Goal: Information Seeking & Learning: Learn about a topic

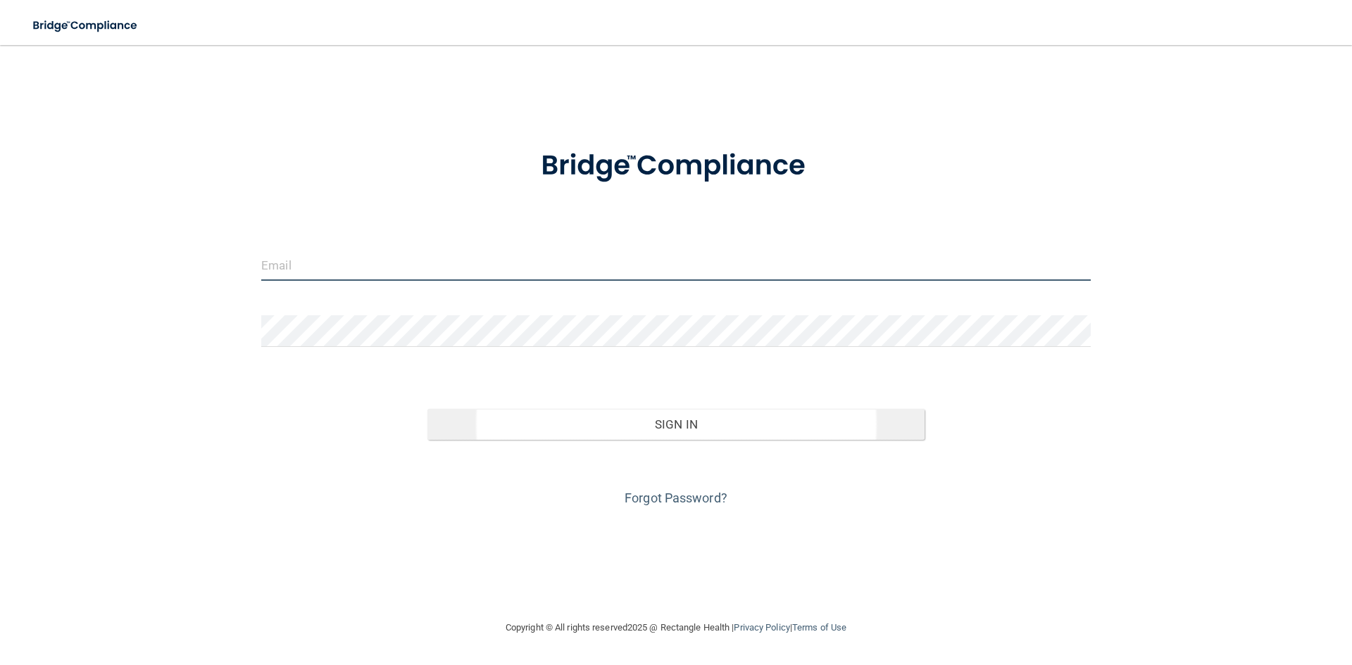
type input "[EMAIL_ADDRESS][DOMAIN_NAME]"
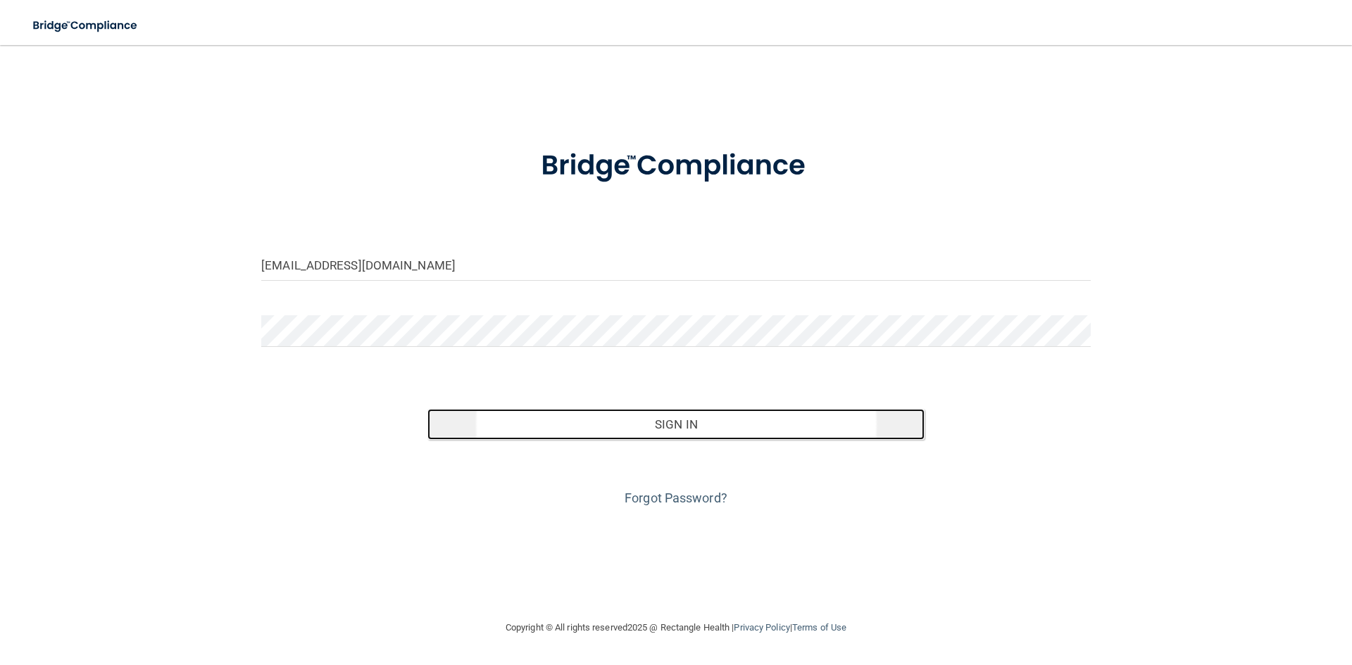
click at [729, 409] on button "Sign In" at bounding box center [676, 424] width 498 height 31
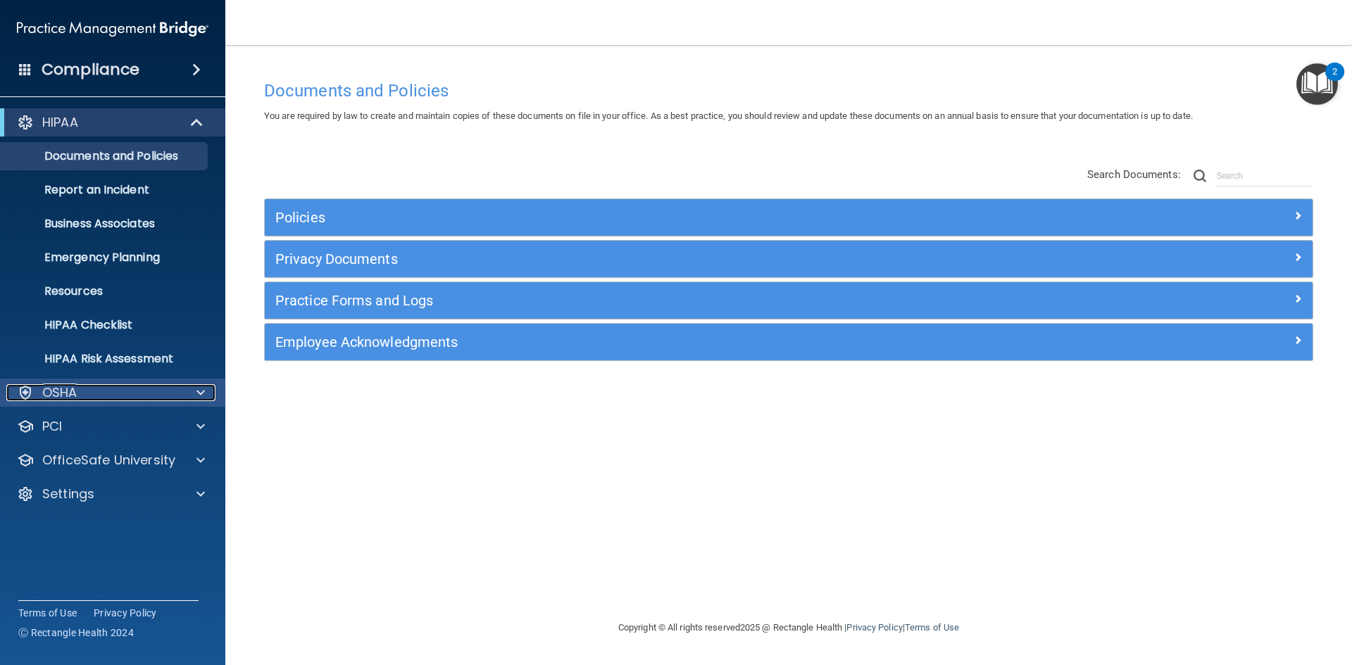
click at [54, 387] on p "OSHA" at bounding box center [59, 392] width 35 height 17
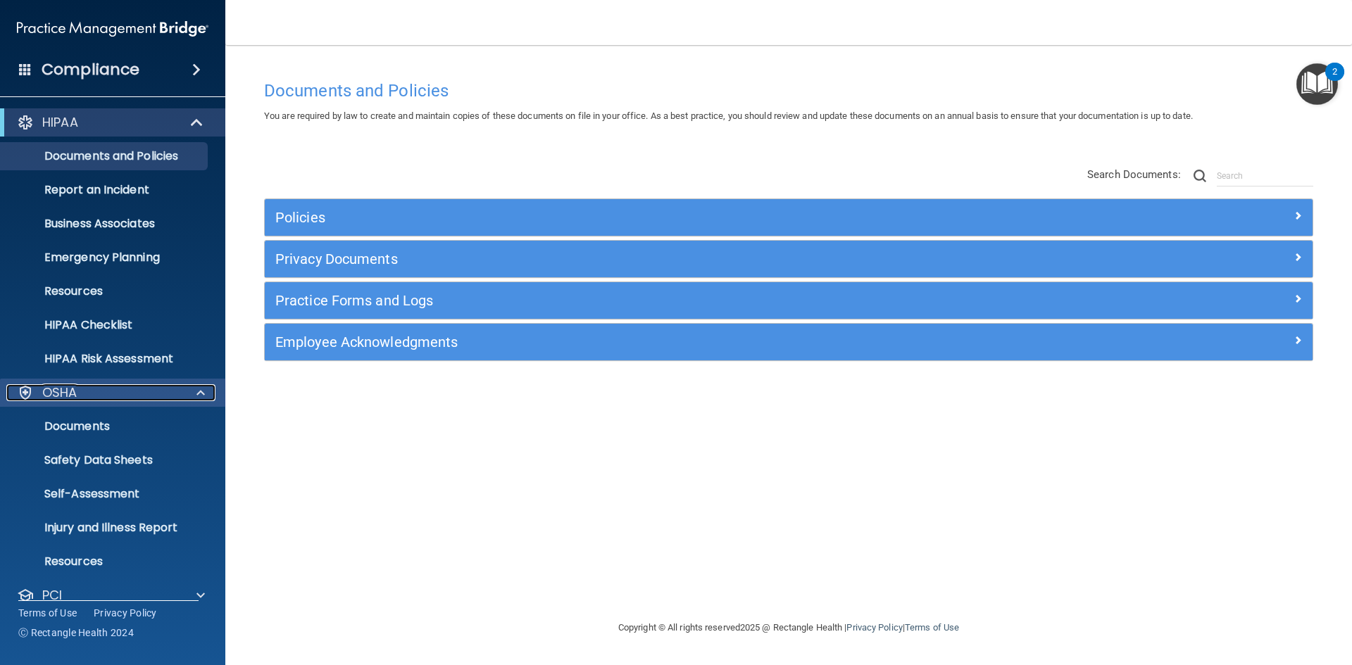
click at [132, 389] on div "OSHA" at bounding box center [93, 392] width 175 height 17
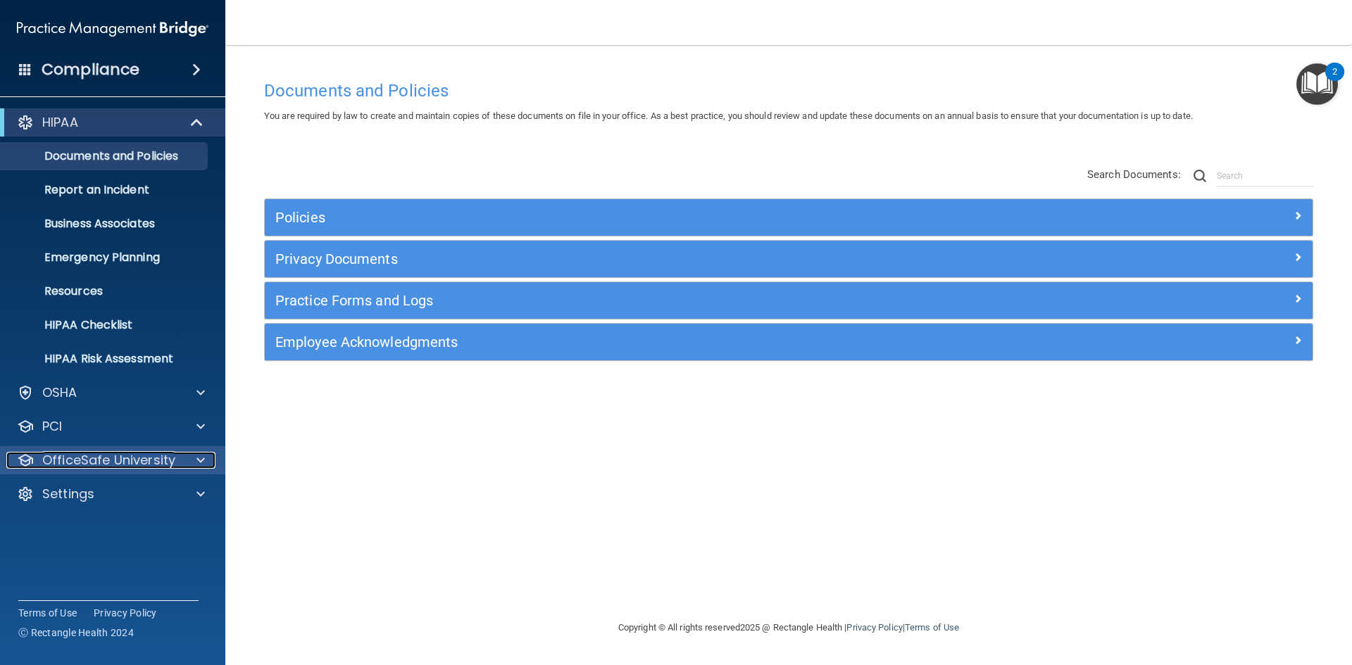
click at [179, 461] on div "OfficeSafe University" at bounding box center [93, 460] width 175 height 17
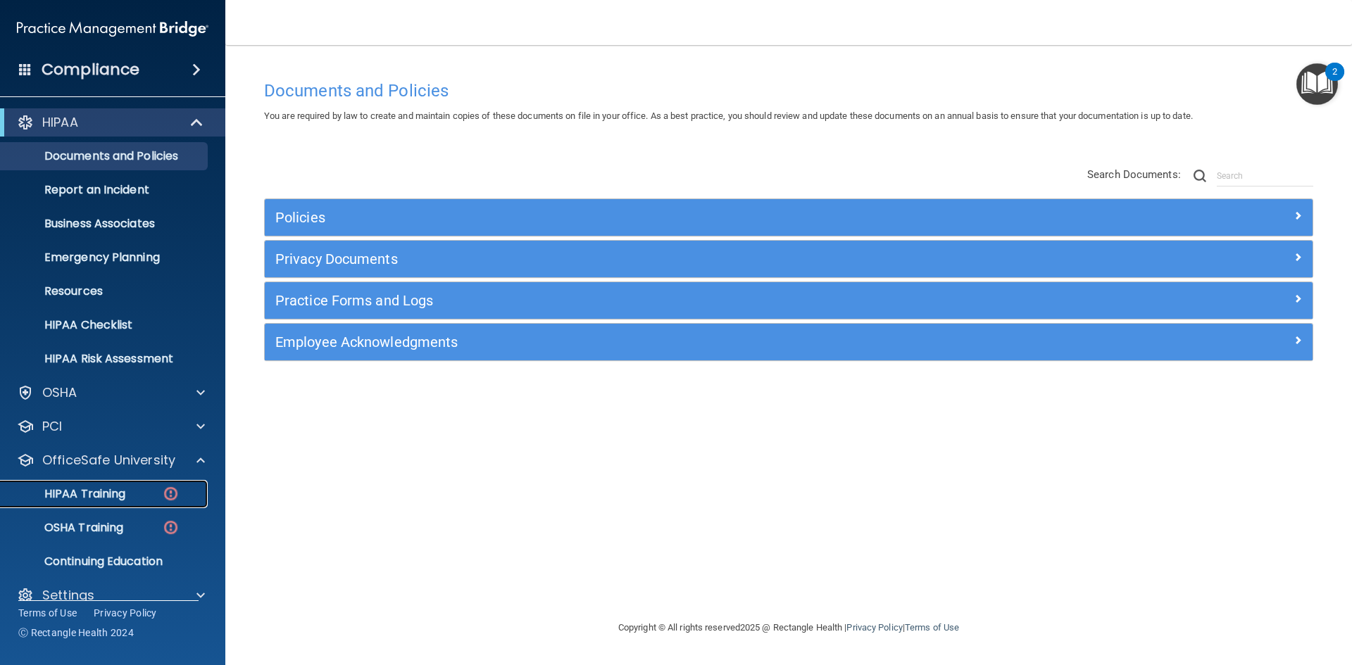
click at [151, 492] on div "HIPAA Training" at bounding box center [105, 494] width 192 height 14
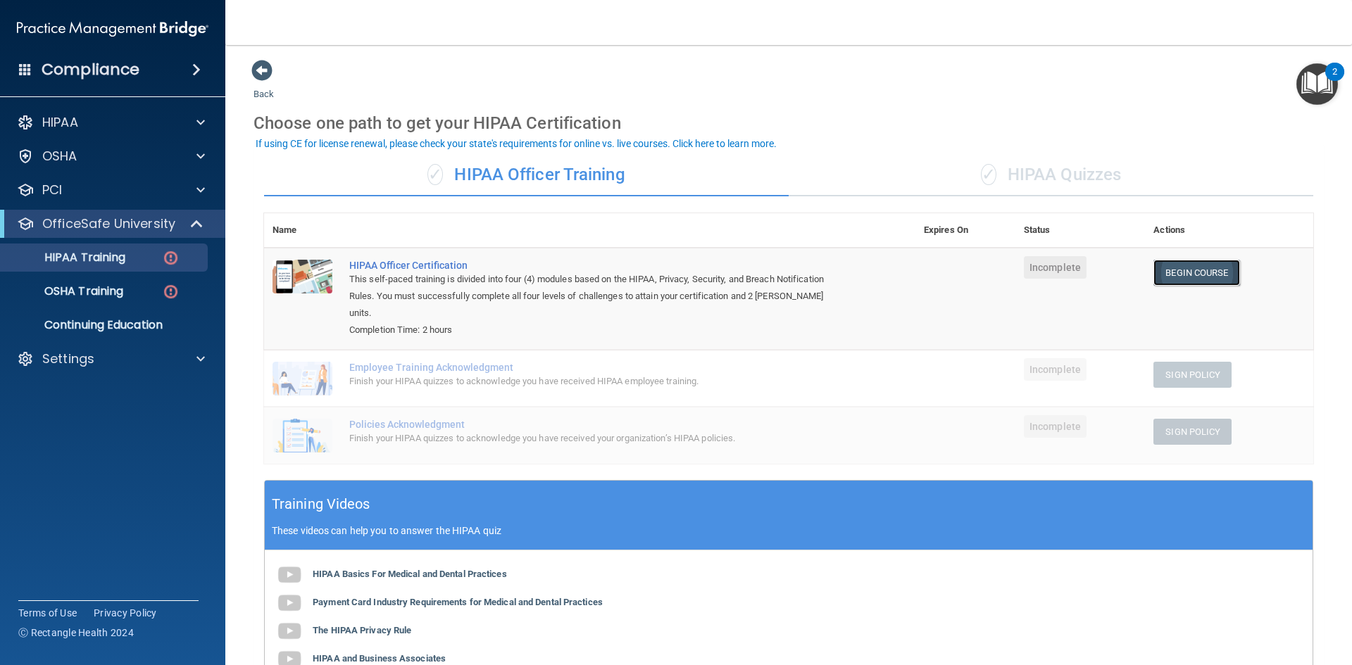
click at [1205, 265] on link "Begin Course" at bounding box center [1196, 273] width 86 height 26
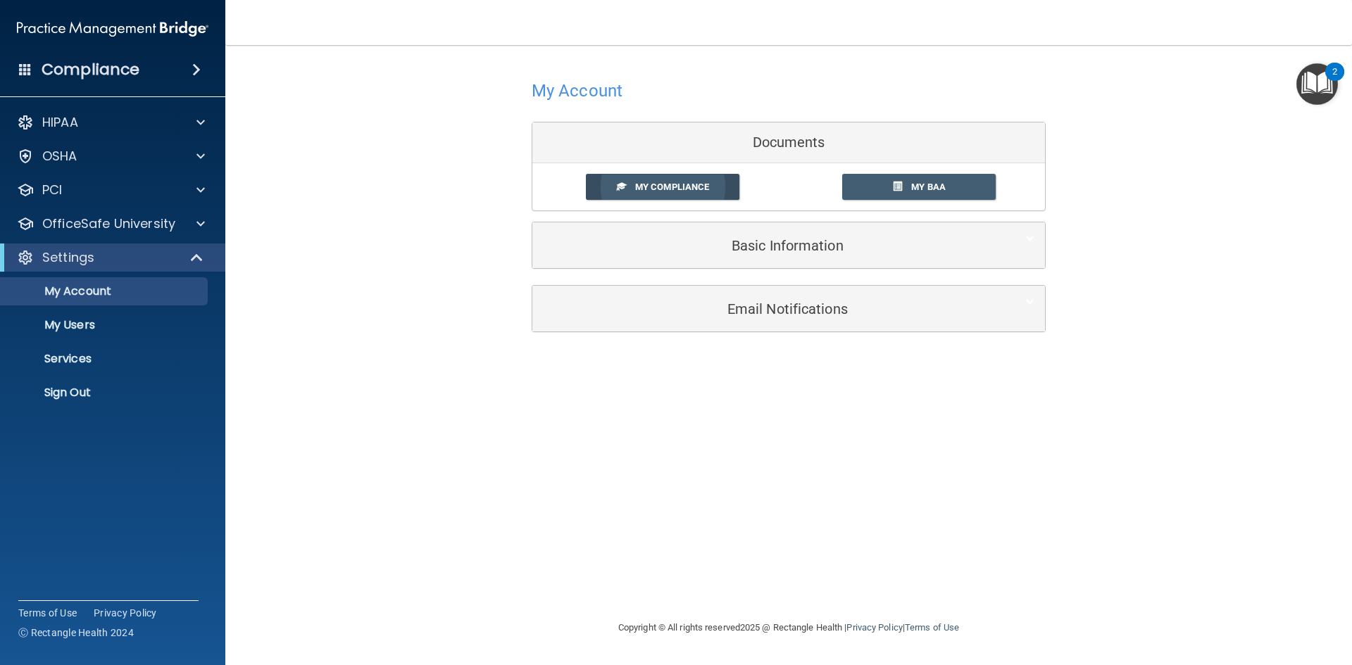
click at [698, 177] on link "My Compliance" at bounding box center [663, 187] width 154 height 26
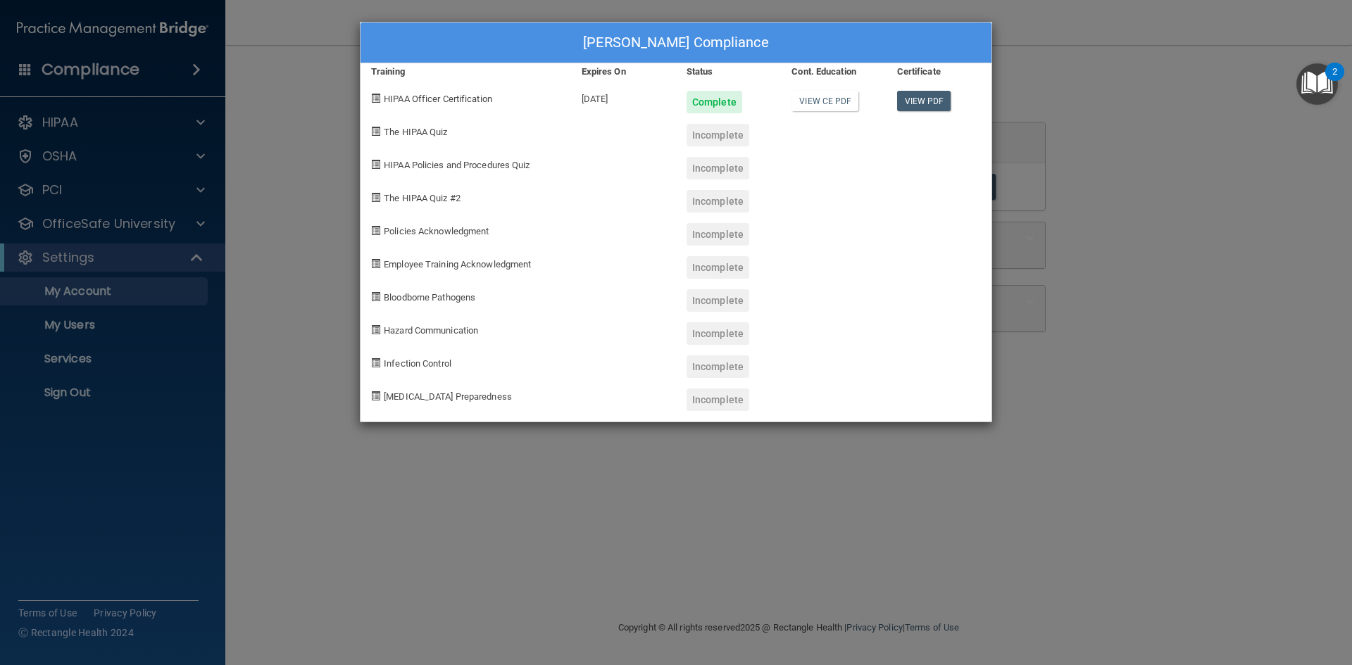
click at [1145, 93] on div "Brooke Thomas's Compliance Training Expires On Status Cont. Education Certifica…" at bounding box center [676, 332] width 1352 height 665
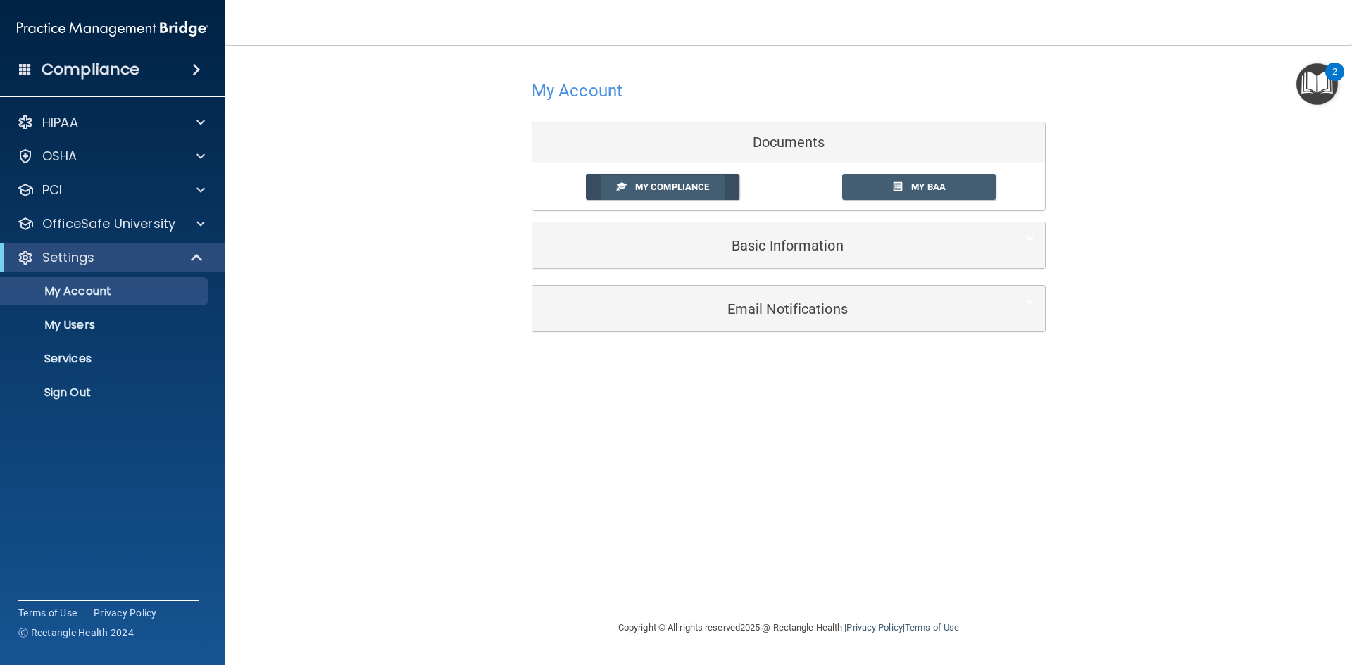
click at [695, 185] on span "My Compliance" at bounding box center [672, 187] width 74 height 11
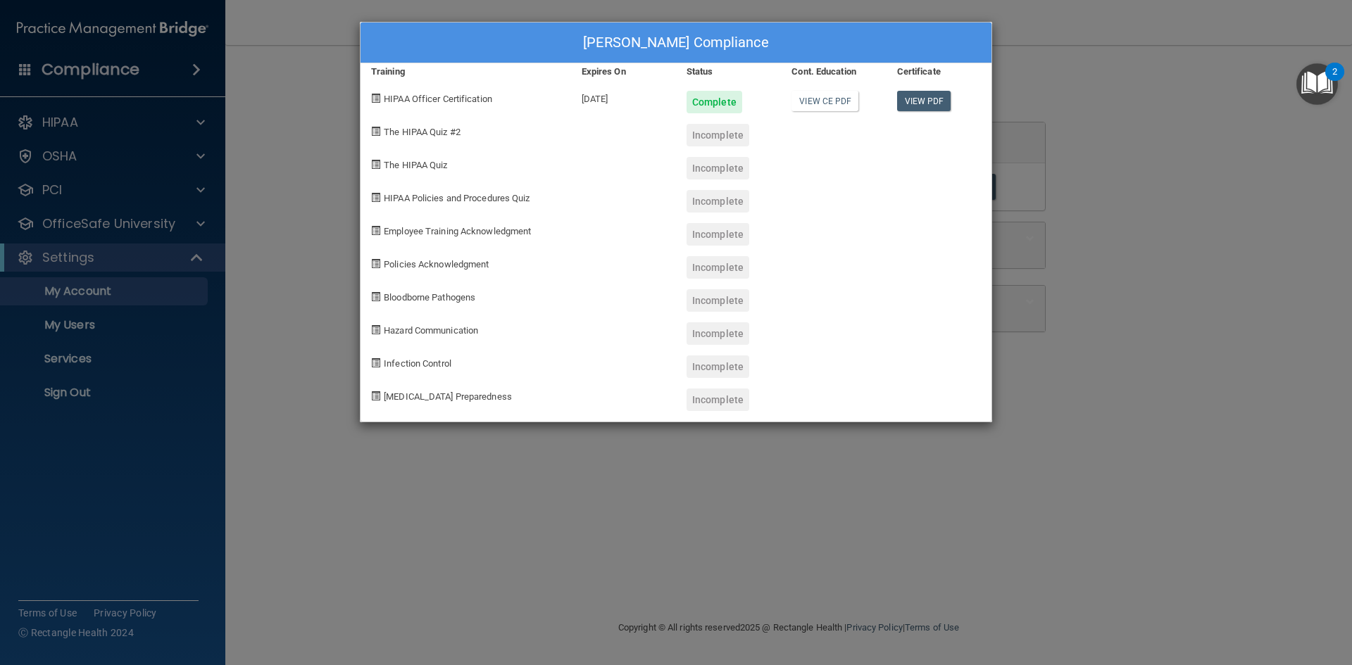
drag, startPoint x: 865, startPoint y: 453, endPoint x: 869, endPoint y: 445, distance: 8.8
click at [865, 453] on div "Brooke Thomas's Compliance Training Expires On Status Cont. Education Certifica…" at bounding box center [676, 332] width 1352 height 665
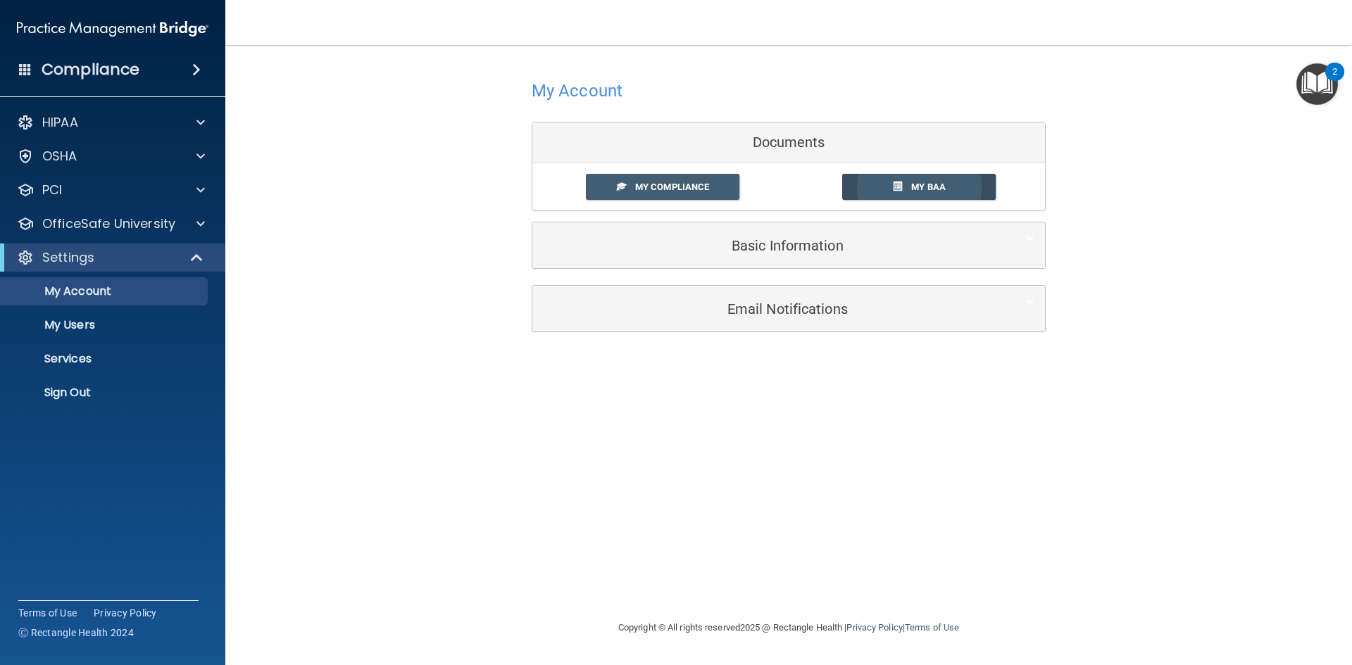
click at [928, 187] on span "My BAA" at bounding box center [928, 187] width 34 height 11
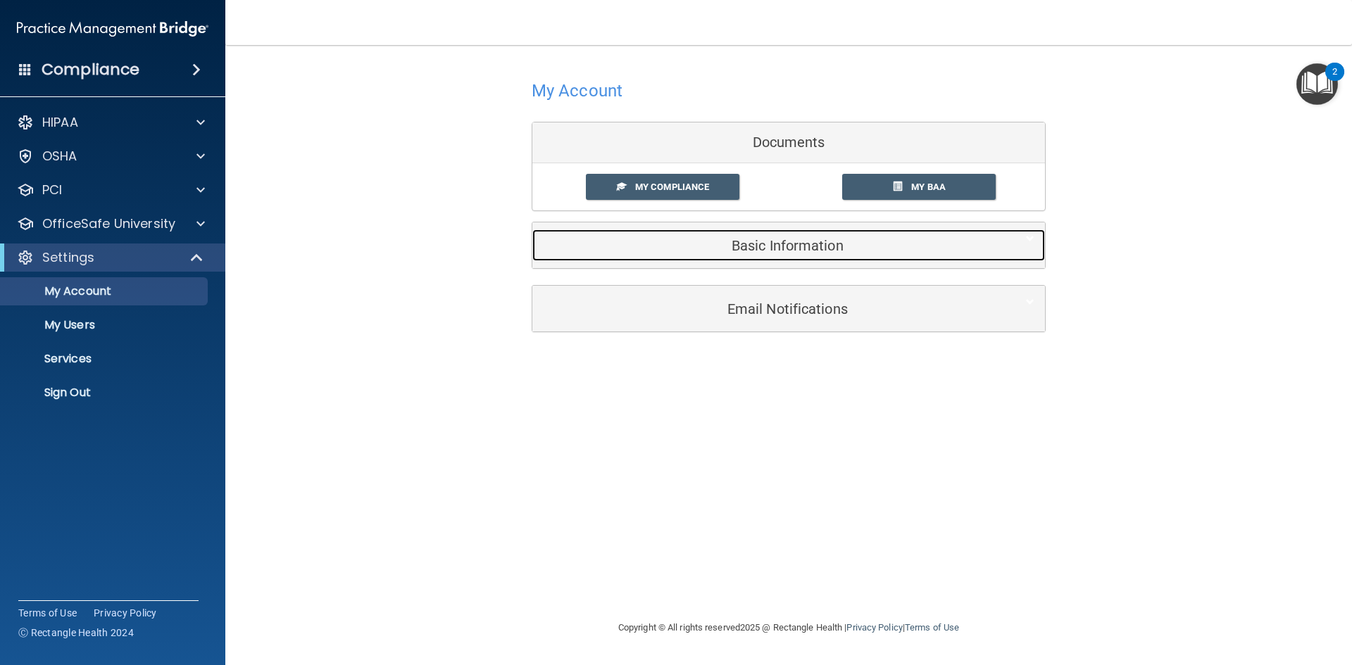
click at [772, 239] on h5 "Basic Information" at bounding box center [767, 245] width 448 height 15
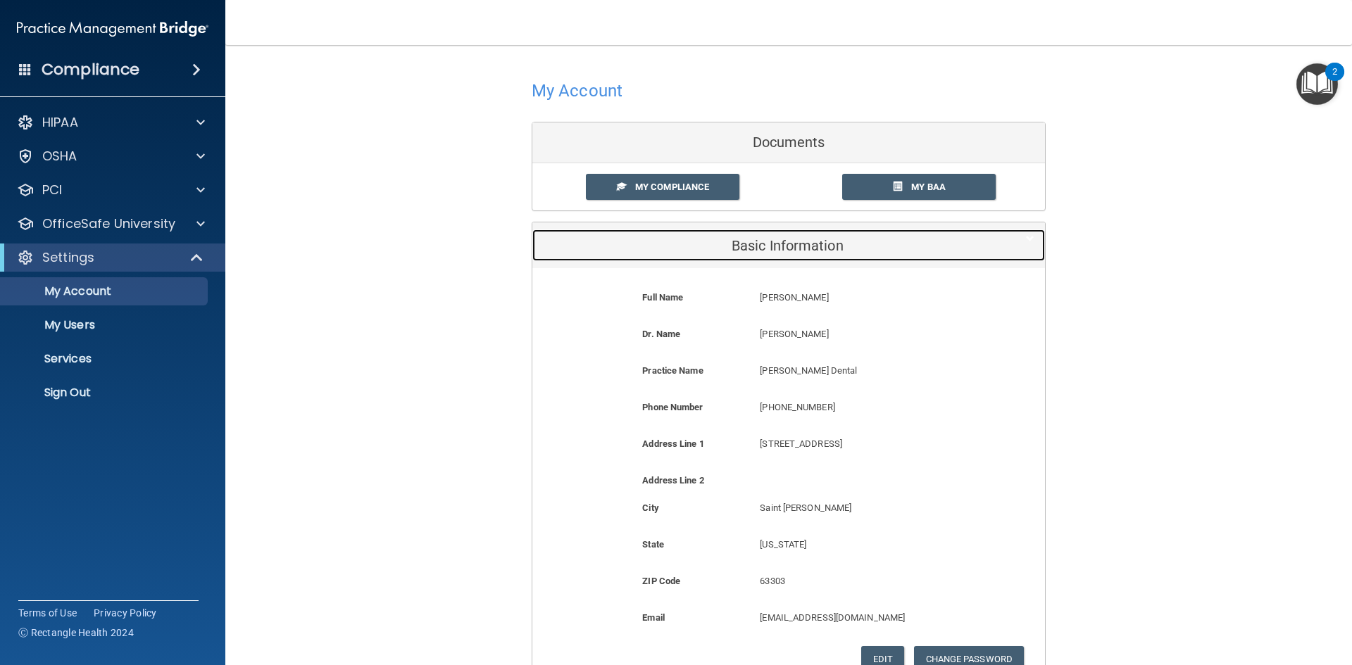
click at [772, 239] on h5 "Basic Information" at bounding box center [767, 245] width 448 height 15
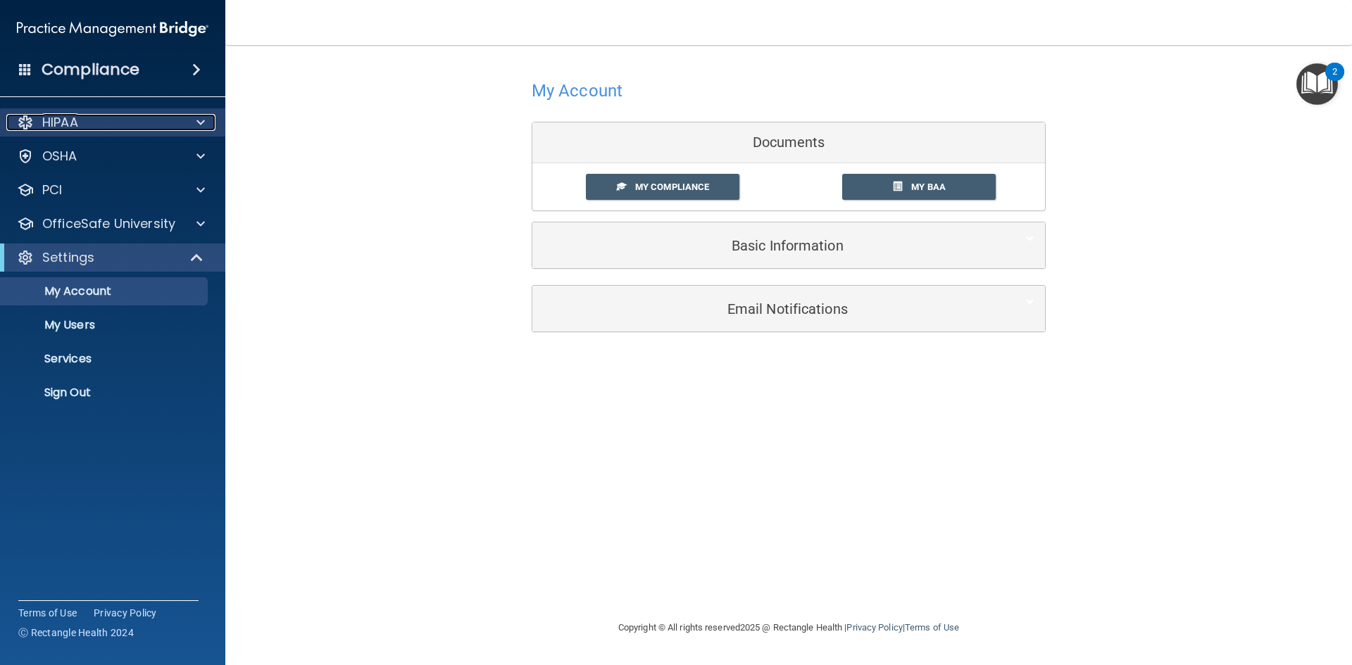
click at [128, 117] on div "HIPAA" at bounding box center [93, 122] width 175 height 17
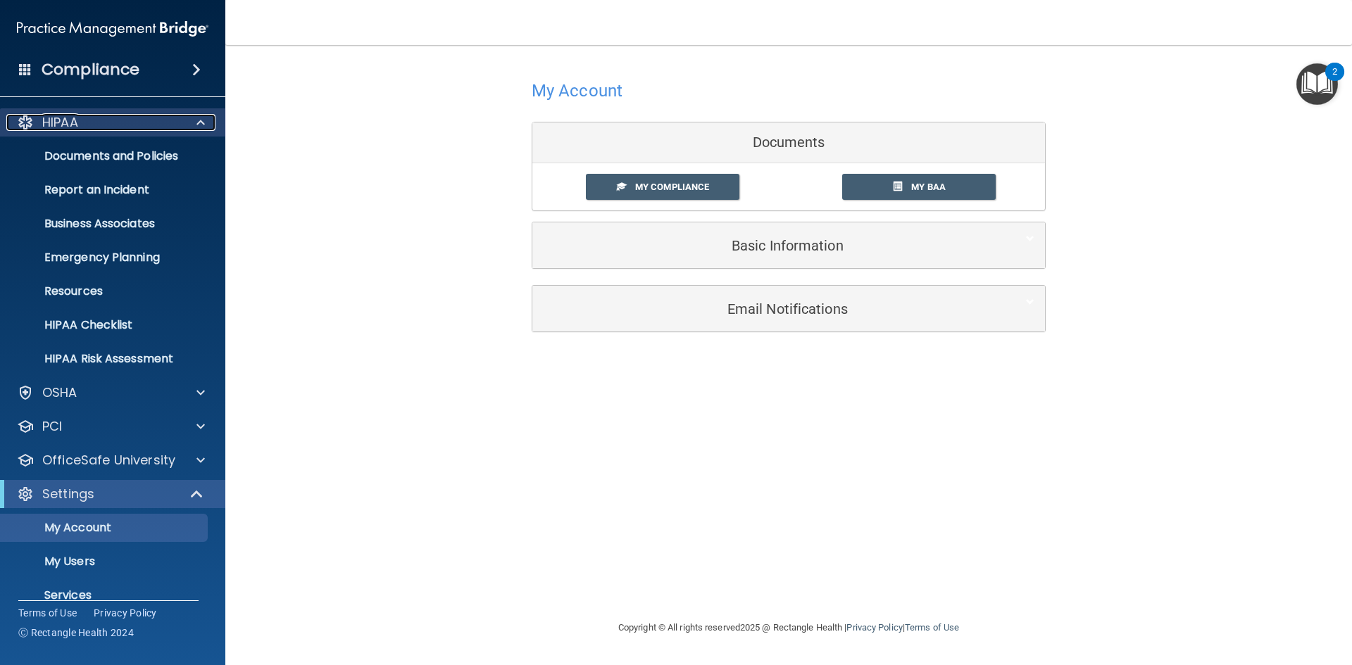
click at [128, 117] on div "HIPAA" at bounding box center [93, 122] width 175 height 17
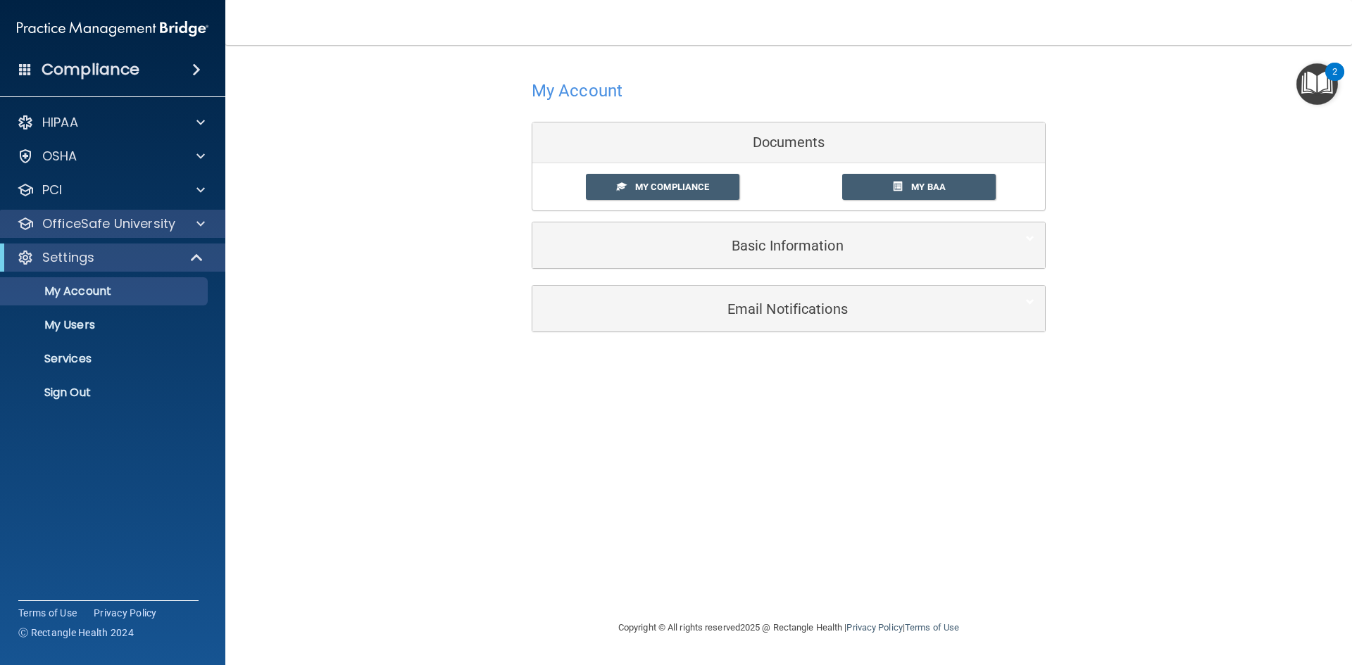
click at [180, 234] on div "OfficeSafe University" at bounding box center [113, 224] width 226 height 28
click at [208, 223] on div at bounding box center [198, 223] width 35 height 17
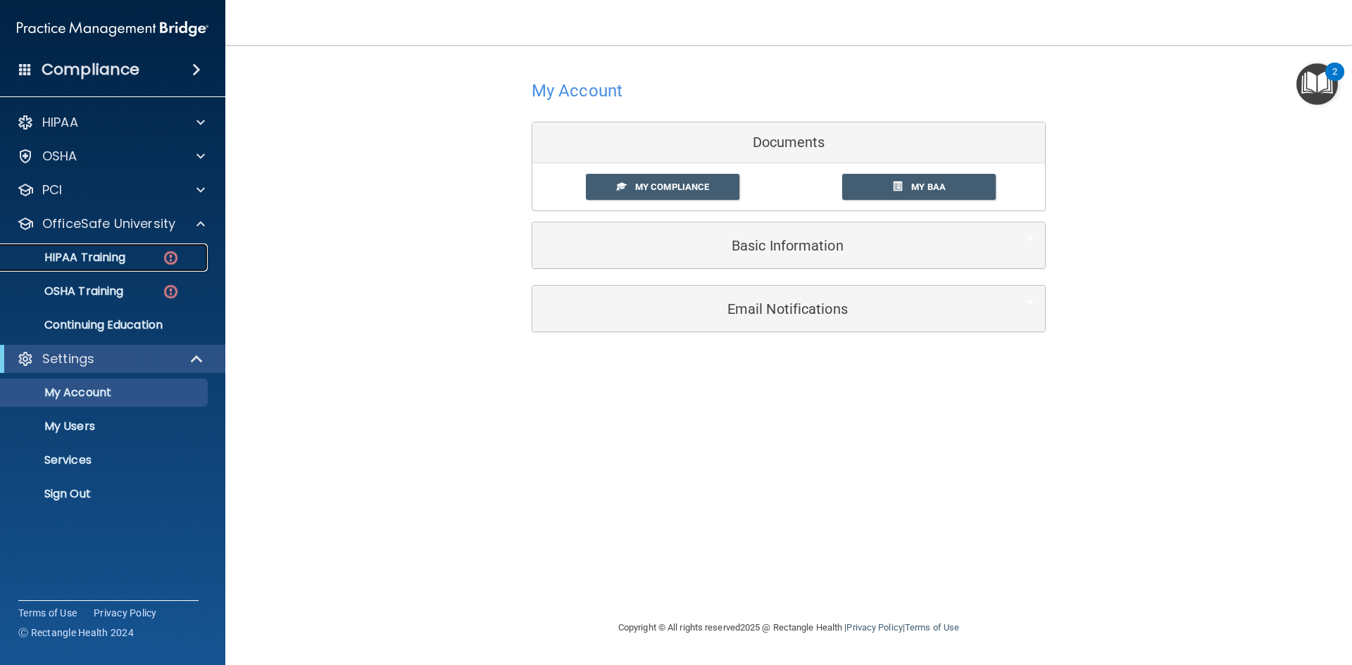
click at [179, 258] on img at bounding box center [171, 258] width 18 height 18
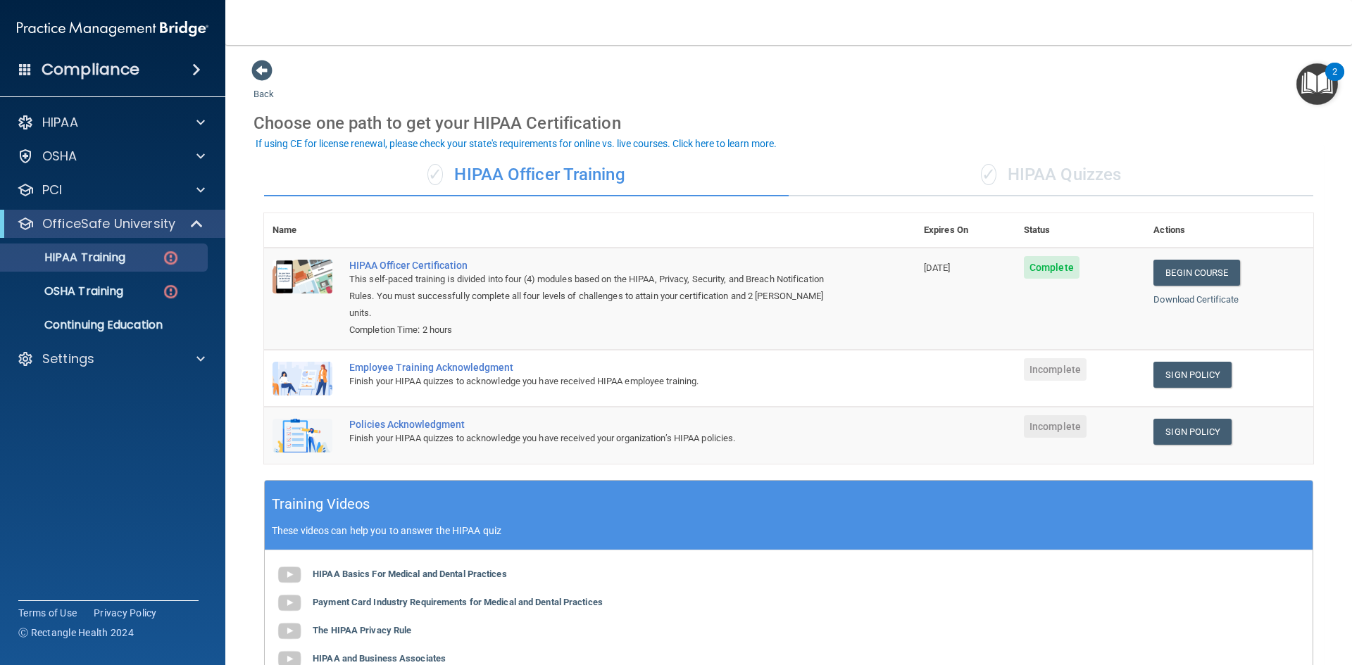
click at [429, 362] on div "Employee Training Acknowledgment" at bounding box center [597, 367] width 496 height 11
click at [306, 362] on img at bounding box center [302, 379] width 60 height 34
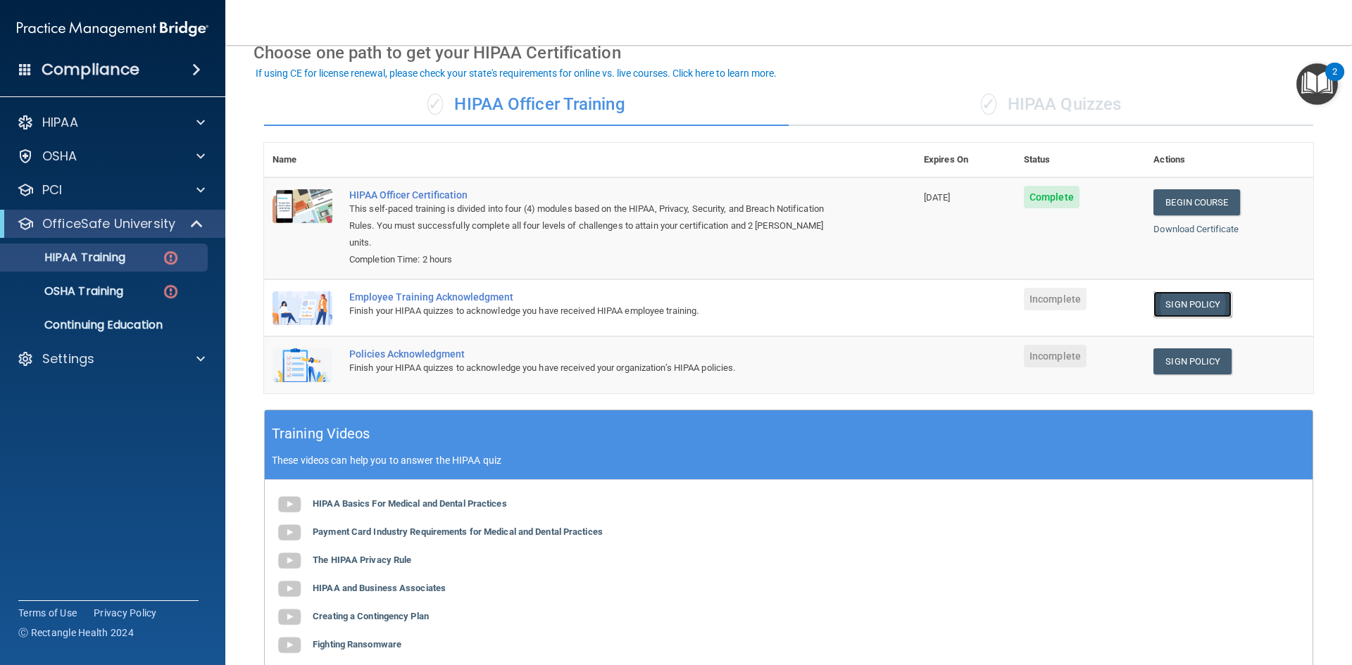
click at [1191, 293] on link "Sign Policy" at bounding box center [1192, 304] width 78 height 26
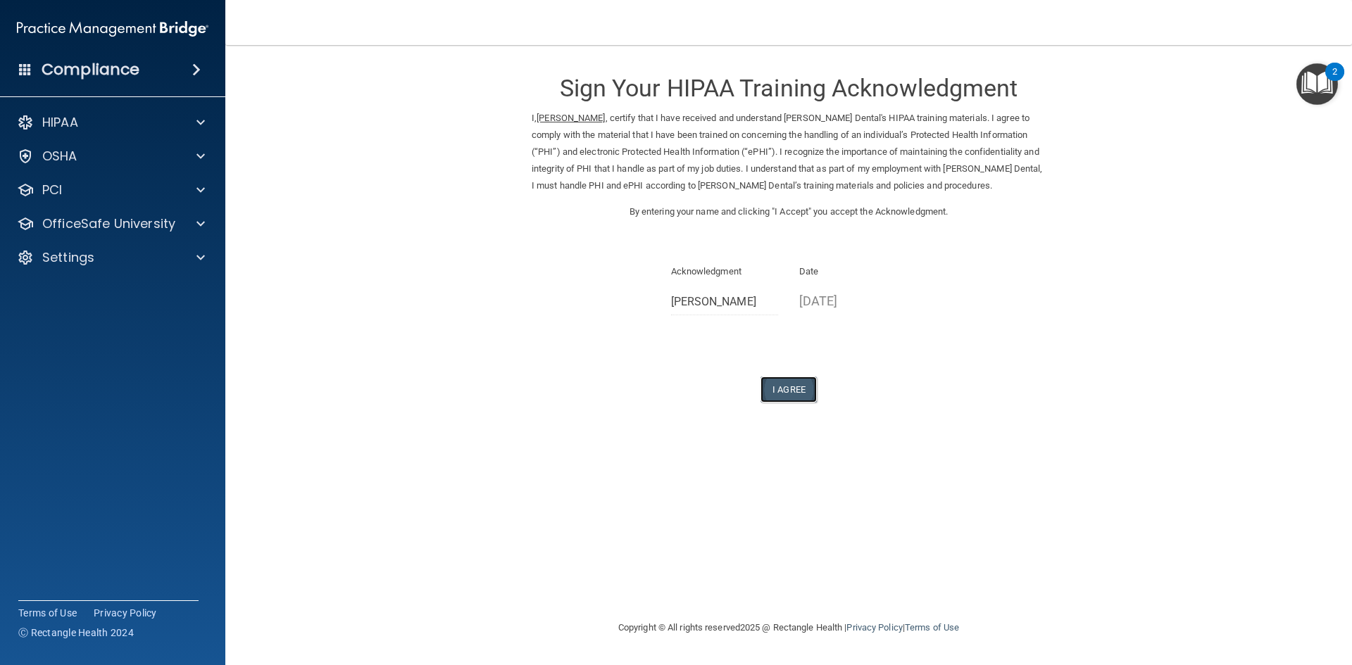
click at [810, 389] on button "I Agree" at bounding box center [788, 390] width 56 height 26
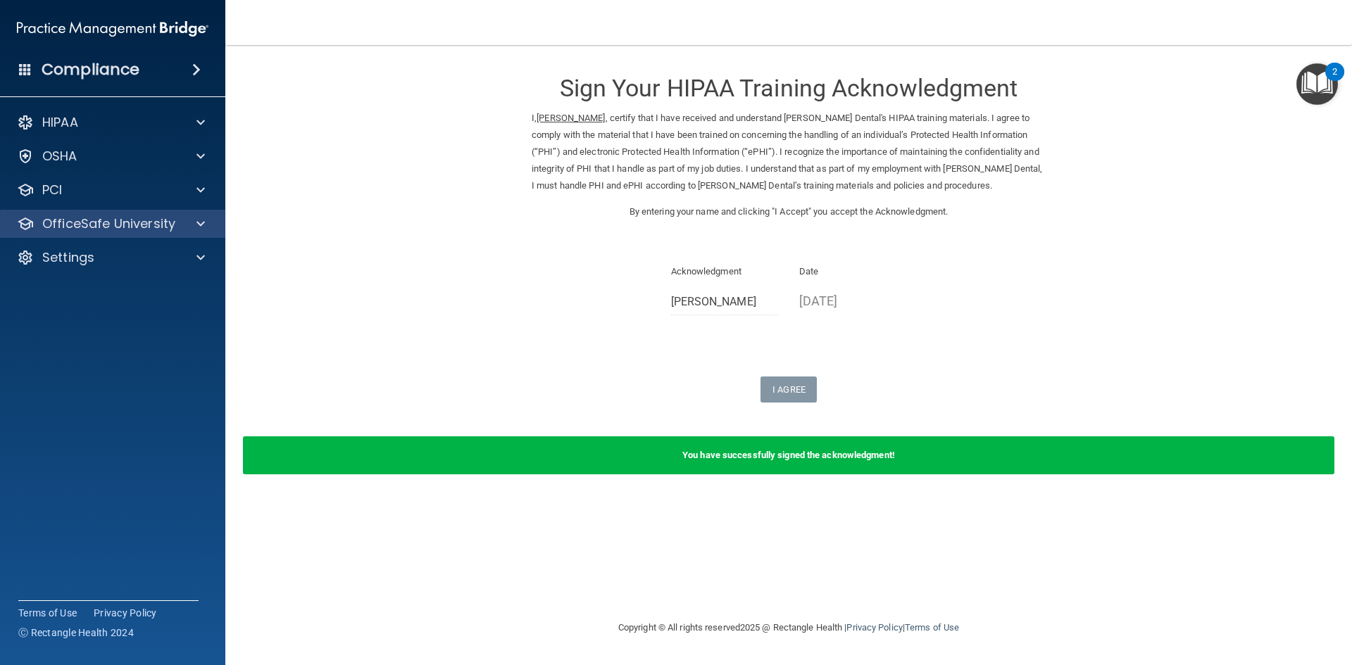
click at [166, 235] on div "OfficeSafe University" at bounding box center [113, 224] width 226 height 28
click at [203, 232] on div "OfficeSafe University" at bounding box center [113, 224] width 226 height 28
click at [118, 222] on p "OfficeSafe University" at bounding box center [108, 223] width 133 height 17
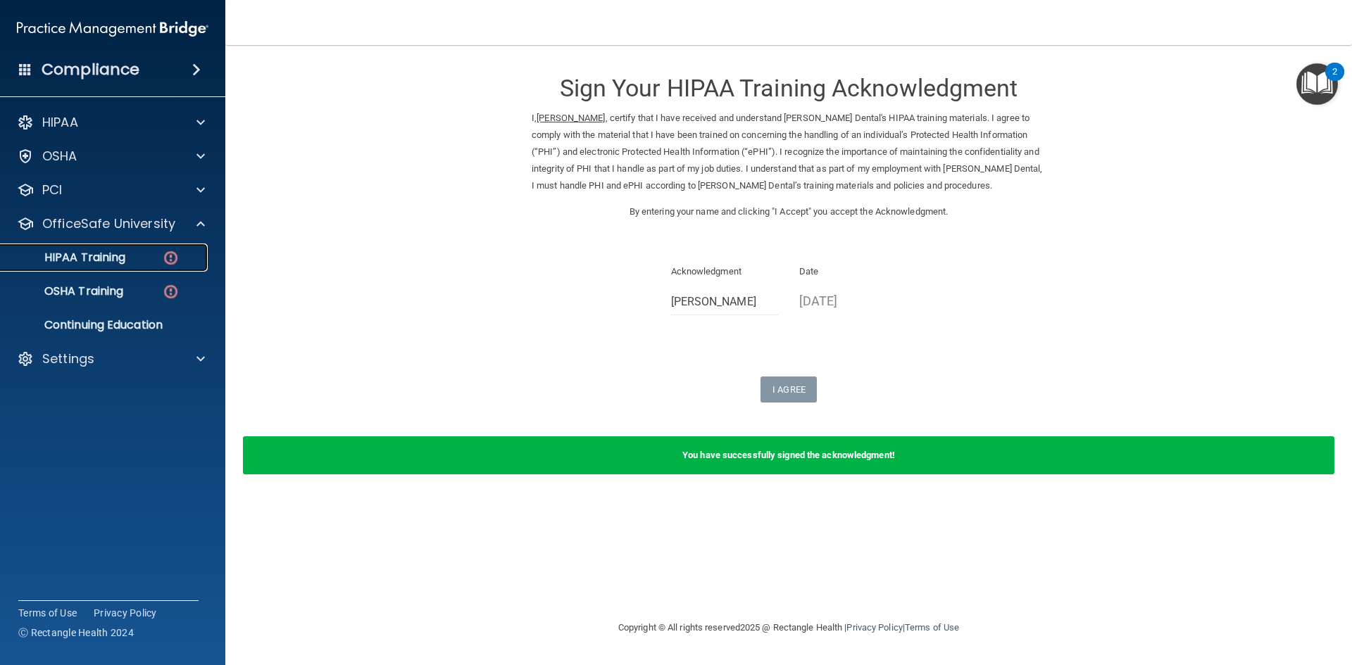
click at [142, 260] on div "HIPAA Training" at bounding box center [105, 258] width 192 height 14
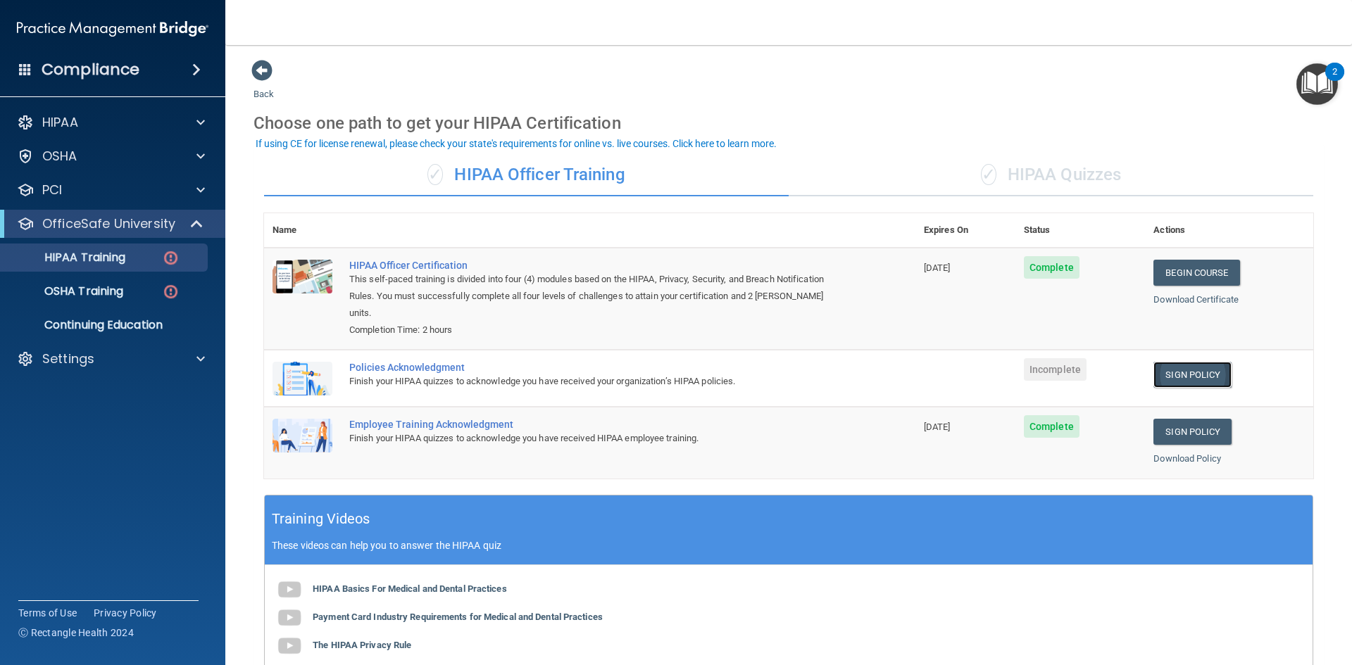
click at [1194, 362] on link "Sign Policy" at bounding box center [1192, 375] width 78 height 26
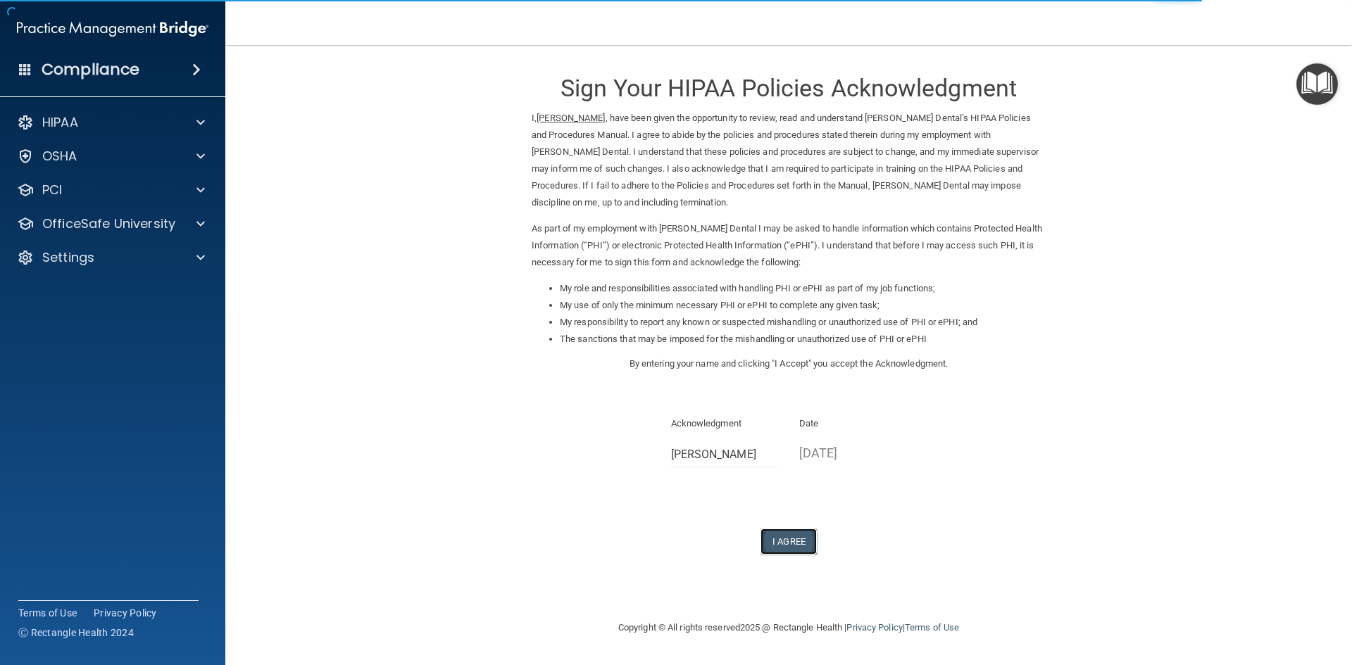
click at [791, 539] on button "I Agree" at bounding box center [788, 542] width 56 height 26
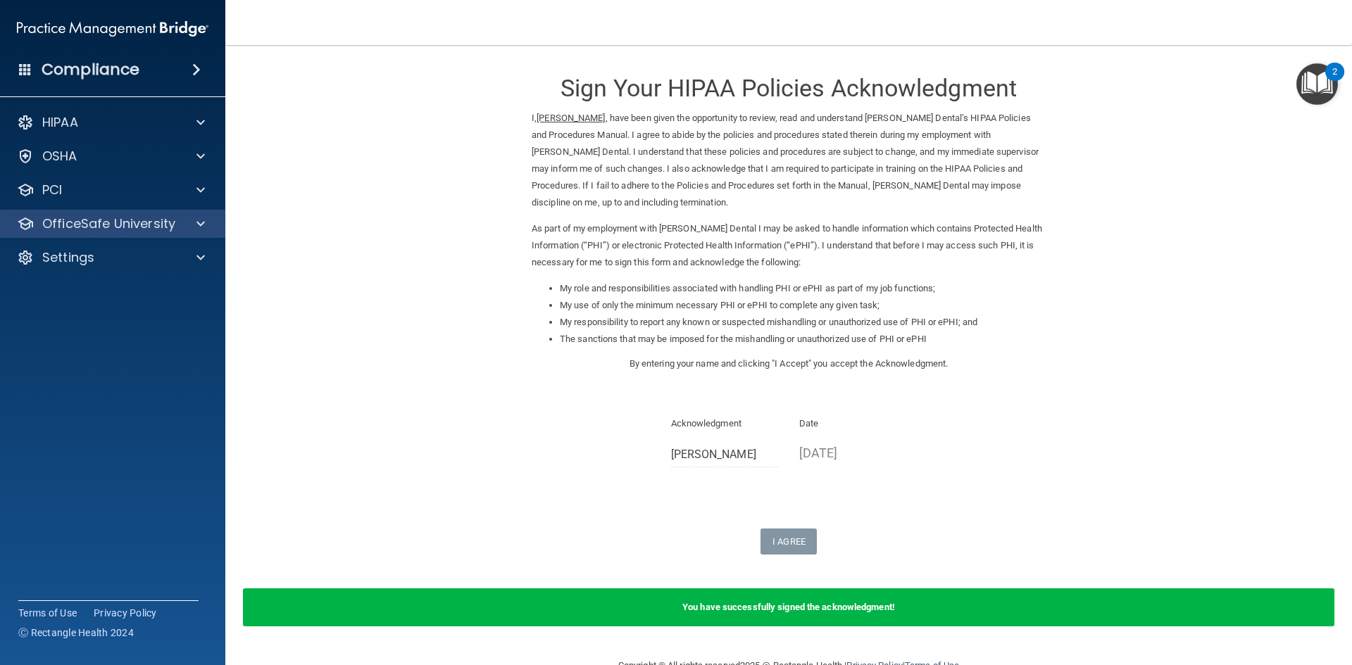
click at [196, 234] on div "OfficeSafe University" at bounding box center [113, 224] width 226 height 28
click at [191, 230] on div at bounding box center [198, 223] width 35 height 17
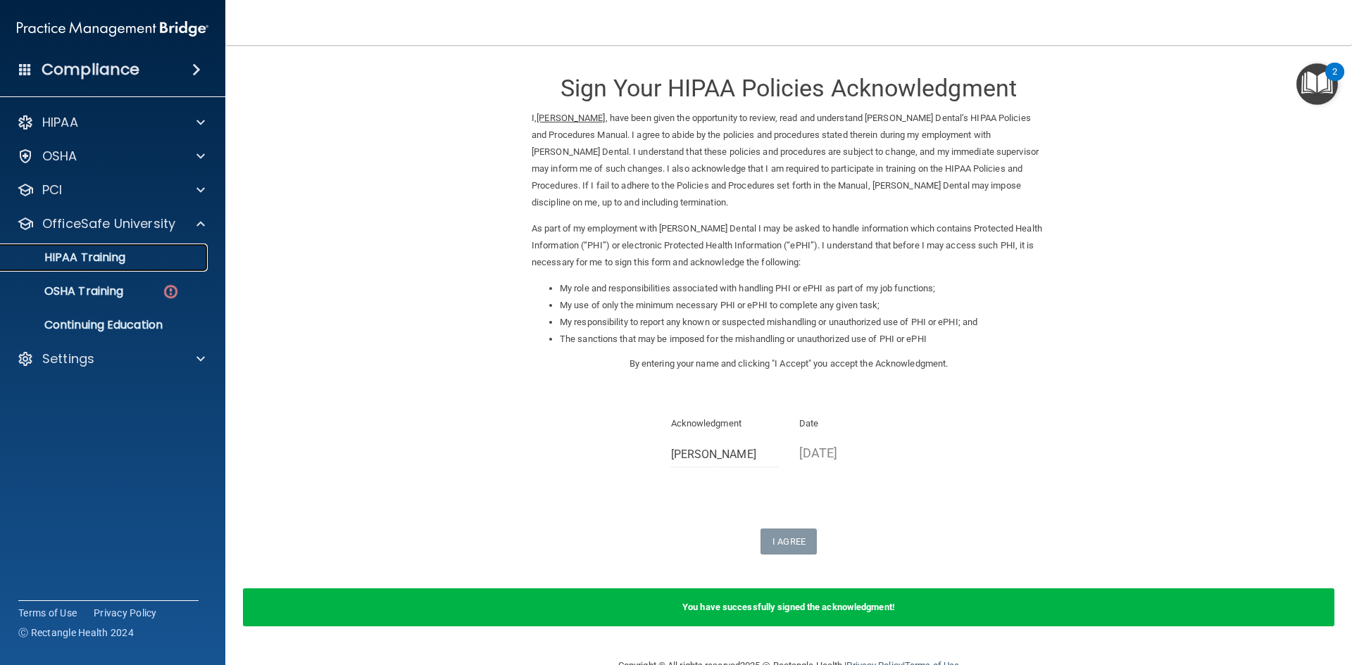
click at [152, 260] on div "HIPAA Training" at bounding box center [105, 258] width 192 height 14
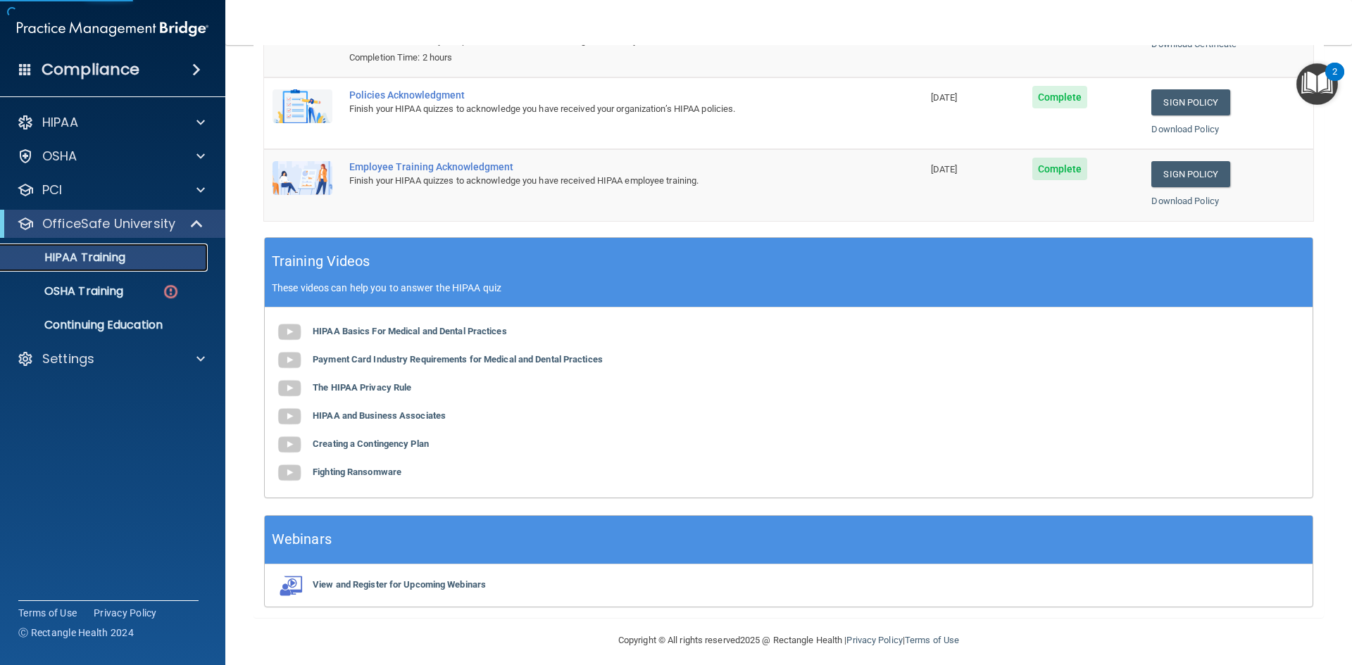
scroll to position [265, 0]
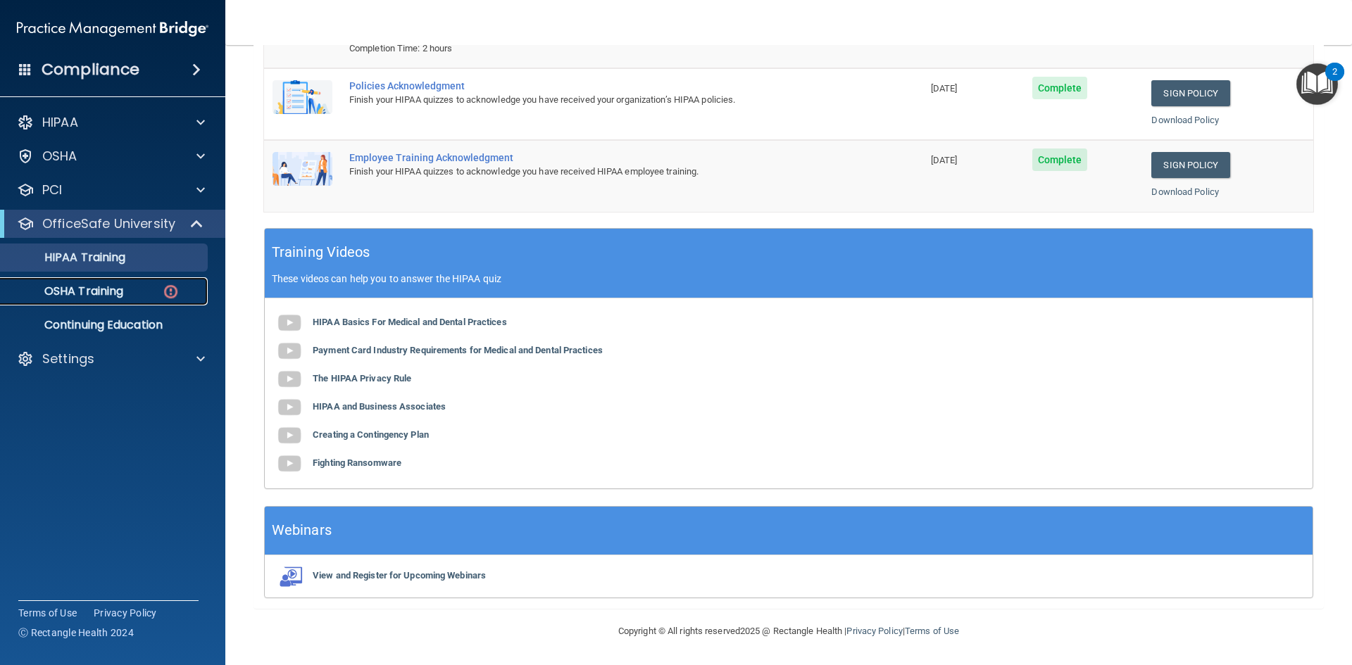
click at [134, 295] on div "OSHA Training" at bounding box center [105, 291] width 192 height 14
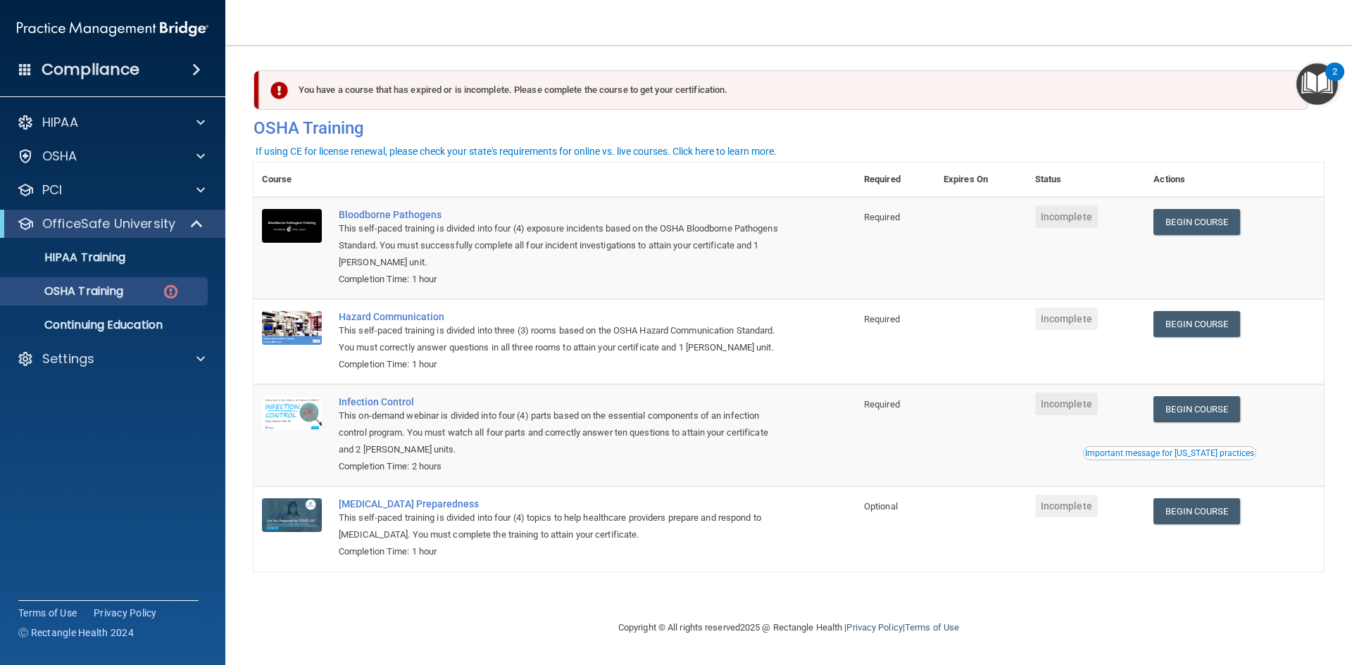
click at [1332, 76] on div "2" at bounding box center [1334, 81] width 5 height 18
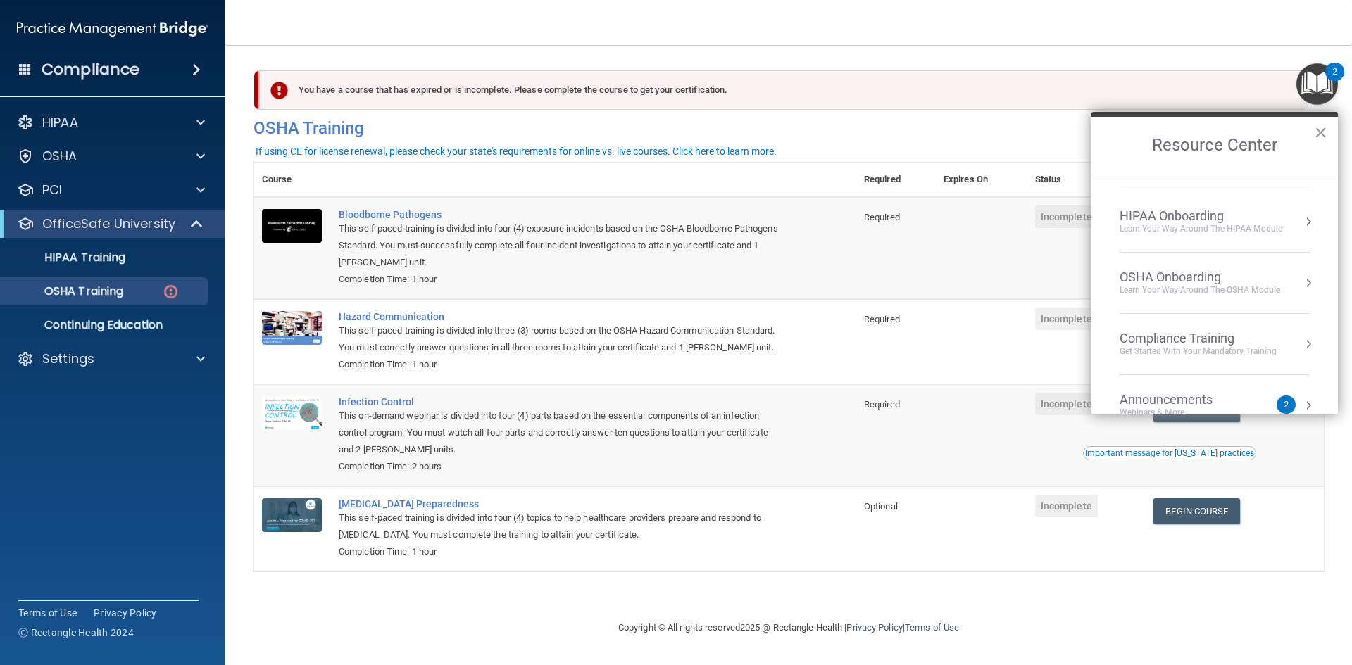
scroll to position [70, 0]
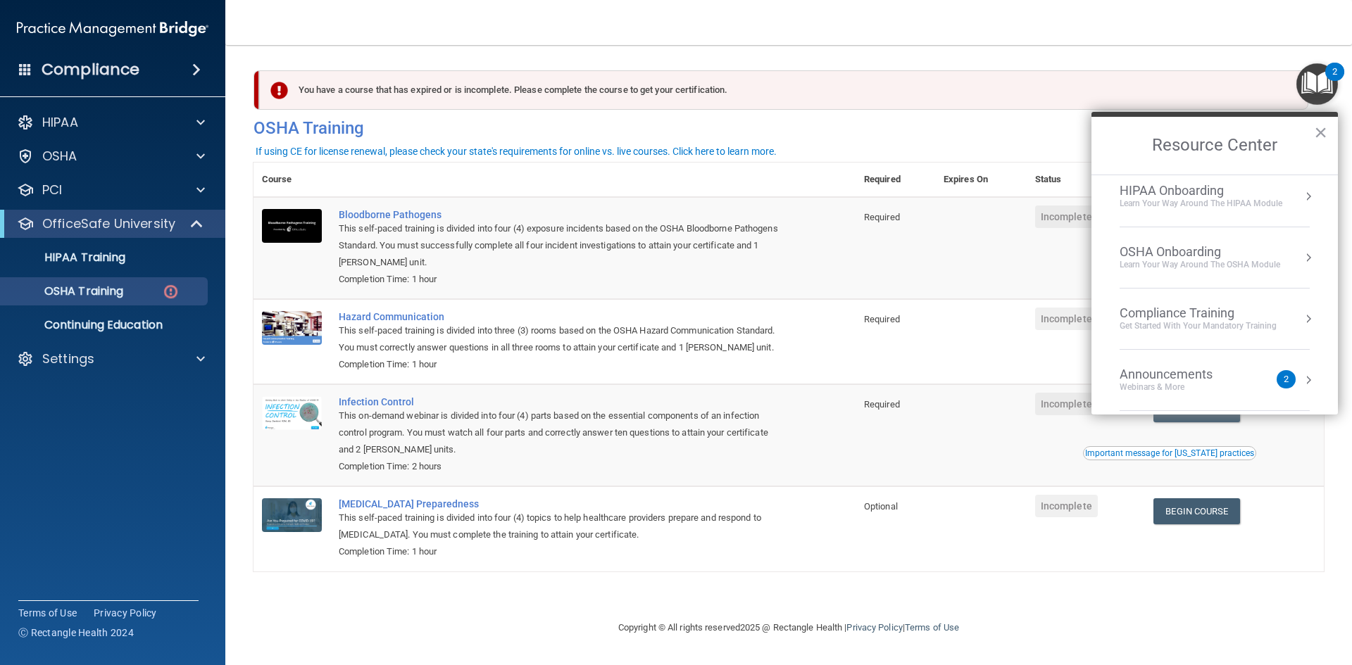
click at [1238, 199] on div "Learn Your Way around the HIPAA module" at bounding box center [1200, 204] width 163 height 12
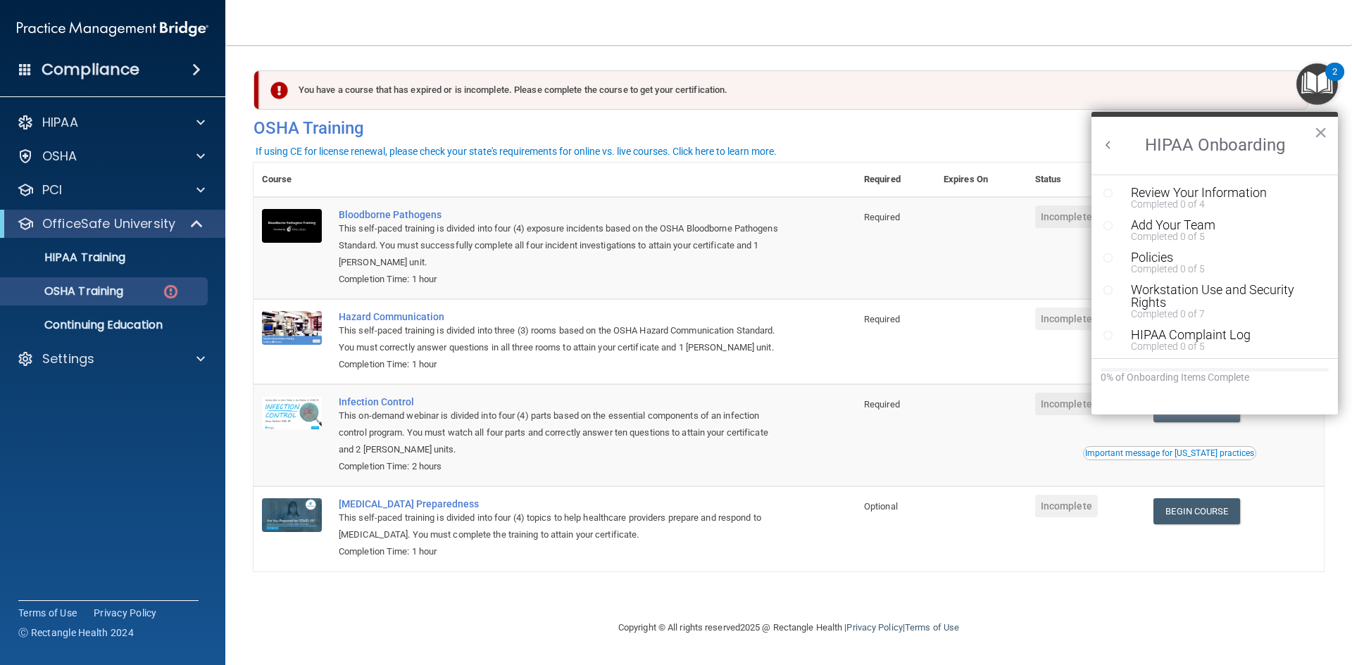
scroll to position [0, 0]
click at [1174, 194] on div "Review Your Information" at bounding box center [1220, 193] width 178 height 13
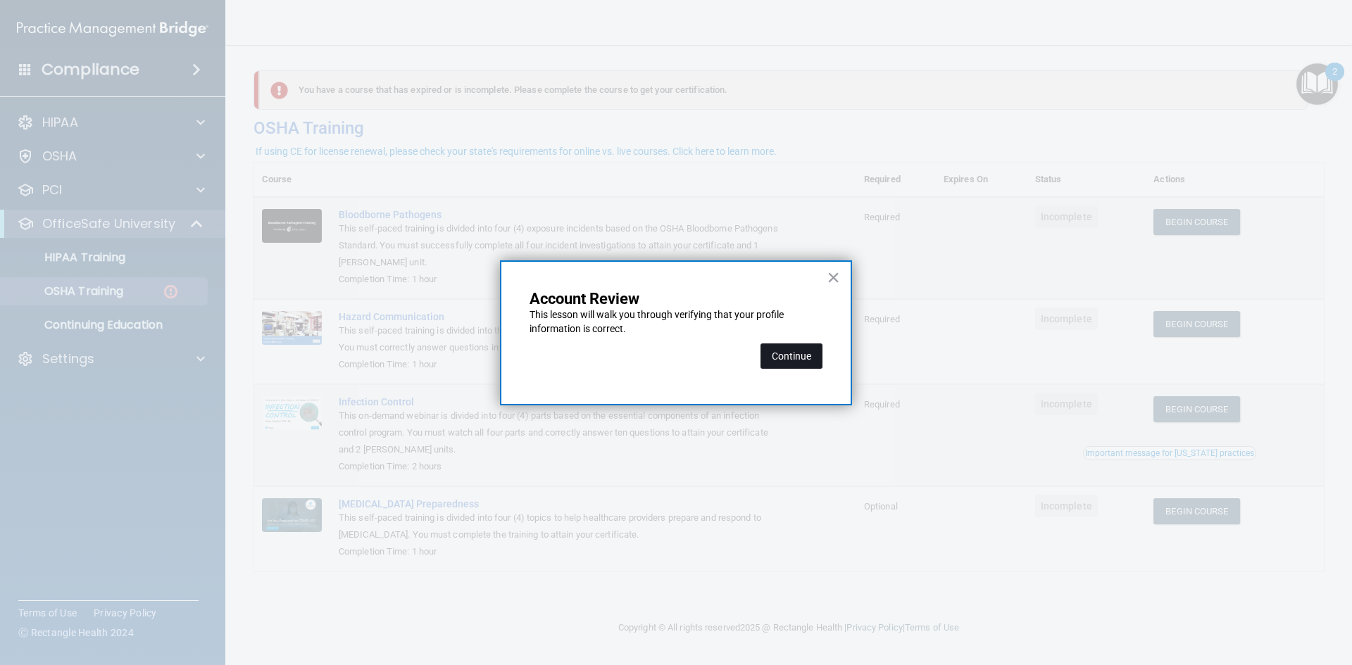
click at [793, 358] on button "Continue" at bounding box center [791, 356] width 62 height 25
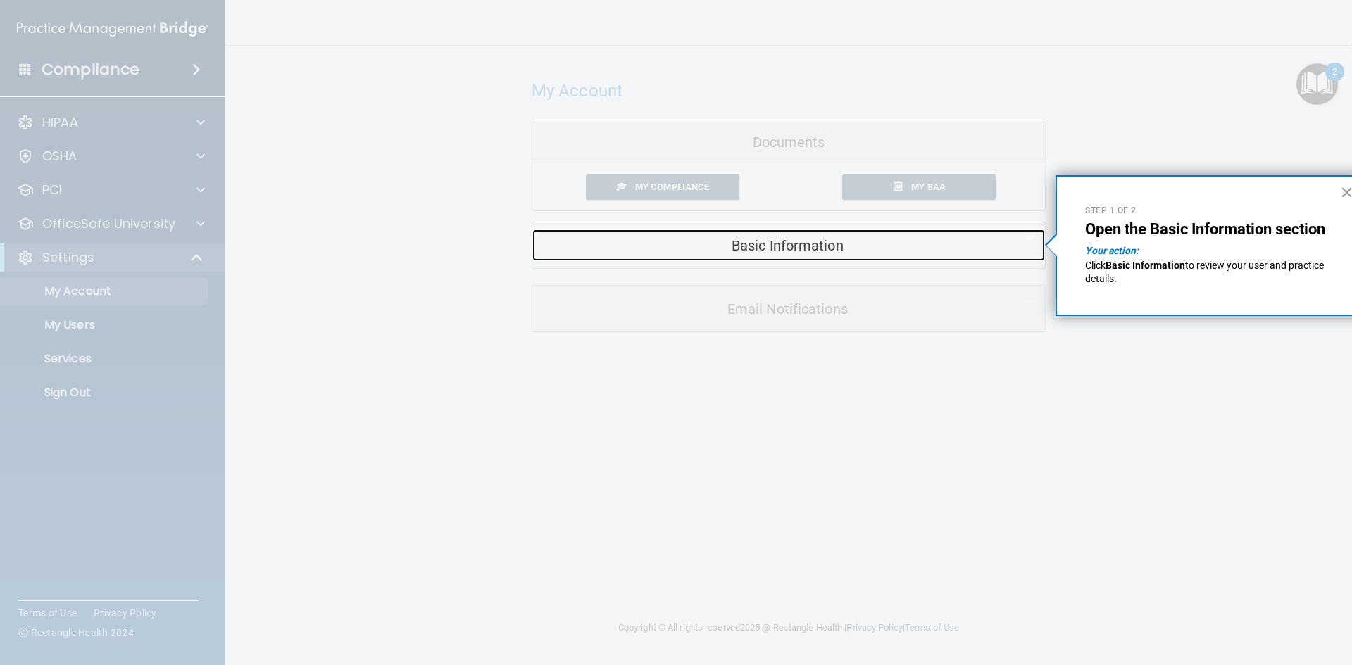
click at [953, 254] on div "Basic Information" at bounding box center [767, 246] width 470 height 32
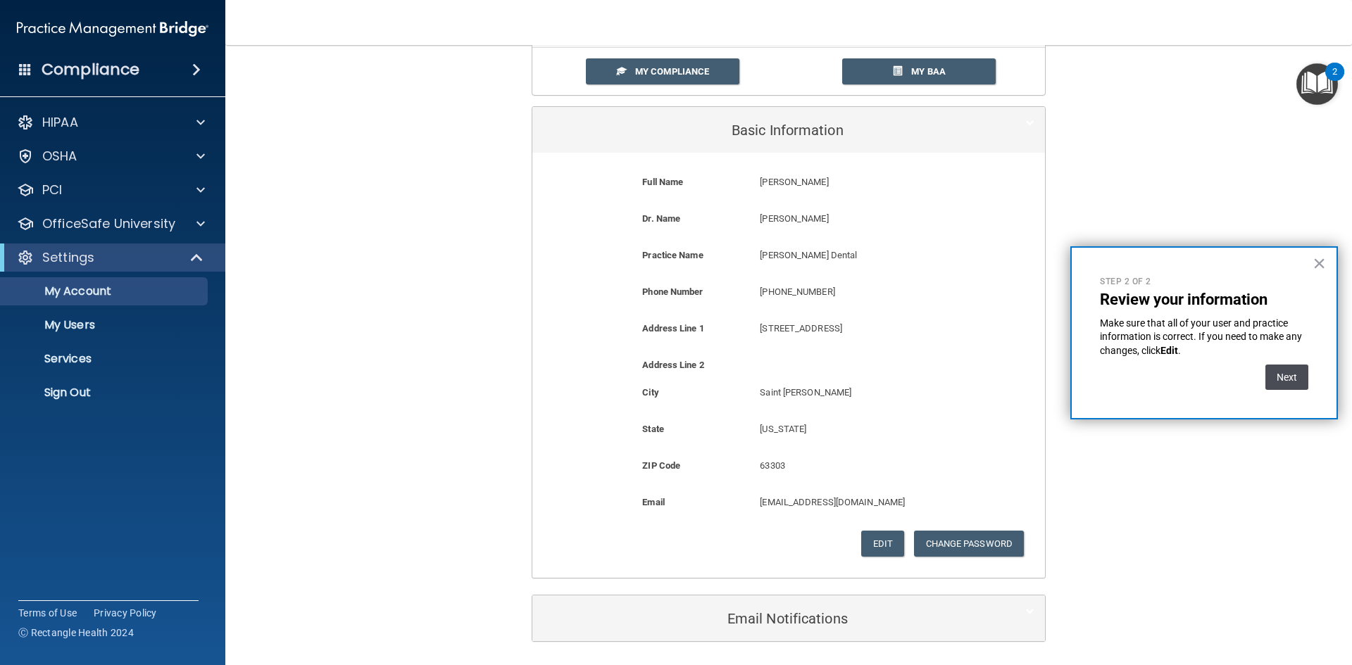
scroll to position [141, 0]
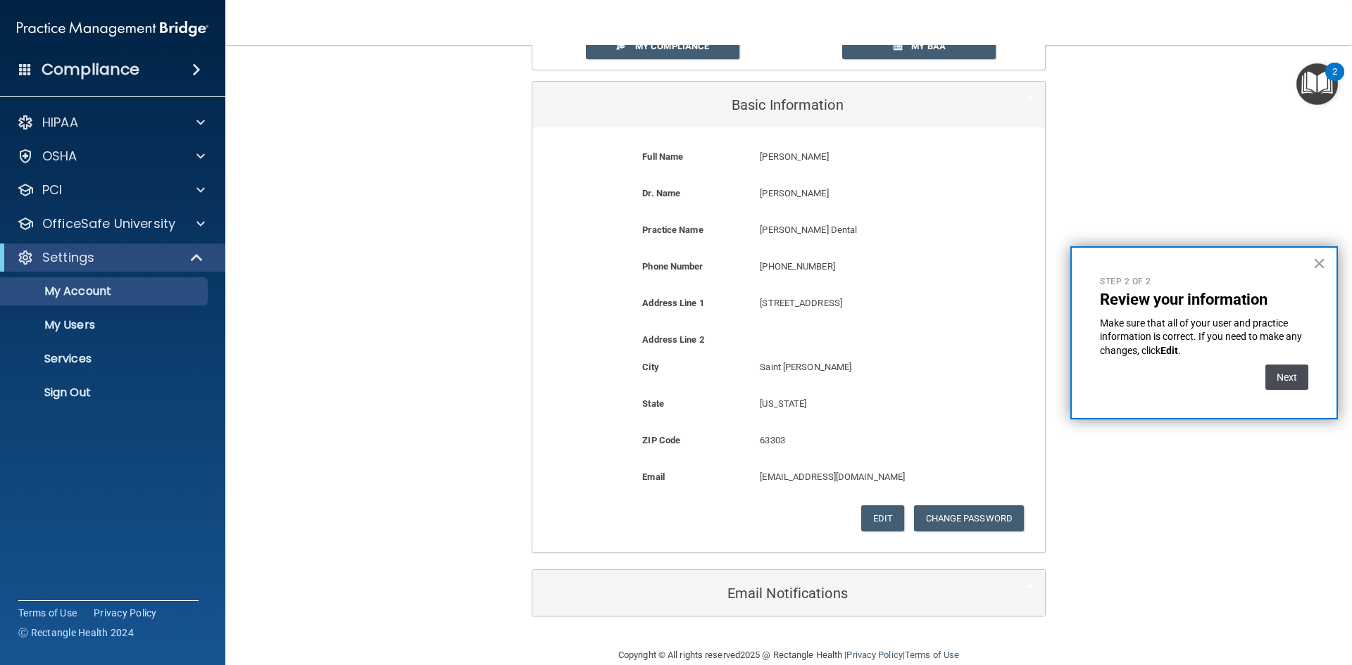
click at [1293, 379] on button "Next" at bounding box center [1286, 377] width 43 height 25
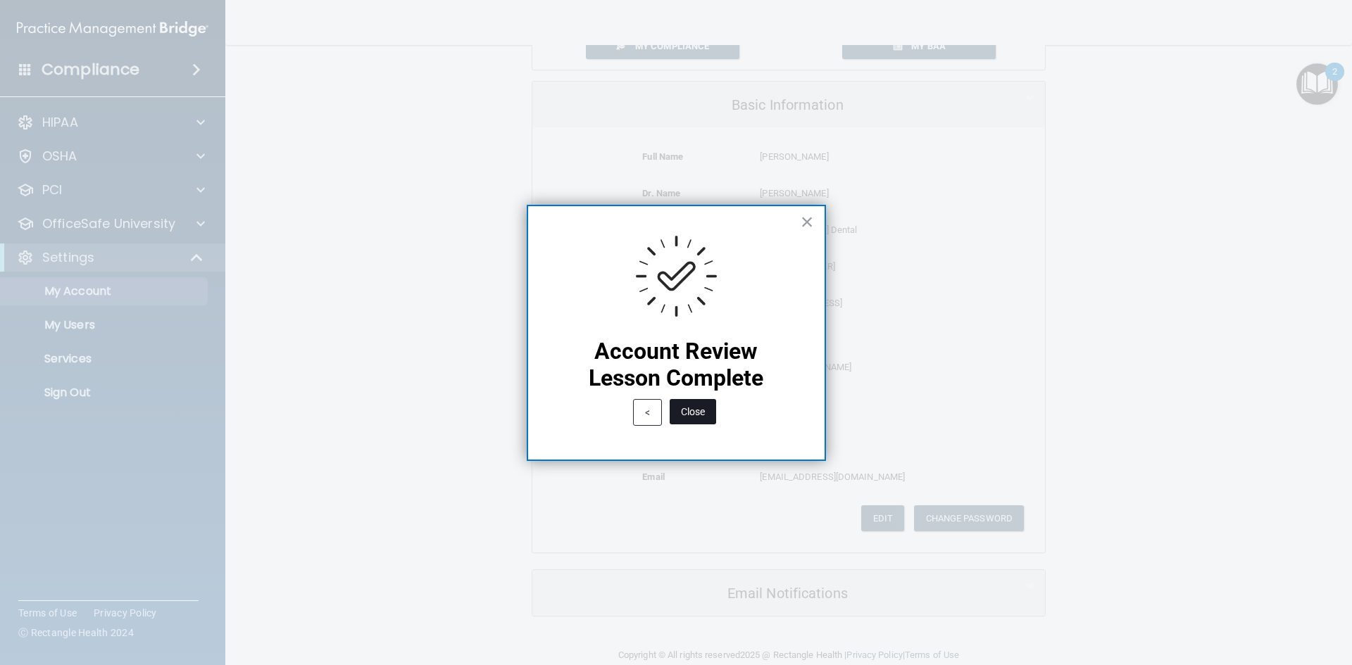
click at [694, 422] on button "Close" at bounding box center [693, 411] width 46 height 25
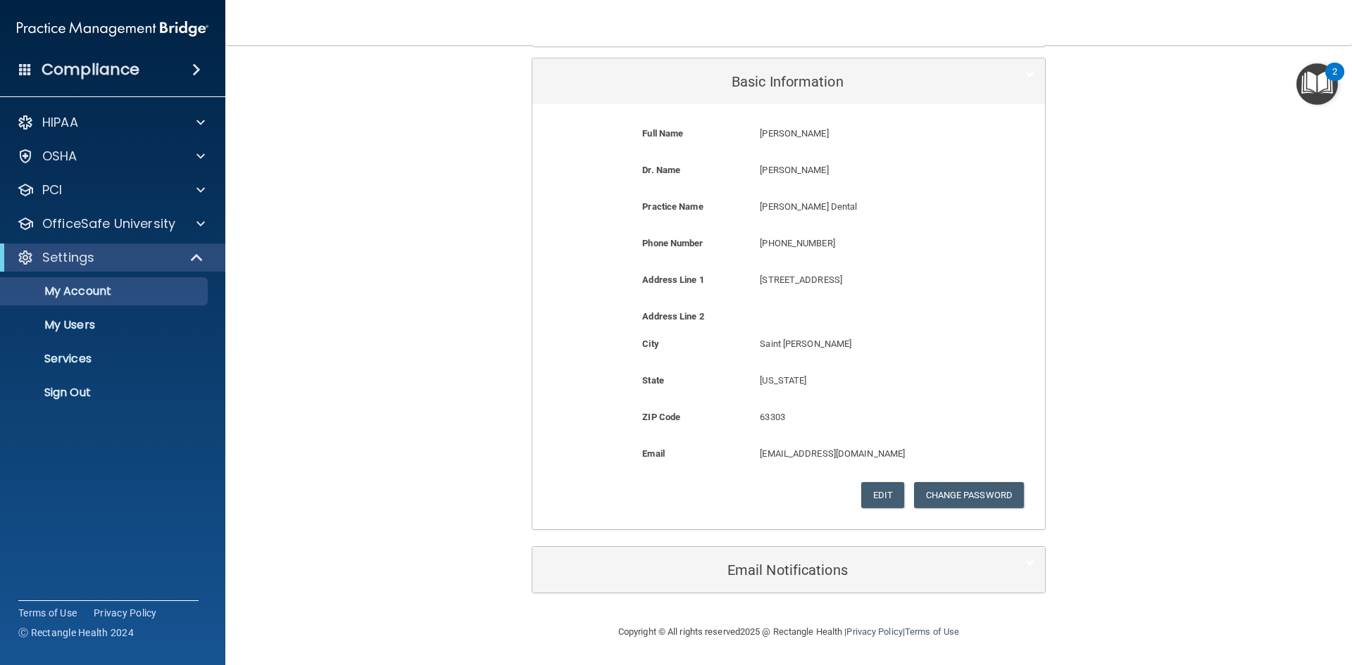
scroll to position [165, 0]
click at [1318, 82] on img "Open Resource Center, 2 new notifications" at bounding box center [1317, 84] width 42 height 42
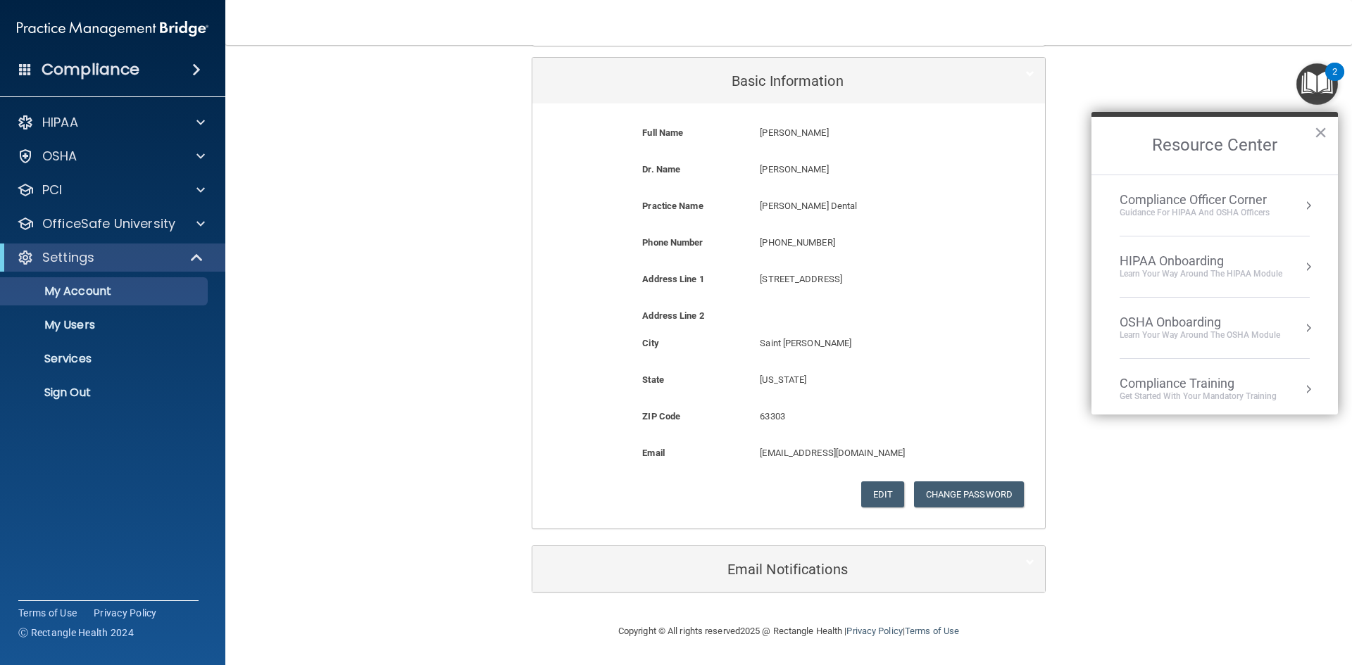
scroll to position [141, 0]
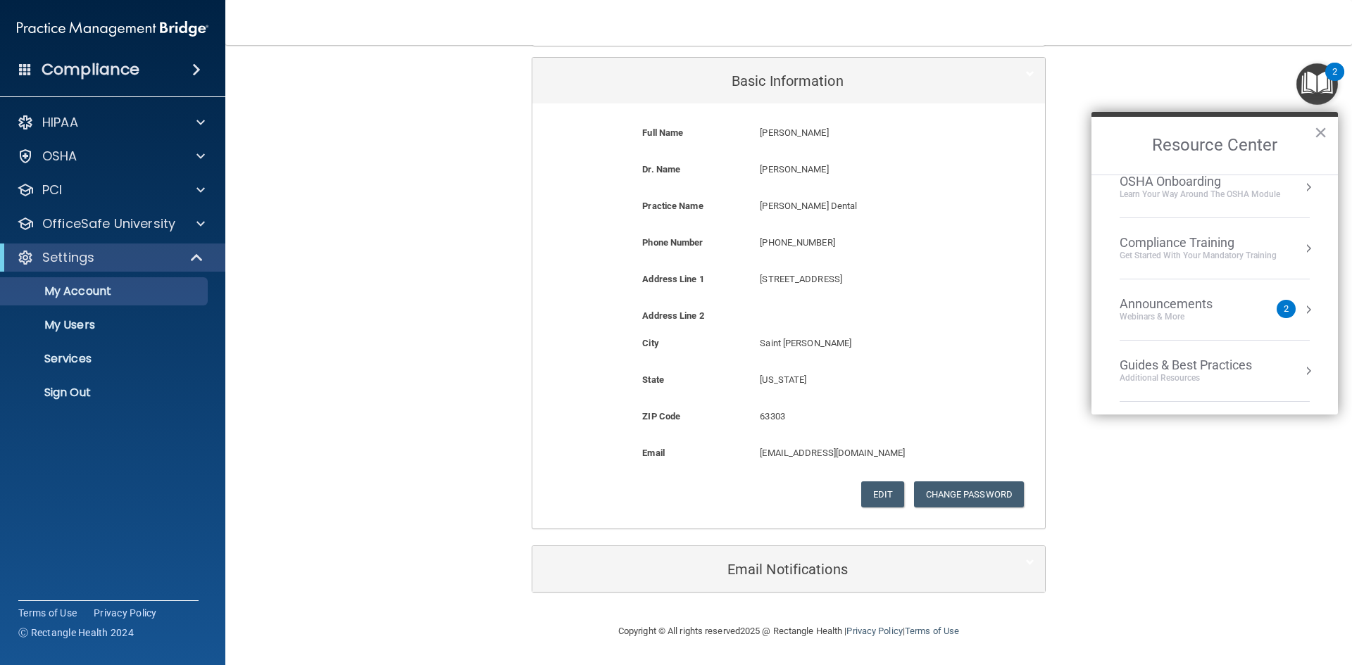
click at [1178, 307] on div "Announcements" at bounding box center [1179, 303] width 121 height 15
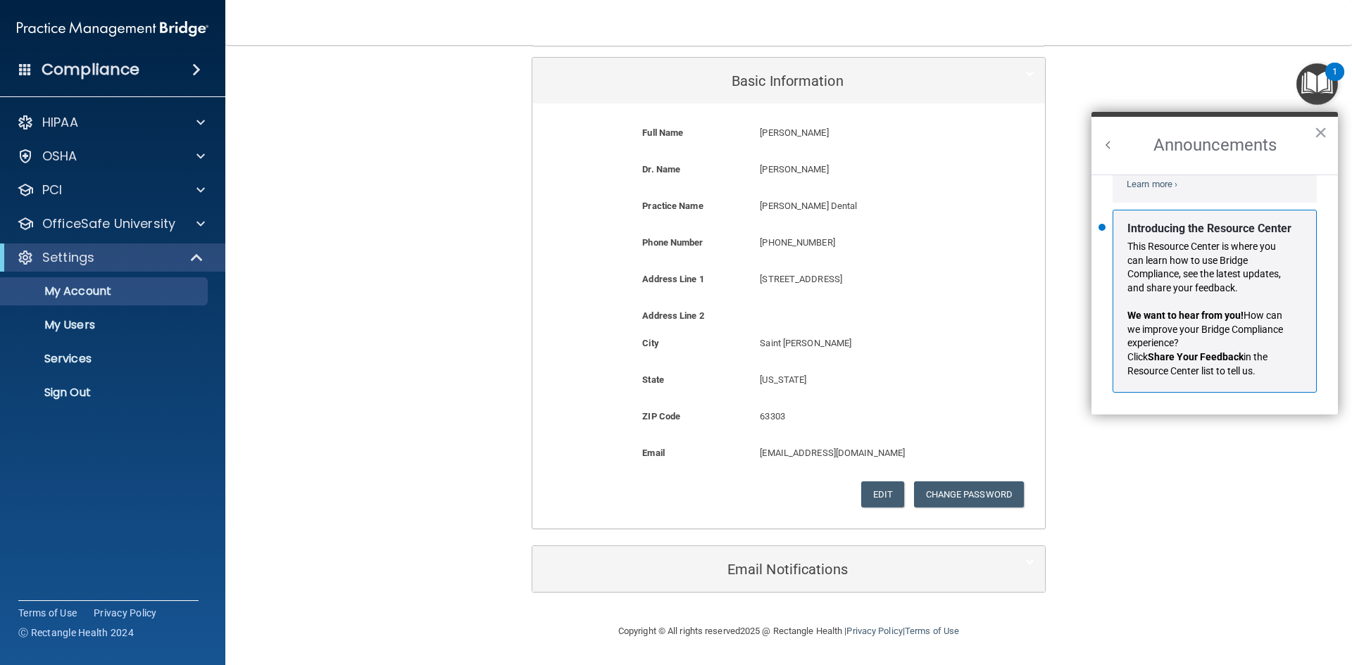
scroll to position [247, 0]
click at [1107, 142] on button "Back to Resource Center Home" at bounding box center [1108, 145] width 14 height 14
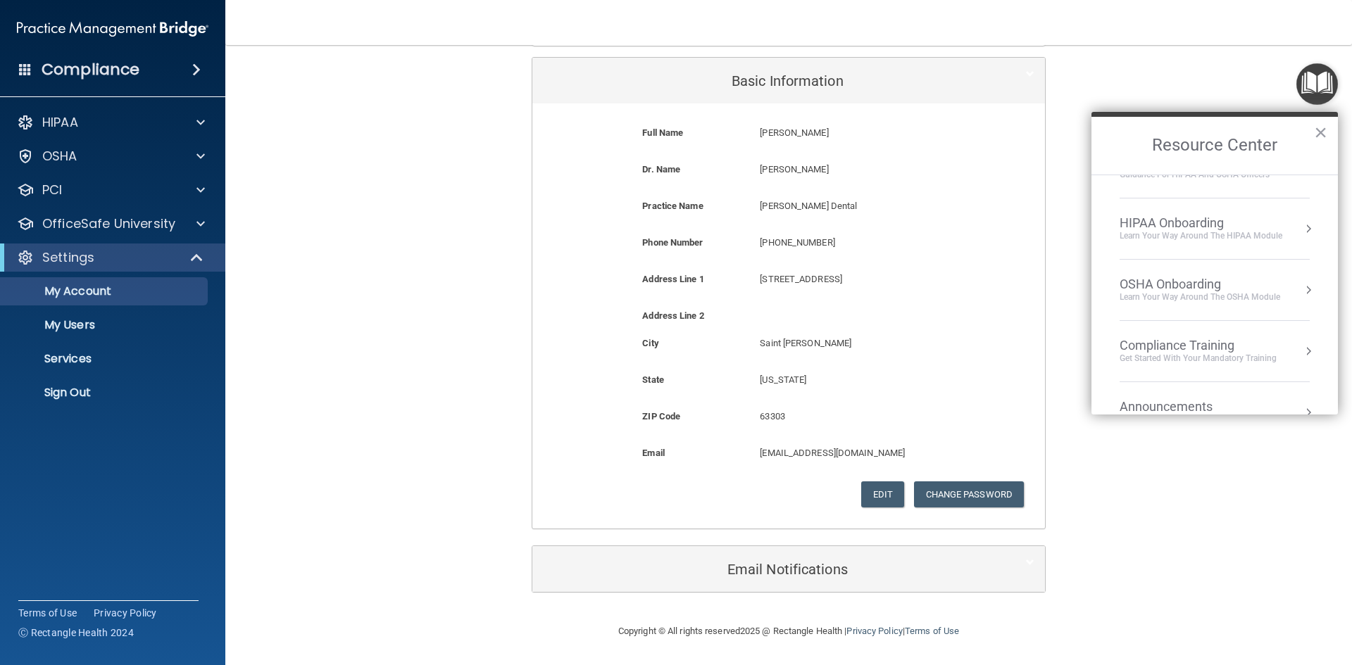
scroll to position [0, 0]
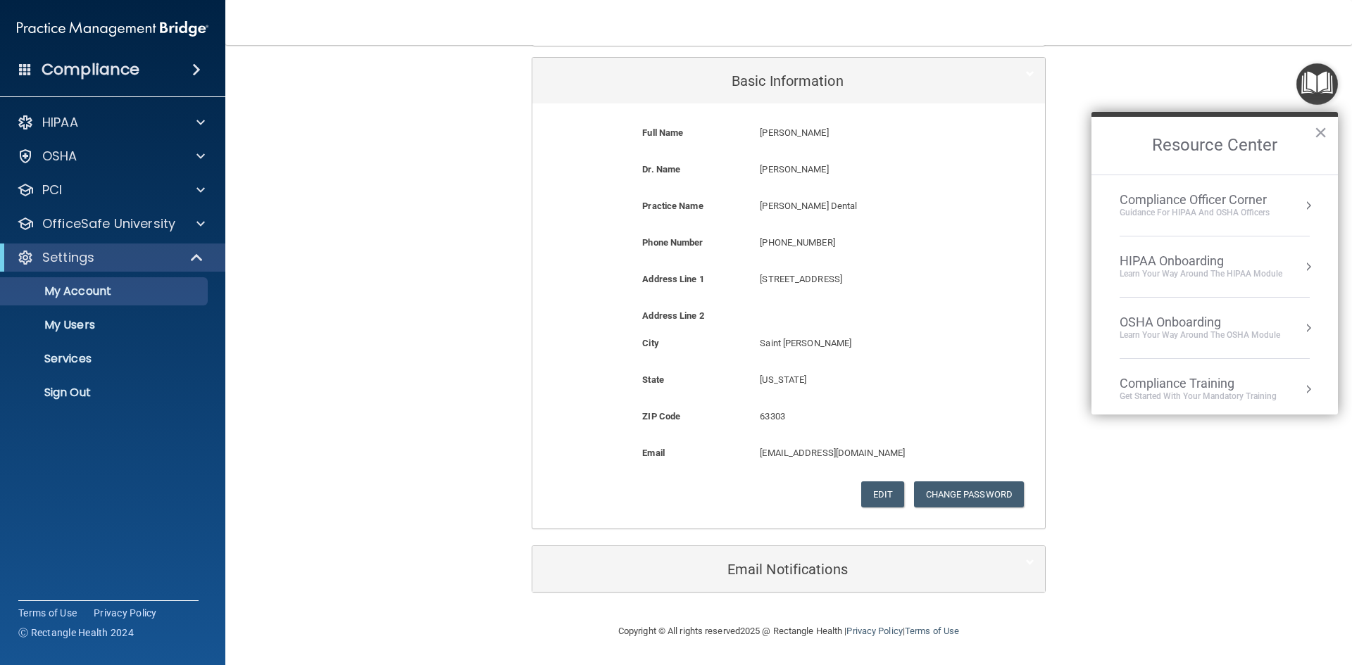
click at [1182, 252] on li "HIPAA Onboarding Learn Your Way around the HIPAA module" at bounding box center [1214, 267] width 190 height 61
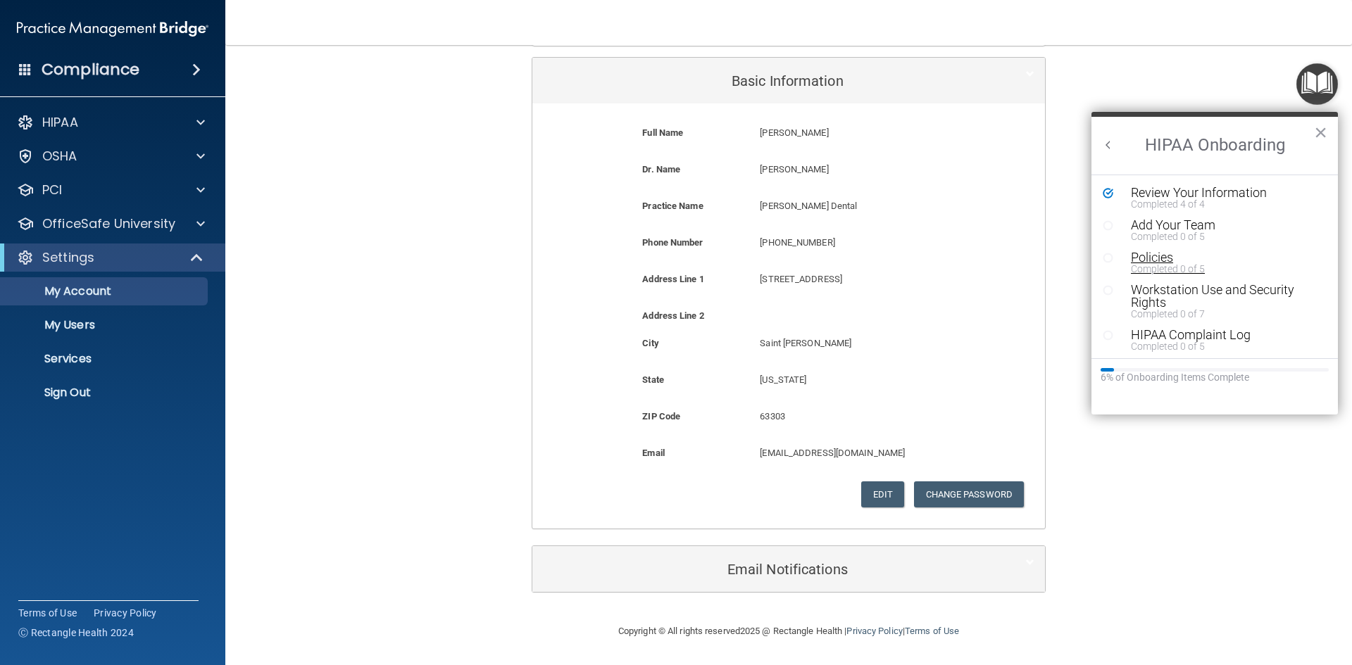
click at [1160, 256] on div "Policies" at bounding box center [1220, 257] width 178 height 13
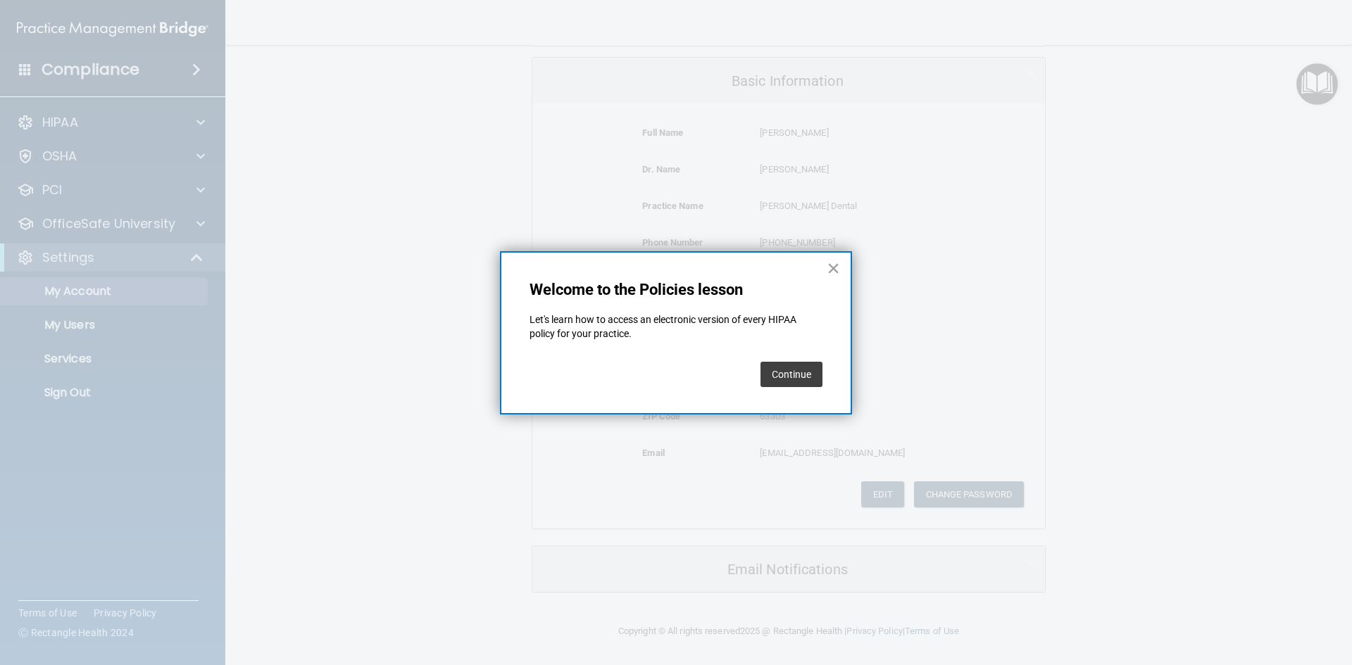
click at [809, 370] on button "Continue" at bounding box center [791, 374] width 62 height 25
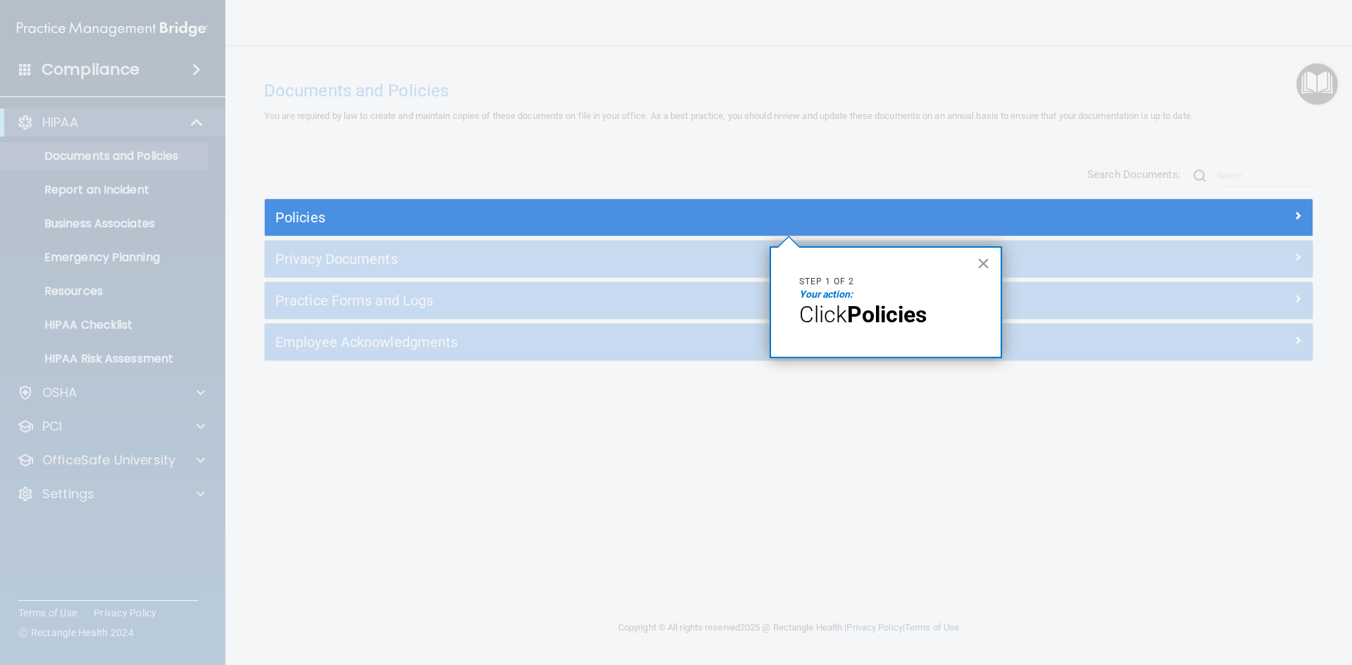
click at [980, 265] on button "×" at bounding box center [983, 263] width 13 height 23
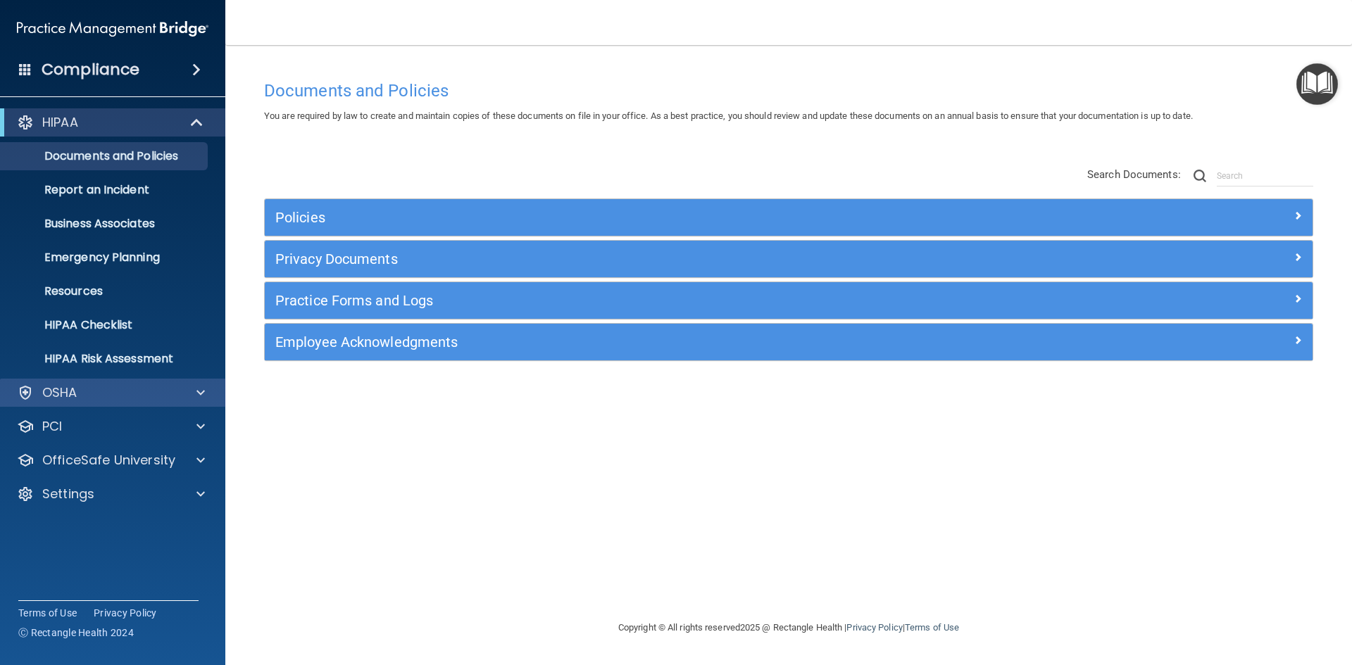
click at [84, 402] on div "OSHA" at bounding box center [113, 393] width 226 height 28
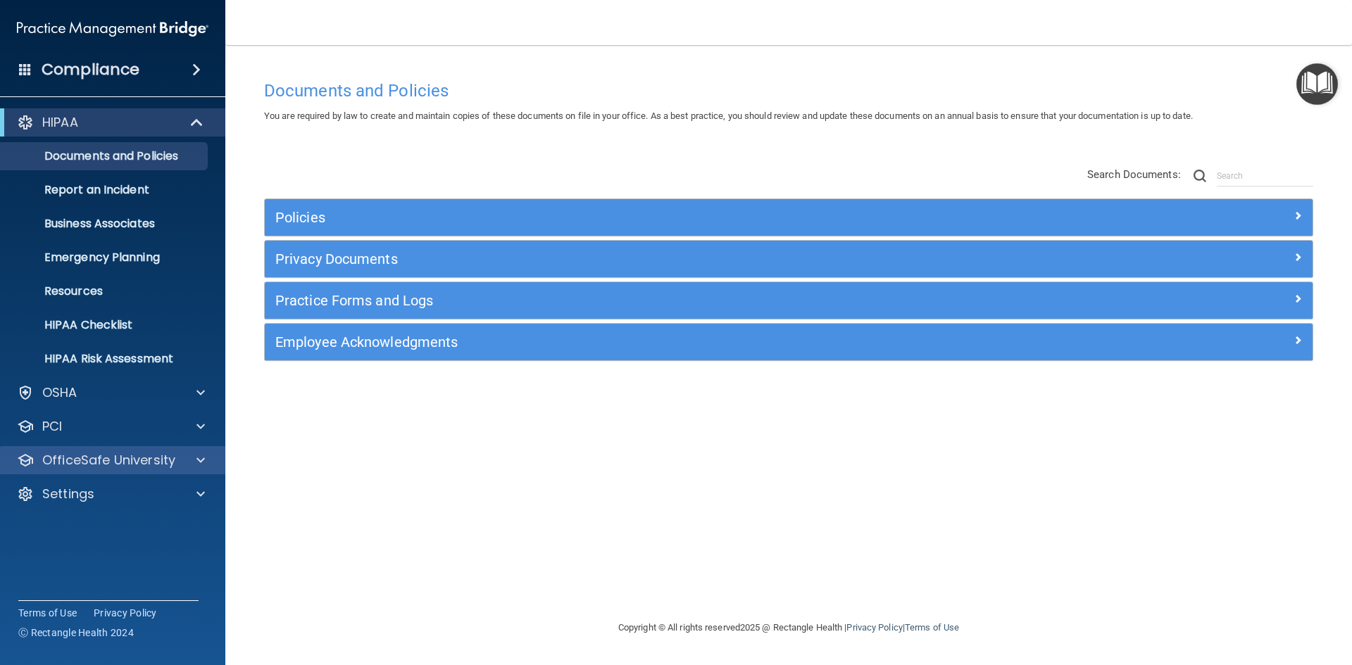
click at [87, 449] on div "OfficeSafe University" at bounding box center [113, 460] width 226 height 28
click at [89, 458] on p "OfficeSafe University" at bounding box center [108, 460] width 133 height 17
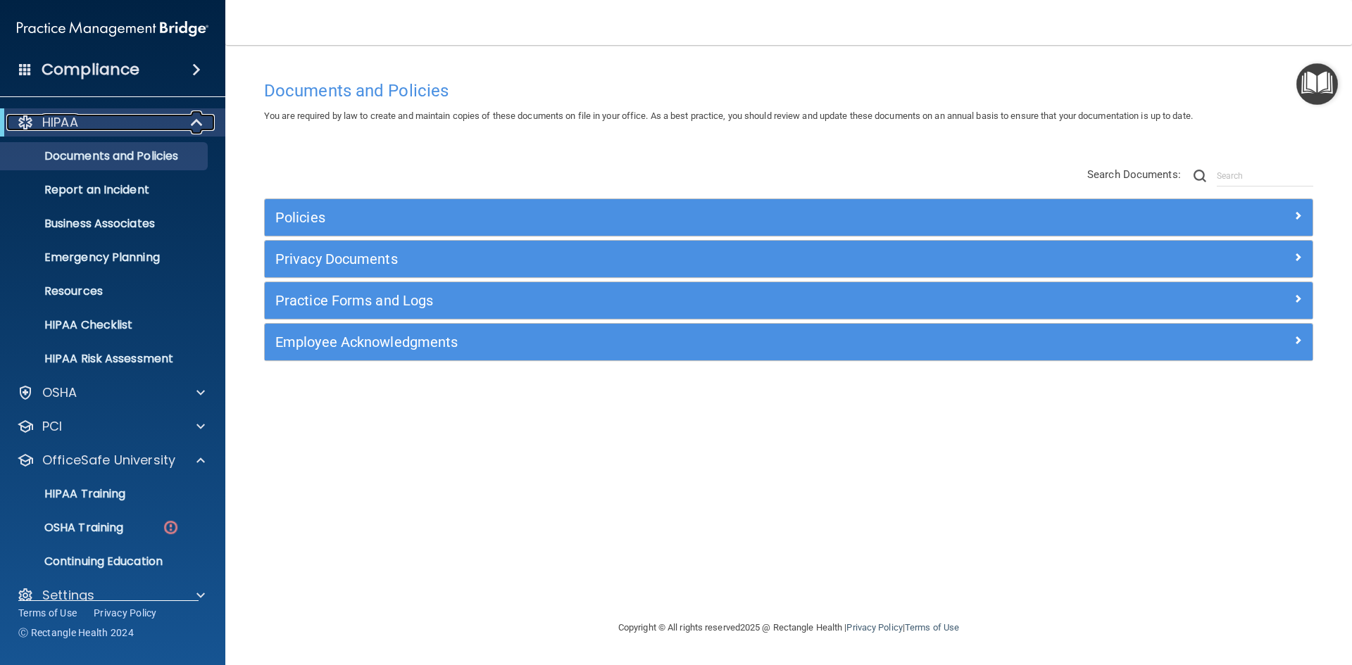
click at [199, 116] on span at bounding box center [198, 122] width 12 height 17
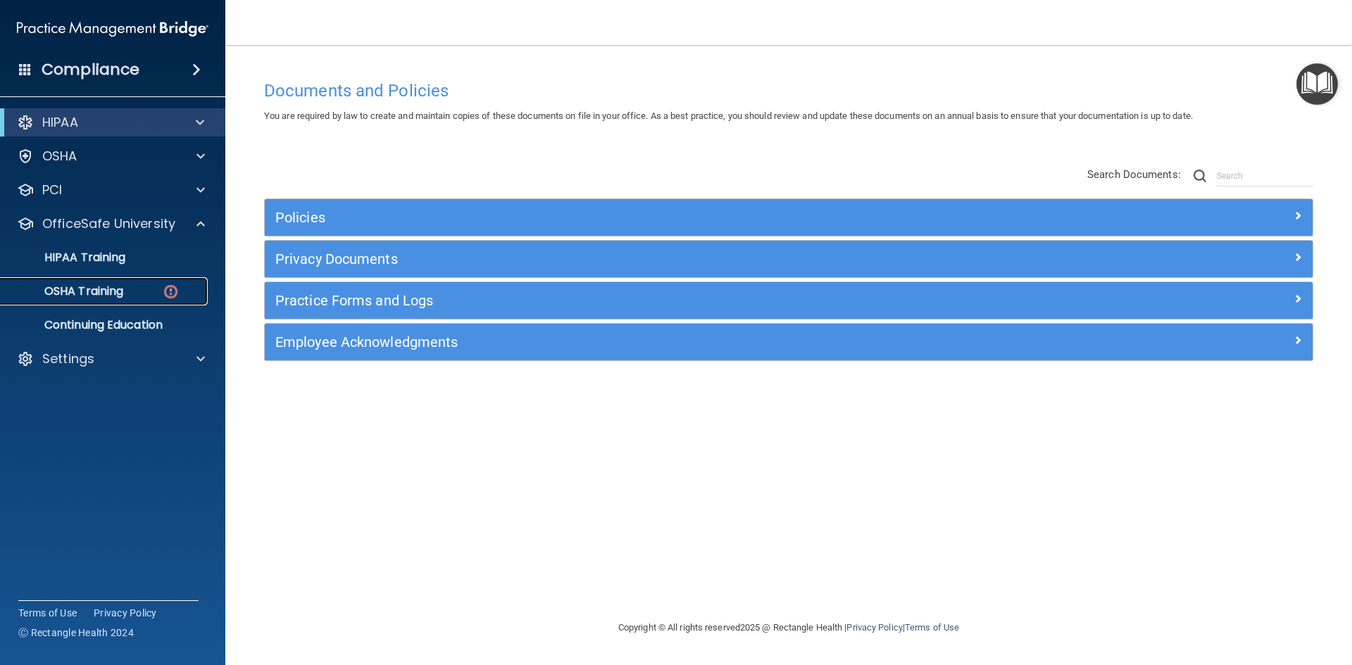
click at [177, 294] on img at bounding box center [171, 292] width 18 height 18
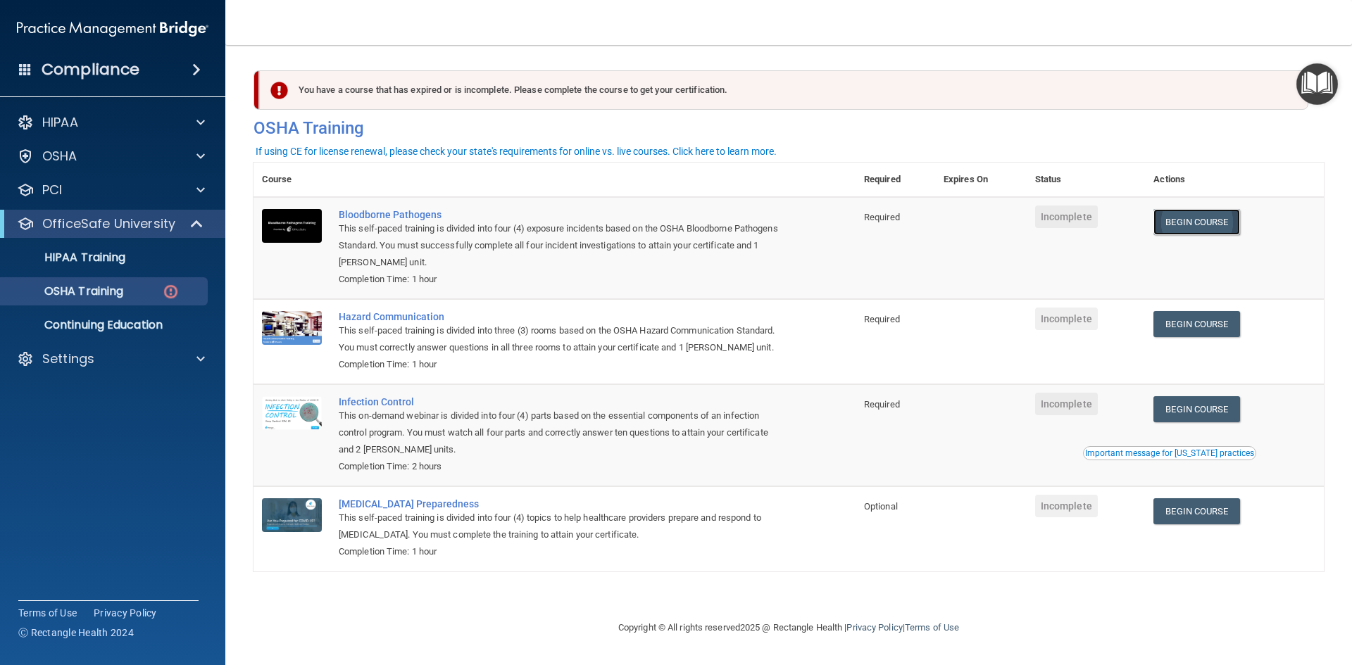
click at [1212, 224] on link "Begin Course" at bounding box center [1196, 222] width 86 height 26
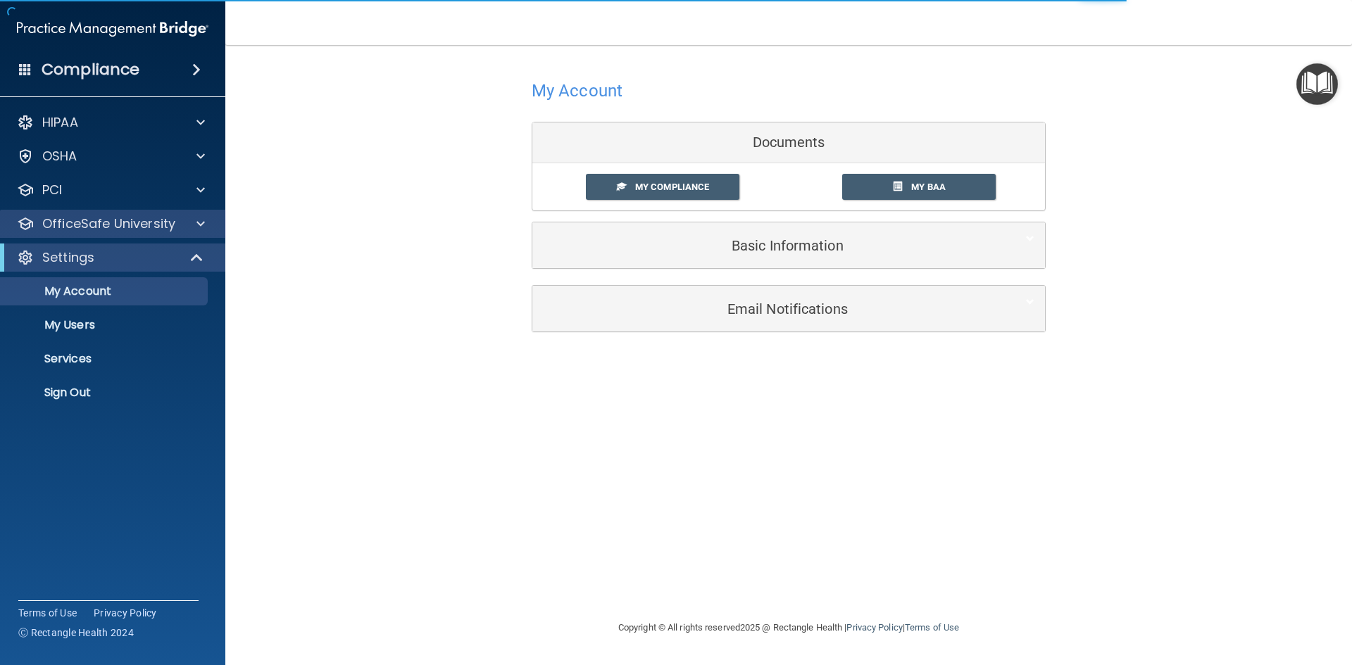
click at [135, 233] on div "OfficeSafe University" at bounding box center [113, 224] width 226 height 28
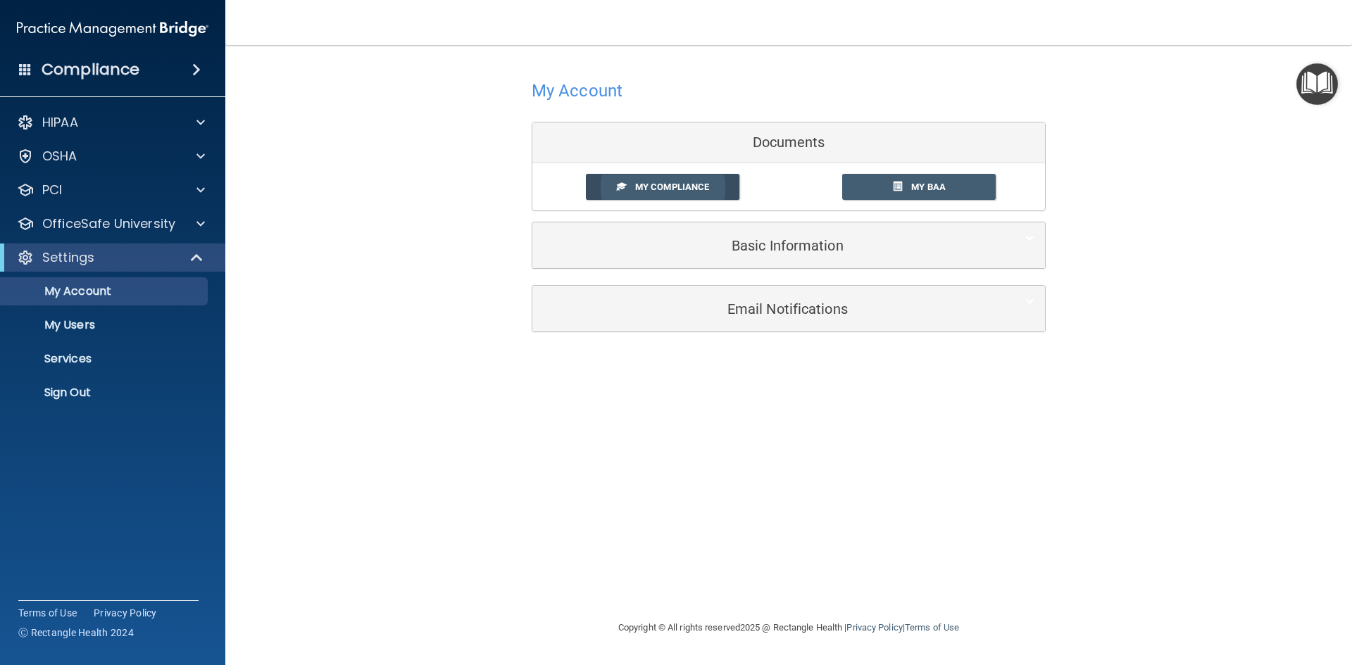
click at [653, 180] on link "My Compliance" at bounding box center [663, 187] width 154 height 26
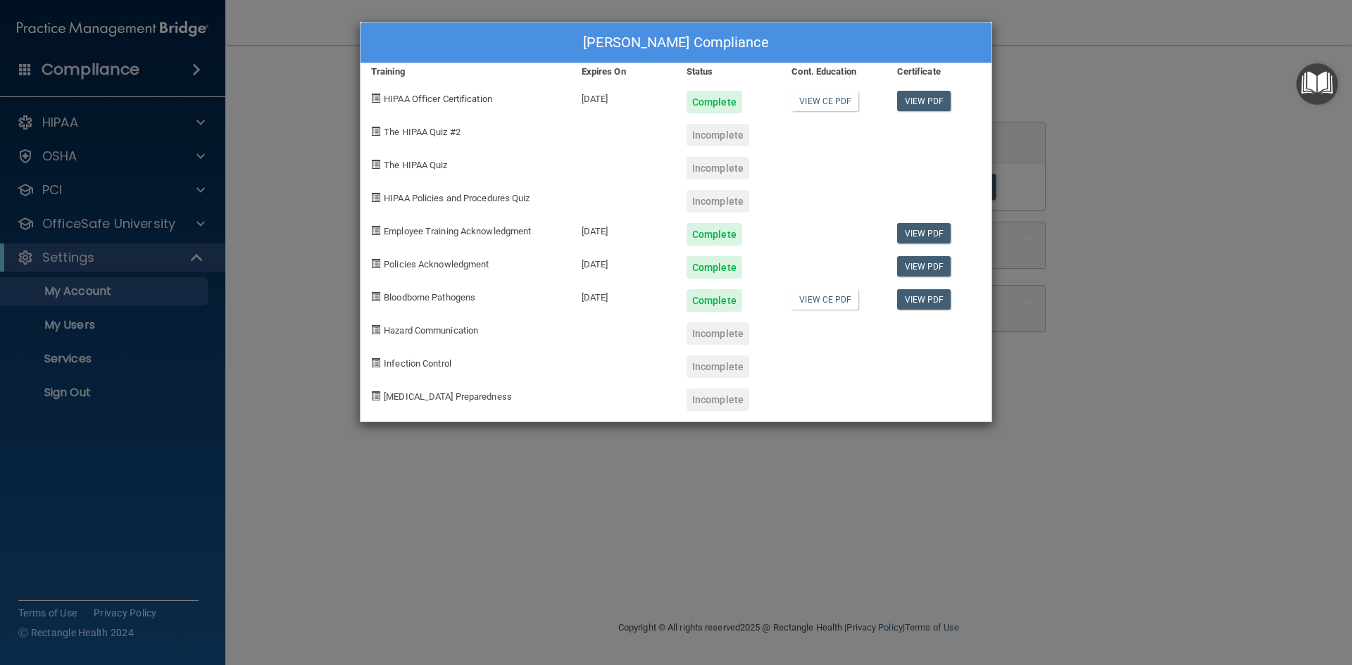
click at [997, 447] on div "[PERSON_NAME] Compliance Training Expires On Status Cont. Education Certificate…" at bounding box center [676, 332] width 1352 height 665
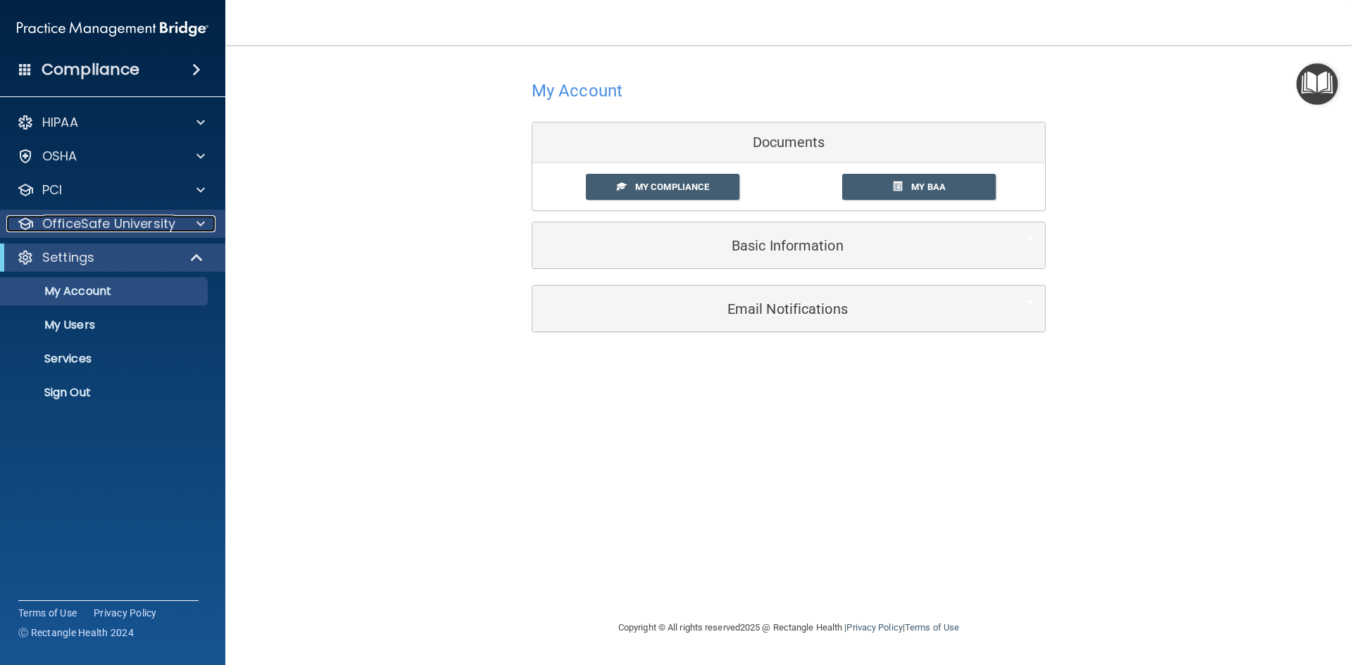
click at [115, 227] on p "OfficeSafe University" at bounding box center [108, 223] width 133 height 17
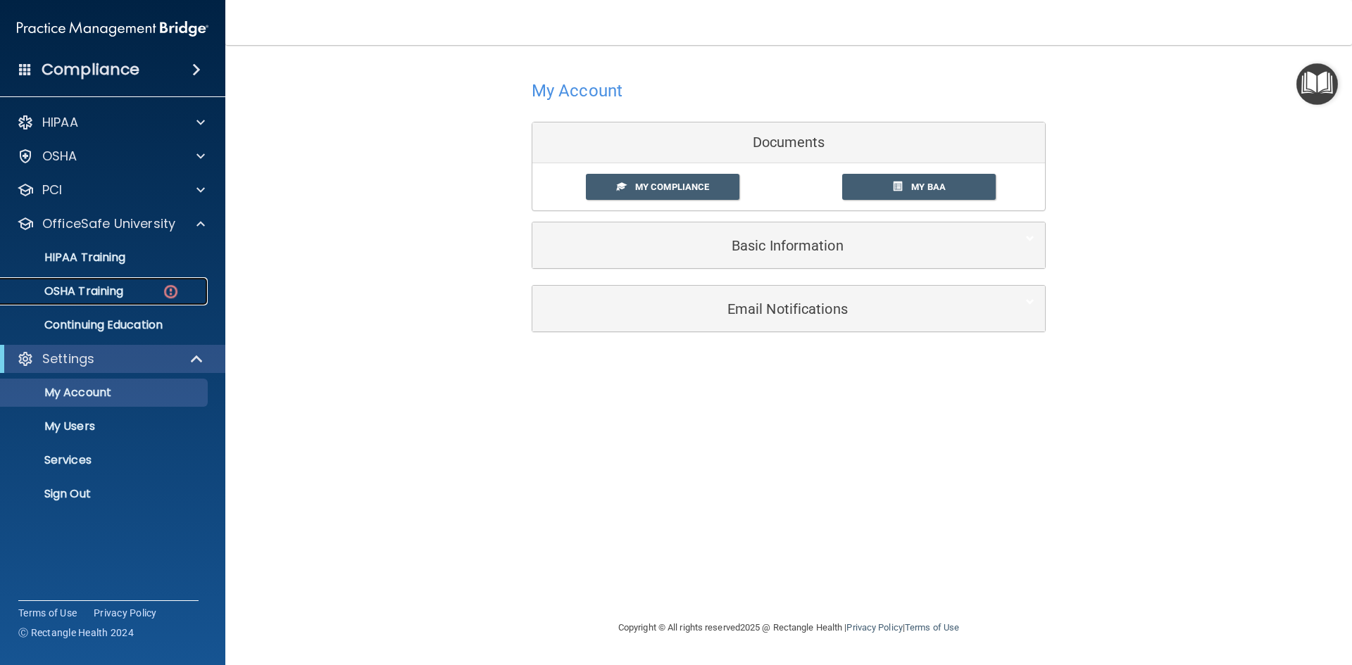
click at [103, 282] on link "OSHA Training" at bounding box center [97, 291] width 222 height 28
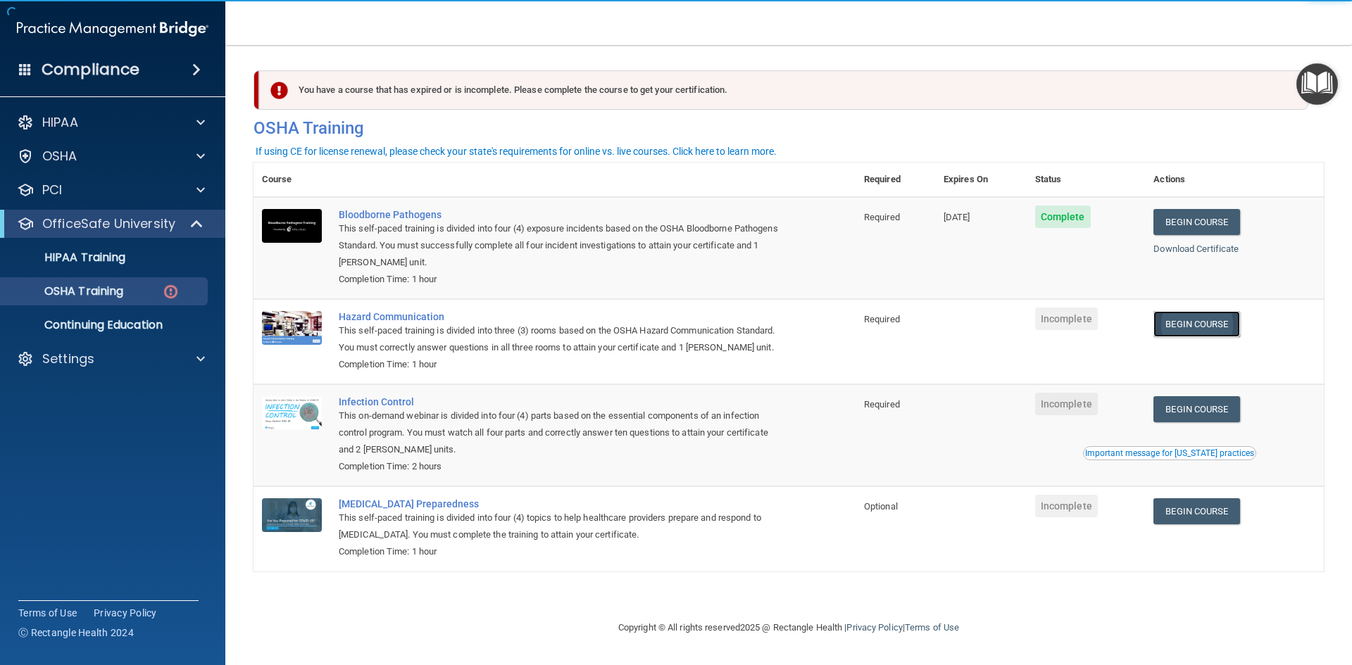
click at [1199, 332] on link "Begin Course" at bounding box center [1196, 324] width 86 height 26
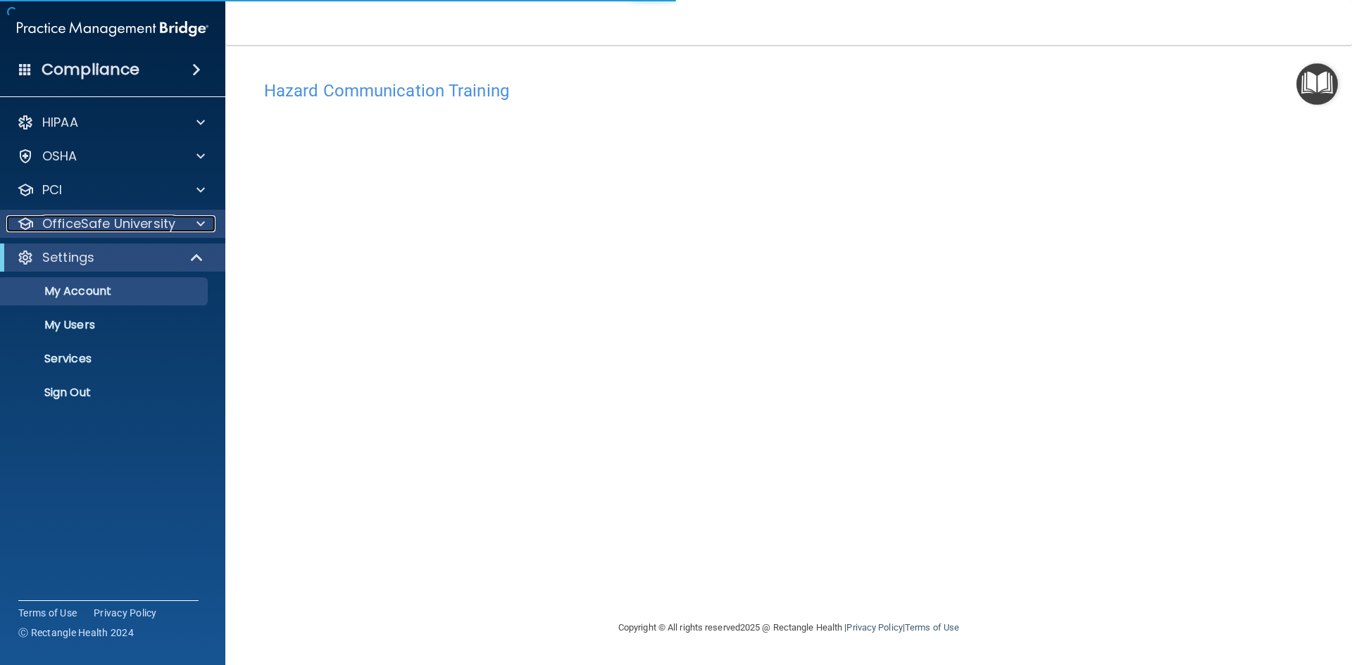
click at [126, 229] on p "OfficeSafe University" at bounding box center [108, 223] width 133 height 17
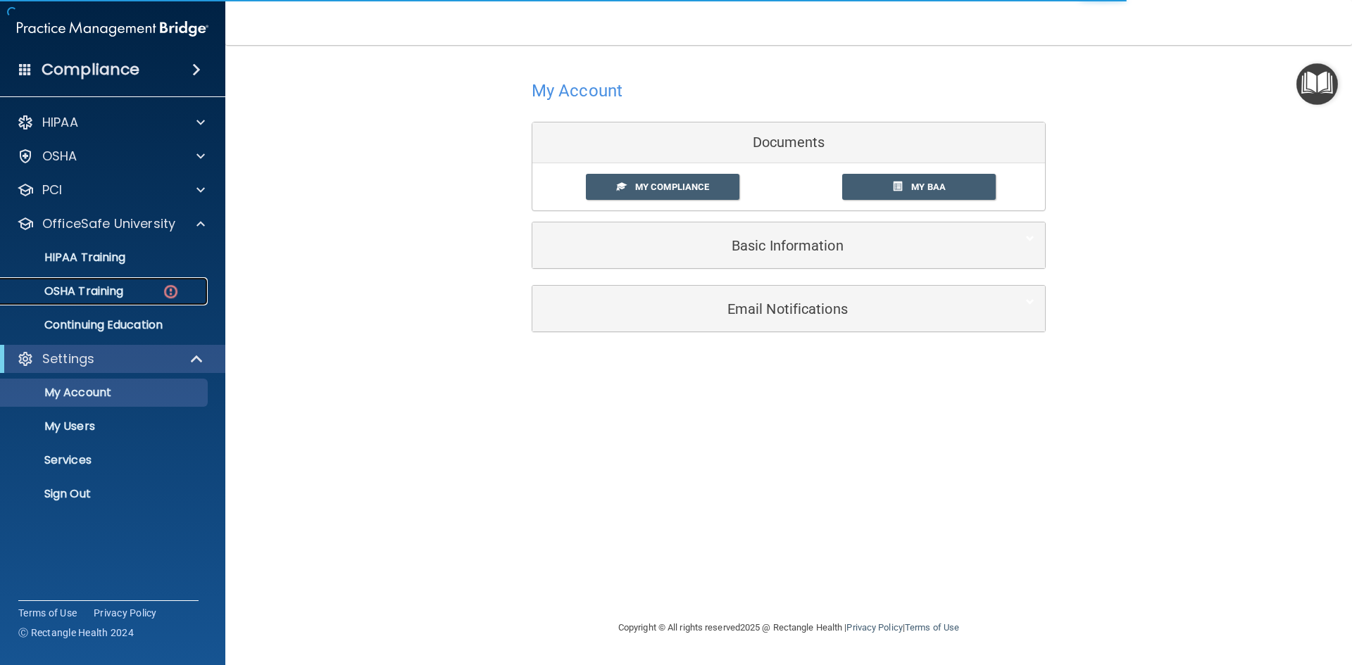
click at [132, 299] on link "OSHA Training" at bounding box center [97, 291] width 222 height 28
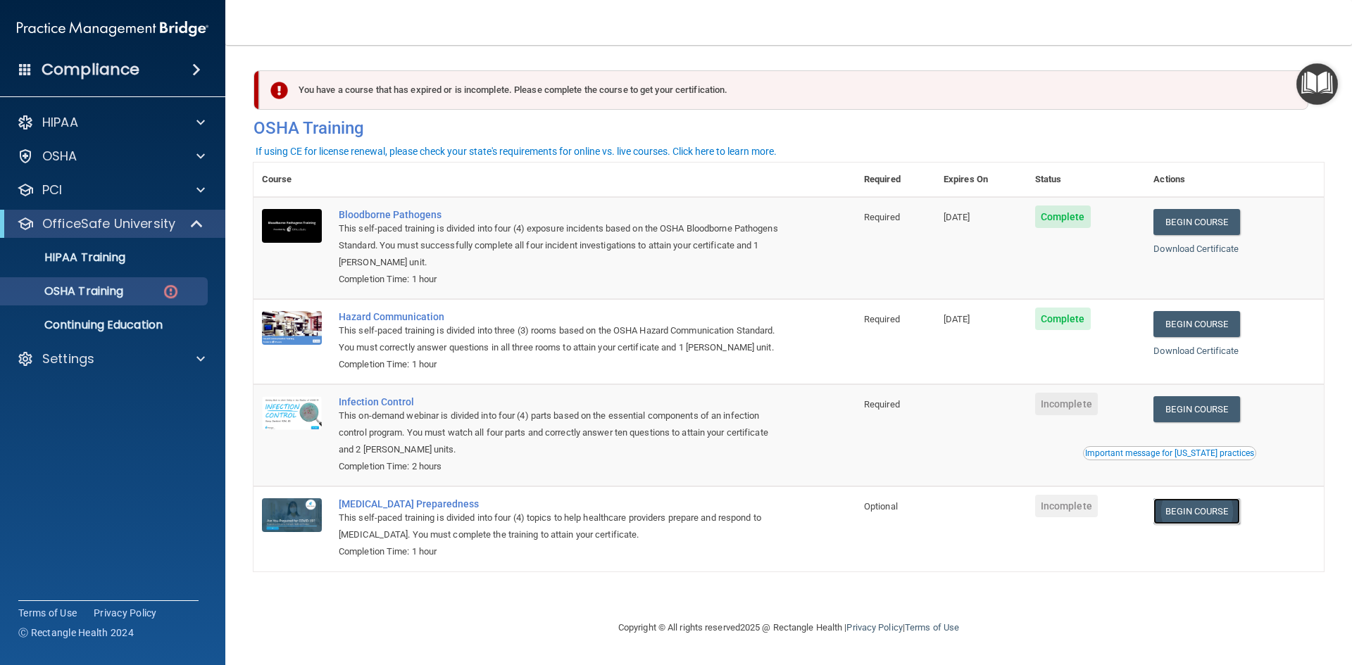
click at [1230, 512] on link "Begin Course" at bounding box center [1196, 511] width 86 height 26
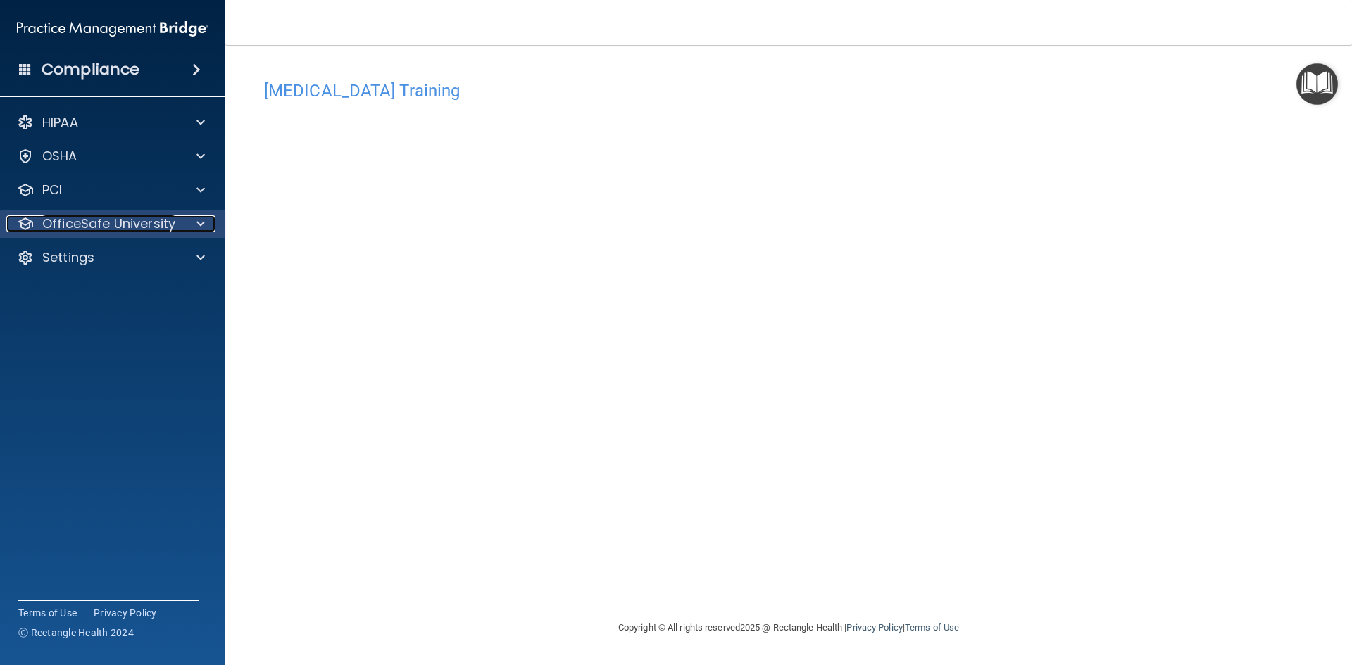
click at [128, 217] on p "OfficeSafe University" at bounding box center [108, 223] width 133 height 17
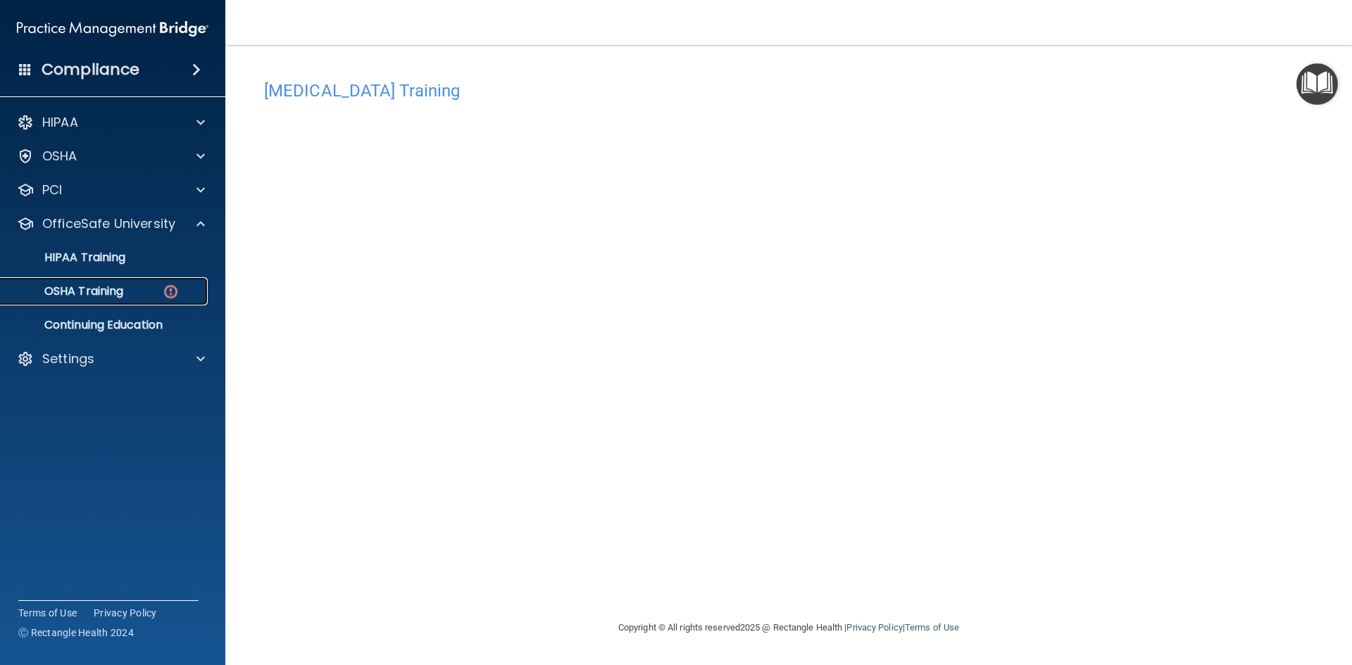
click at [112, 299] on p "OSHA Training" at bounding box center [66, 291] width 114 height 14
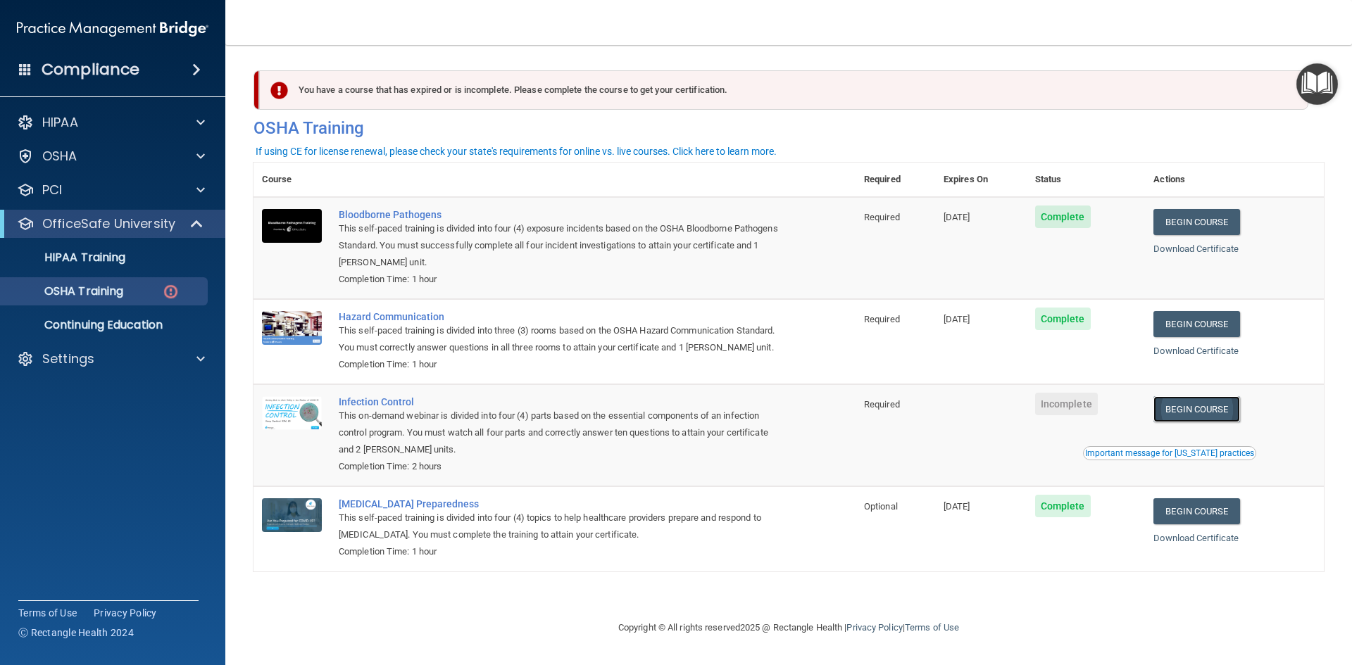
click at [1239, 411] on link "Begin Course" at bounding box center [1196, 409] width 86 height 26
click at [929, 429] on td "Required" at bounding box center [895, 435] width 80 height 102
click at [109, 294] on p "OSHA Training" at bounding box center [66, 291] width 114 height 14
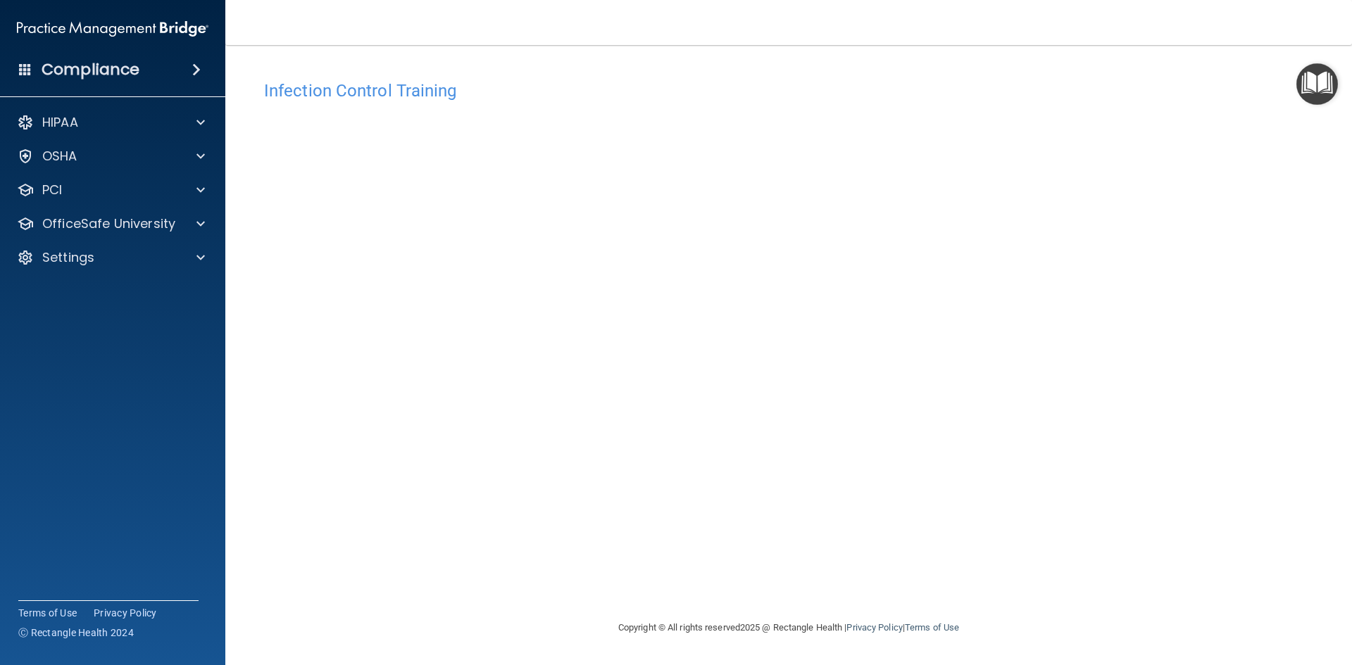
click at [87, 239] on div "HIPAA Documents and Policies Report an Incident Business Associates Emergency P…" at bounding box center [113, 193] width 226 height 180
click at [97, 217] on p "OfficeSafe University" at bounding box center [108, 223] width 133 height 17
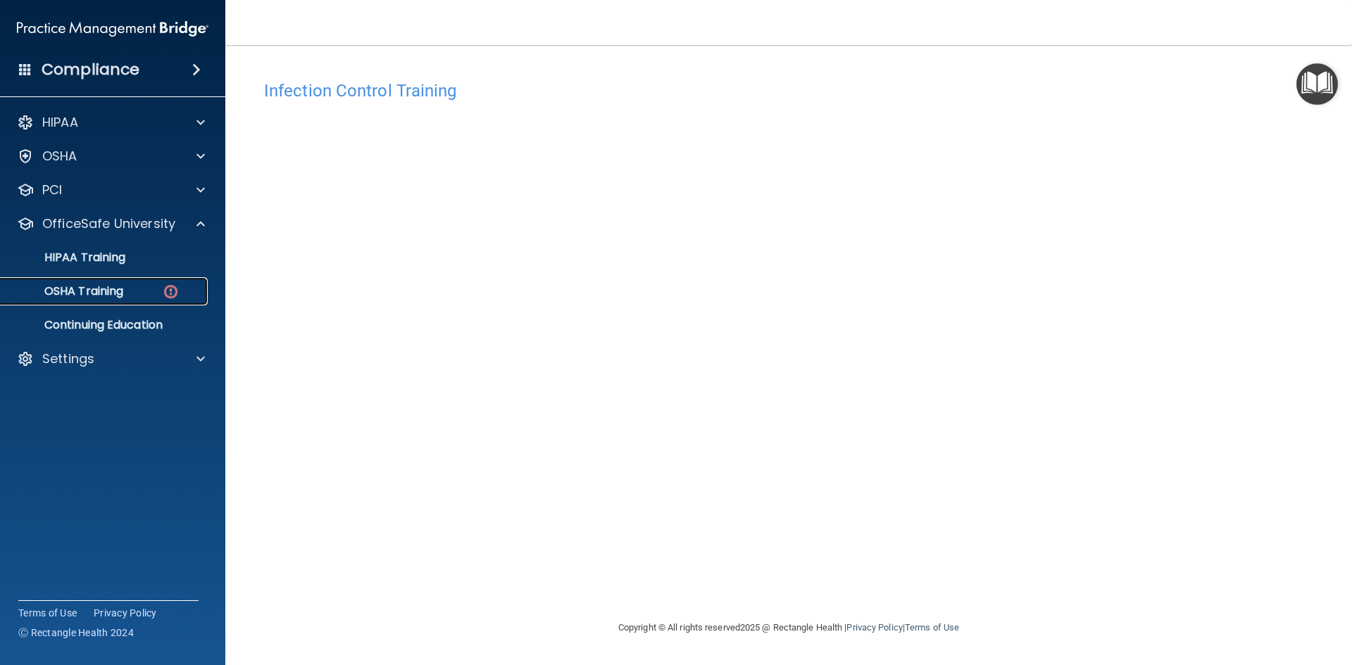
click at [114, 293] on p "OSHA Training" at bounding box center [66, 291] width 114 height 14
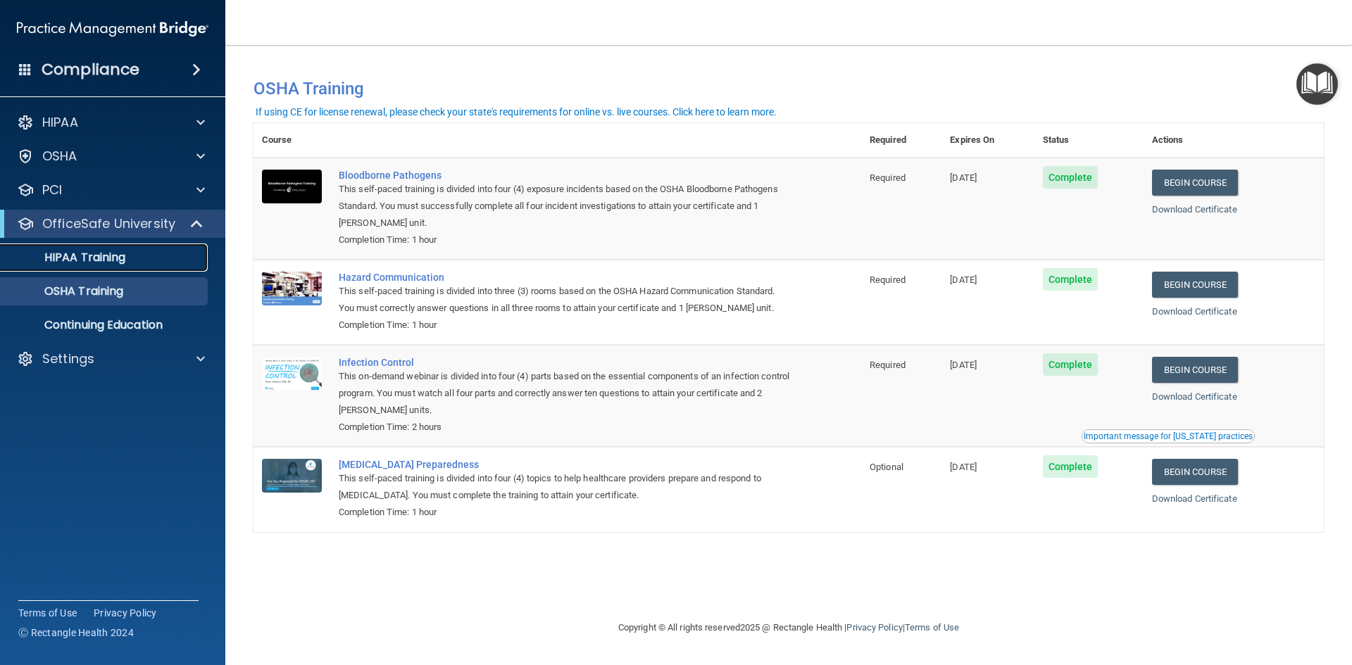
click at [122, 265] on link "HIPAA Training" at bounding box center [97, 258] width 222 height 28
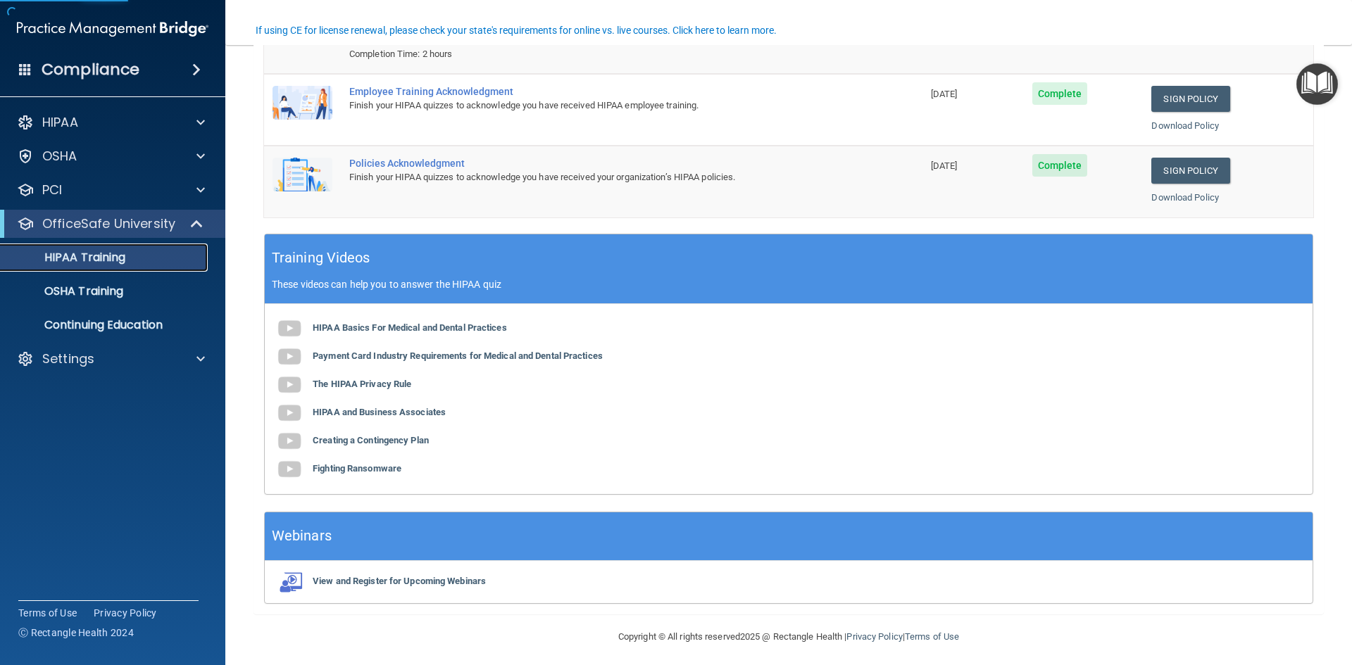
scroll to position [265, 0]
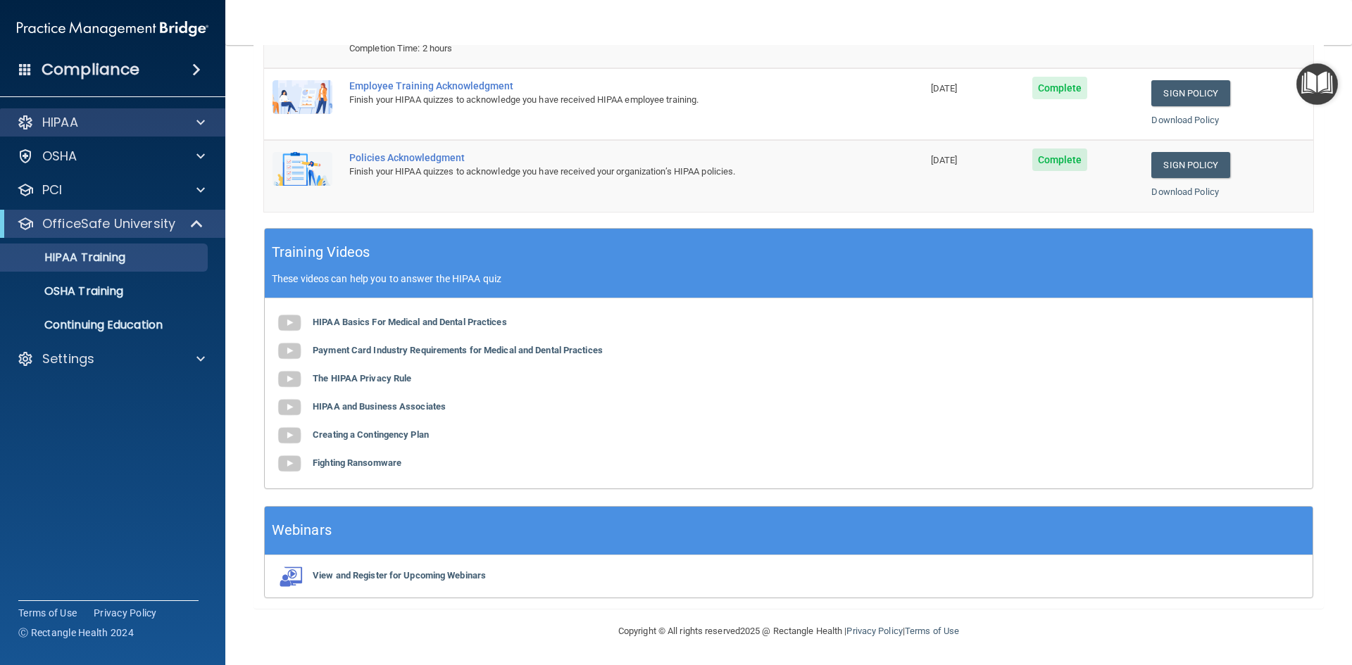
click at [94, 131] on div "HIPAA" at bounding box center [113, 122] width 226 height 28
click at [202, 122] on span at bounding box center [200, 122] width 8 height 17
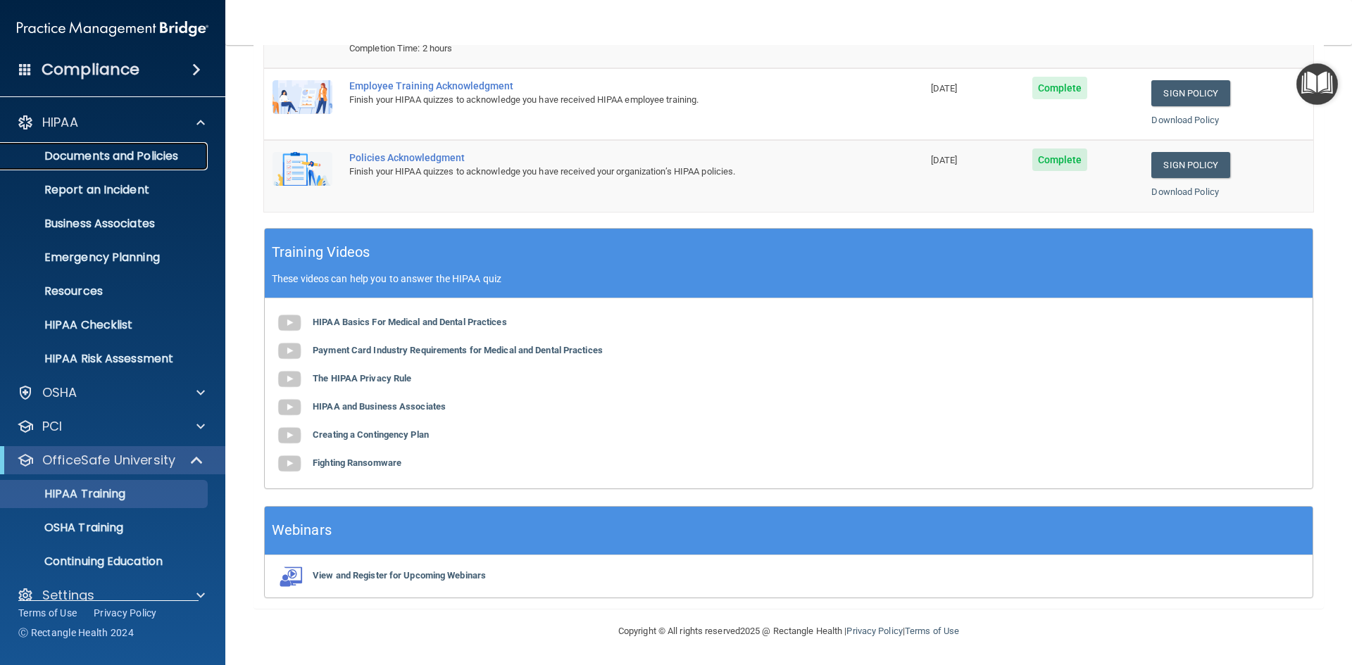
click at [162, 151] on p "Documents and Policies" at bounding box center [105, 156] width 192 height 14
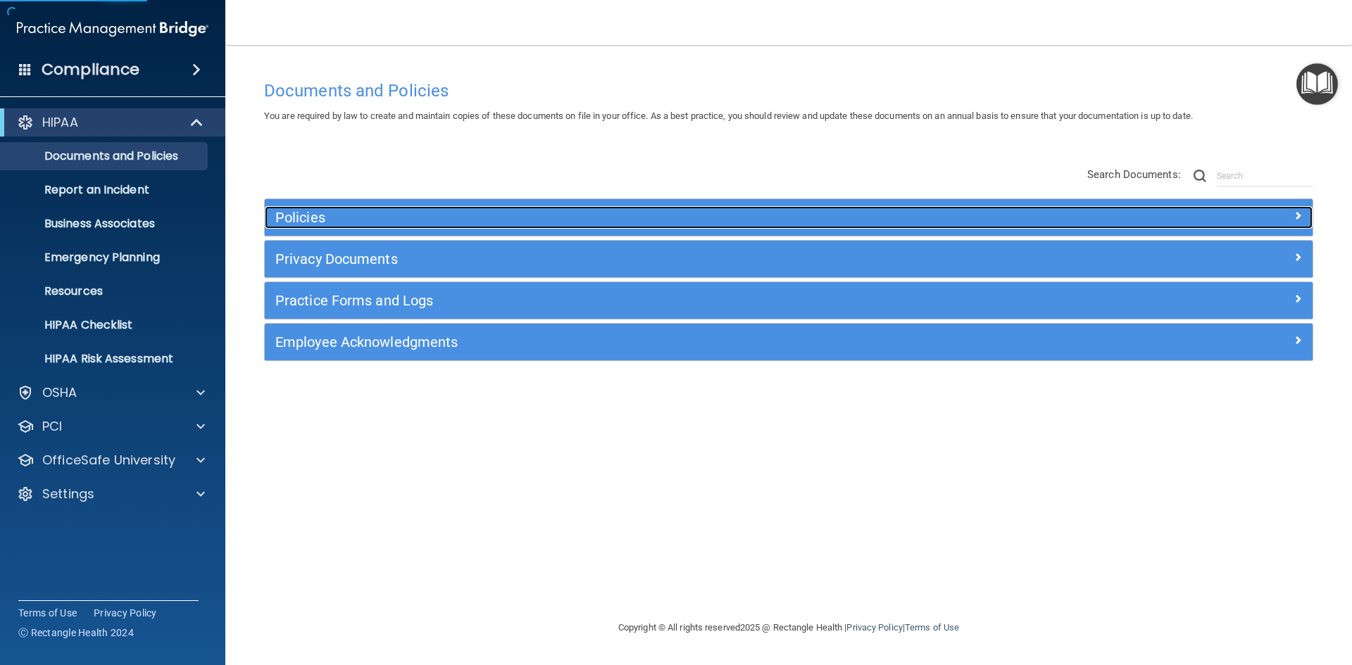
click at [499, 227] on div "Policies" at bounding box center [658, 217] width 786 height 23
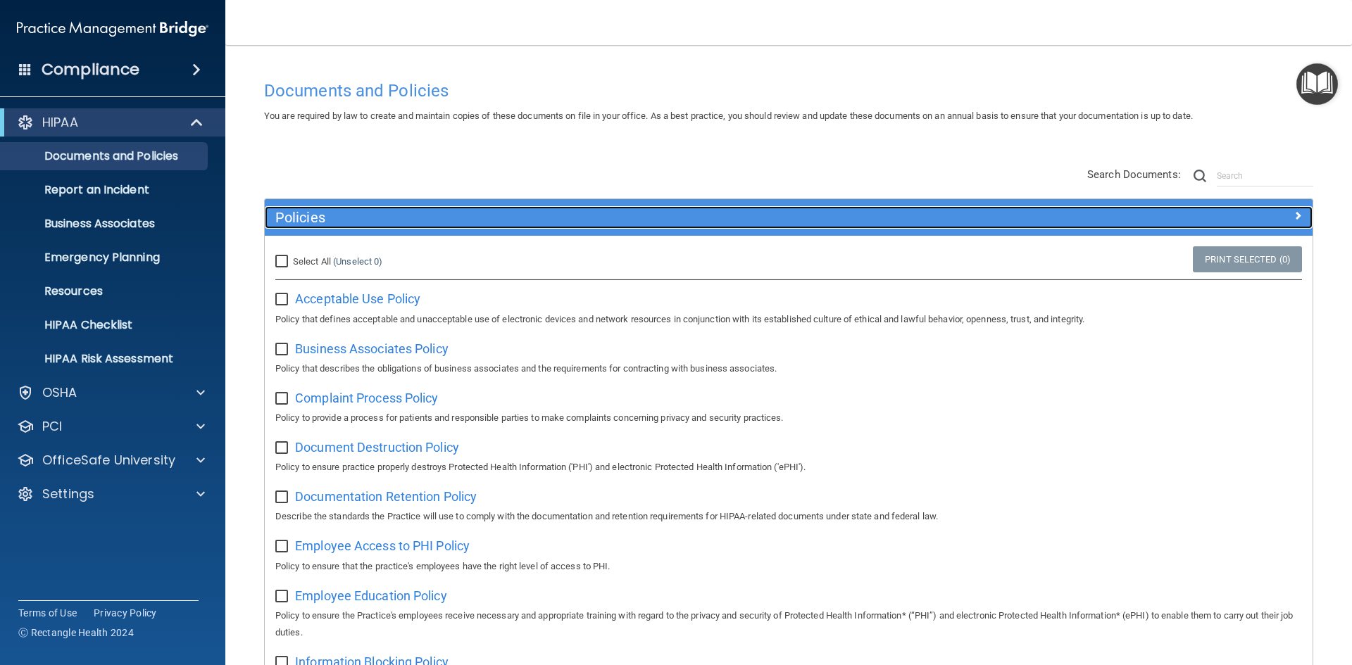
click at [1210, 220] on div at bounding box center [1181, 214] width 262 height 17
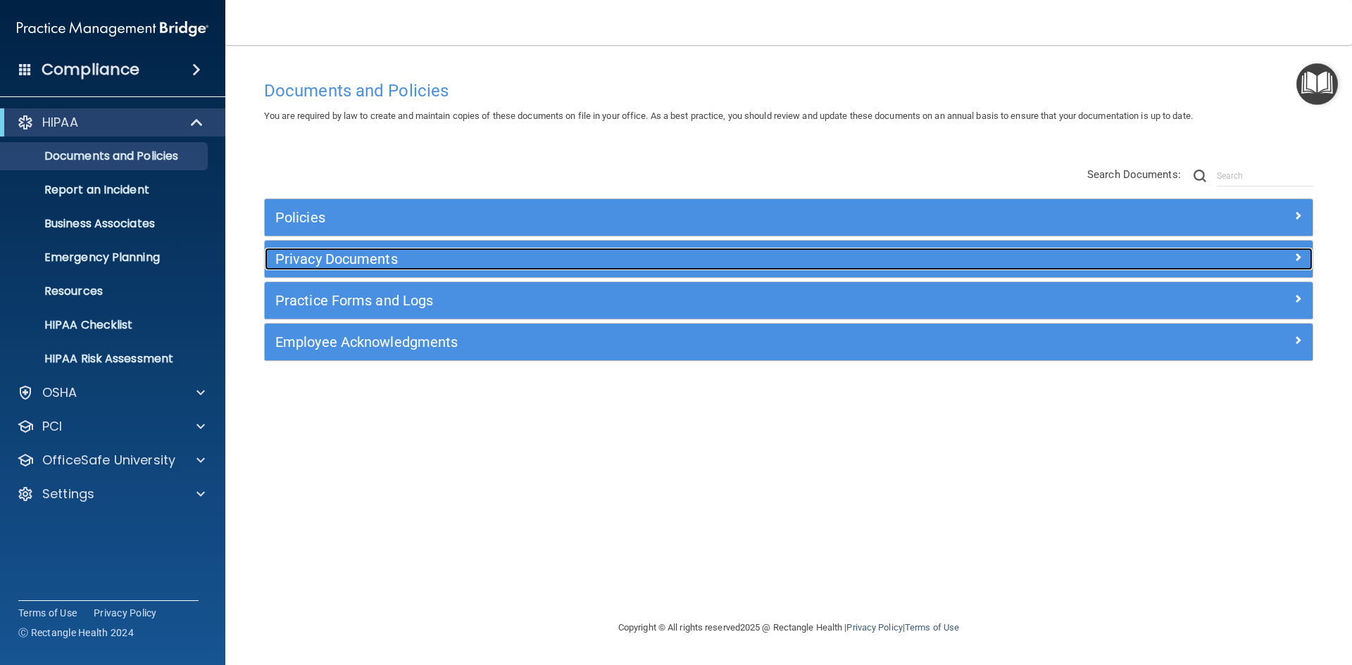
click at [401, 258] on h5 "Privacy Documents" at bounding box center [657, 258] width 765 height 15
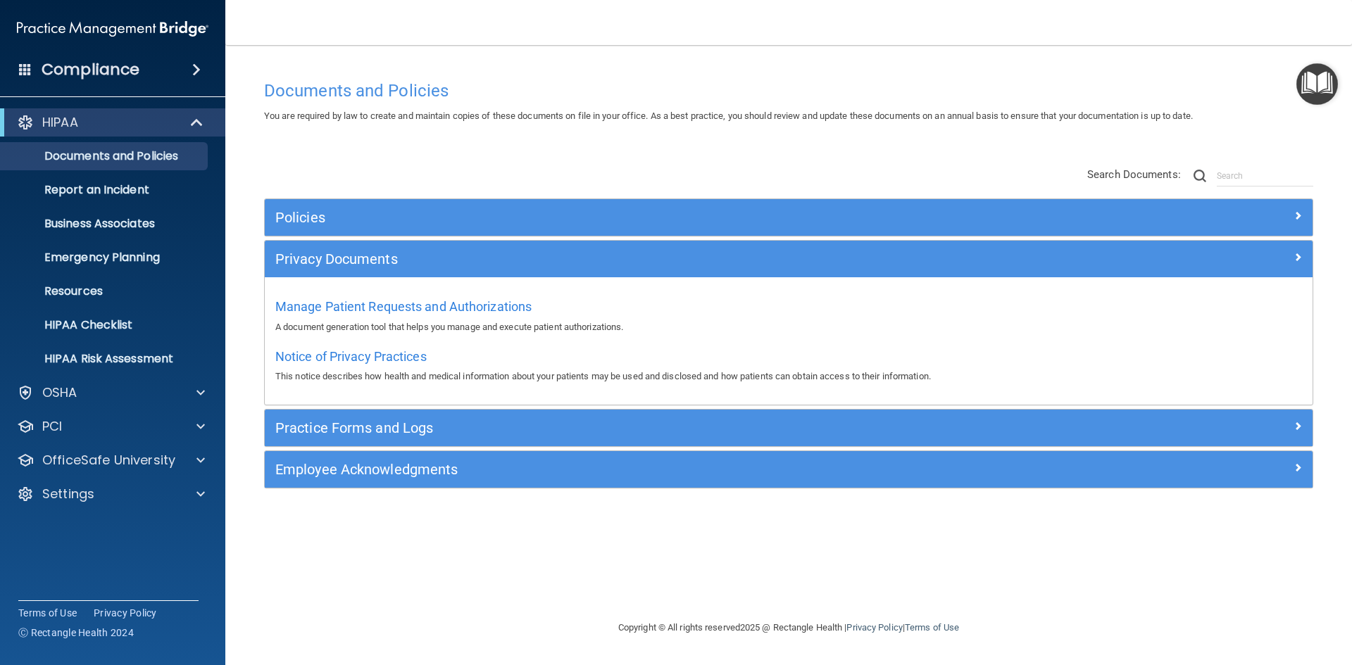
click at [402, 315] on div "Manage Patient Requests and Authorizations A document generation tool that help…" at bounding box center [788, 315] width 1026 height 40
click at [359, 359] on span "Notice of Privacy Practices" at bounding box center [350, 356] width 151 height 15
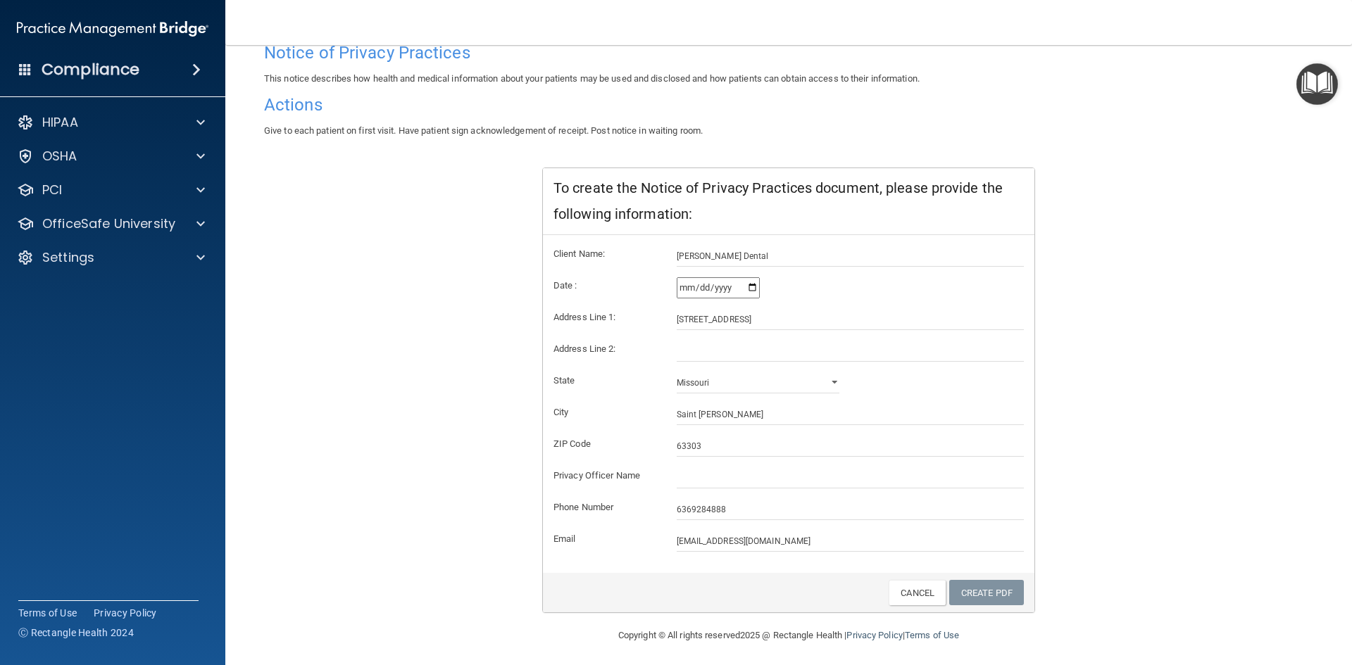
scroll to position [116, 0]
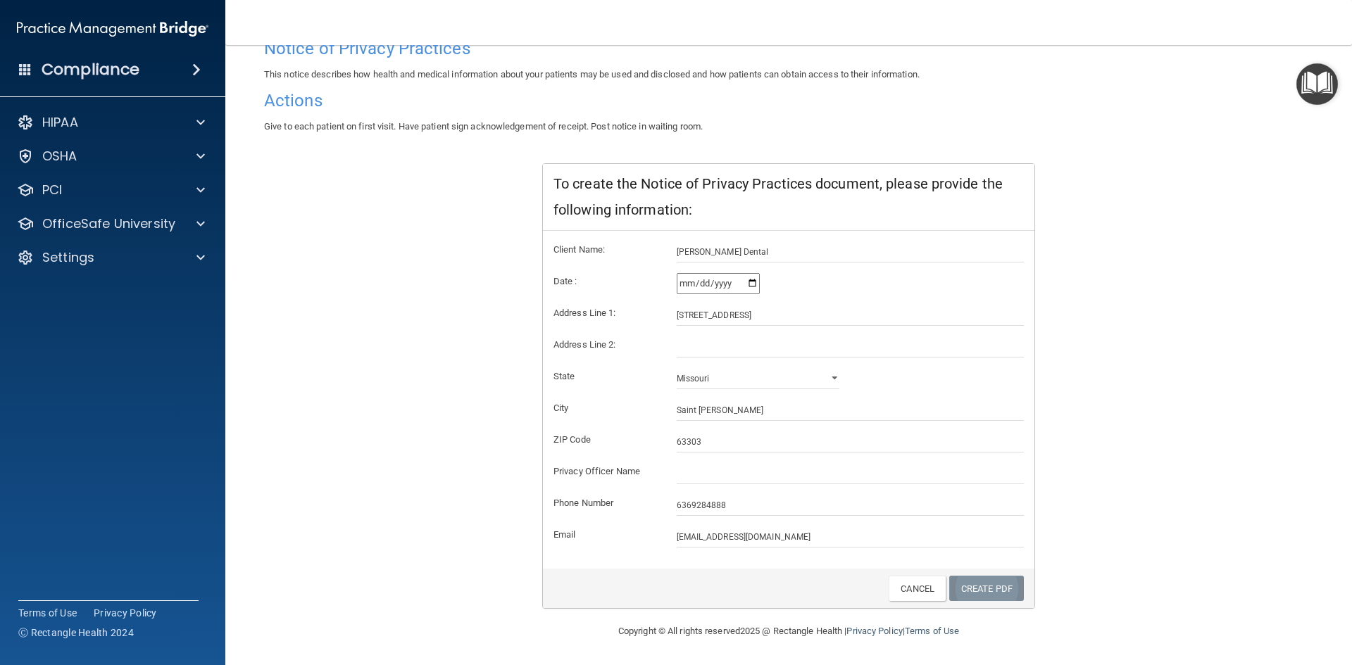
click at [984, 586] on link "Create PDF" at bounding box center [986, 589] width 75 height 26
click at [981, 587] on link "Create PDF" at bounding box center [986, 589] width 75 height 26
click at [706, 299] on form "Client Name: Grosch Dental Date : 2025-10-02 Address Line 1: 2408 Highway 94 So…" at bounding box center [788, 394] width 470 height 306
click at [695, 287] on input "2025-10-02" at bounding box center [718, 283] width 83 height 21
click at [696, 341] on input "text" at bounding box center [851, 347] width 348 height 21
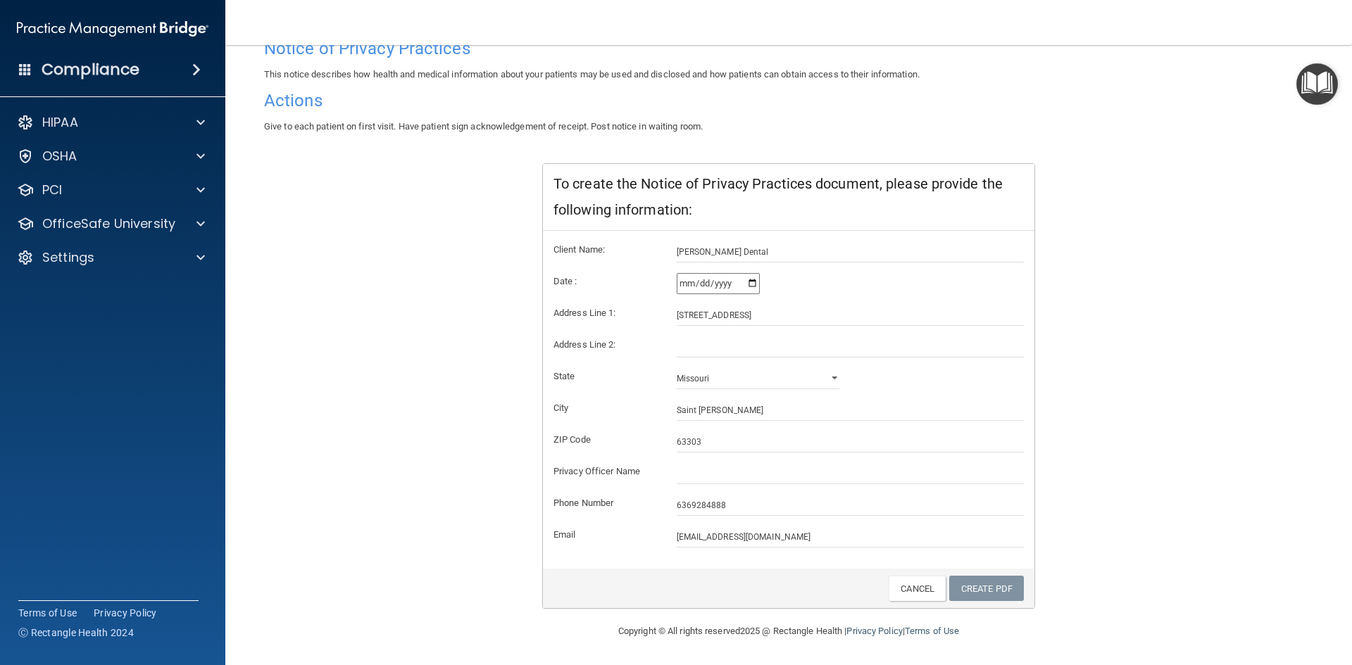
click at [780, 430] on form "Client Name: Grosch Dental Date : 2025-10-02 Address Line 1: 2408 Highway 94 So…" at bounding box center [788, 394] width 470 height 306
click at [774, 475] on input "text" at bounding box center [851, 473] width 348 height 21
type input "Brooke"
click at [978, 598] on link "Create PDF" at bounding box center [986, 589] width 75 height 26
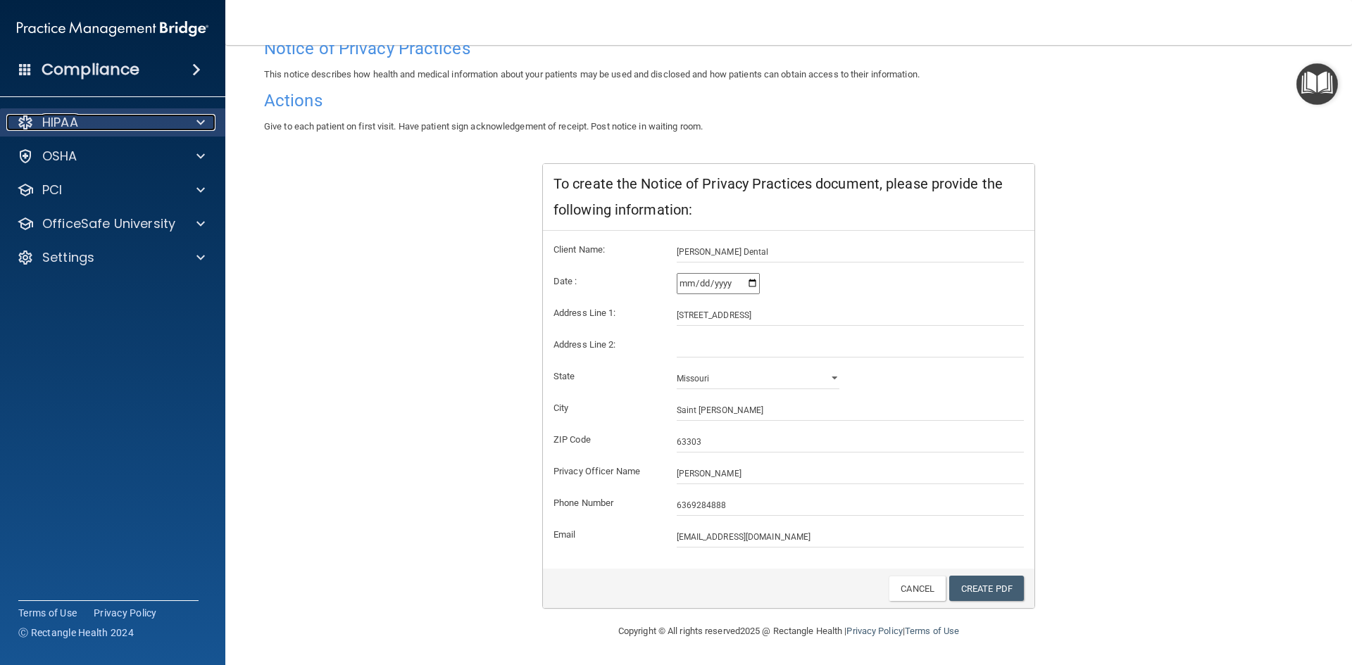
click at [156, 125] on div "HIPAA" at bounding box center [93, 122] width 175 height 17
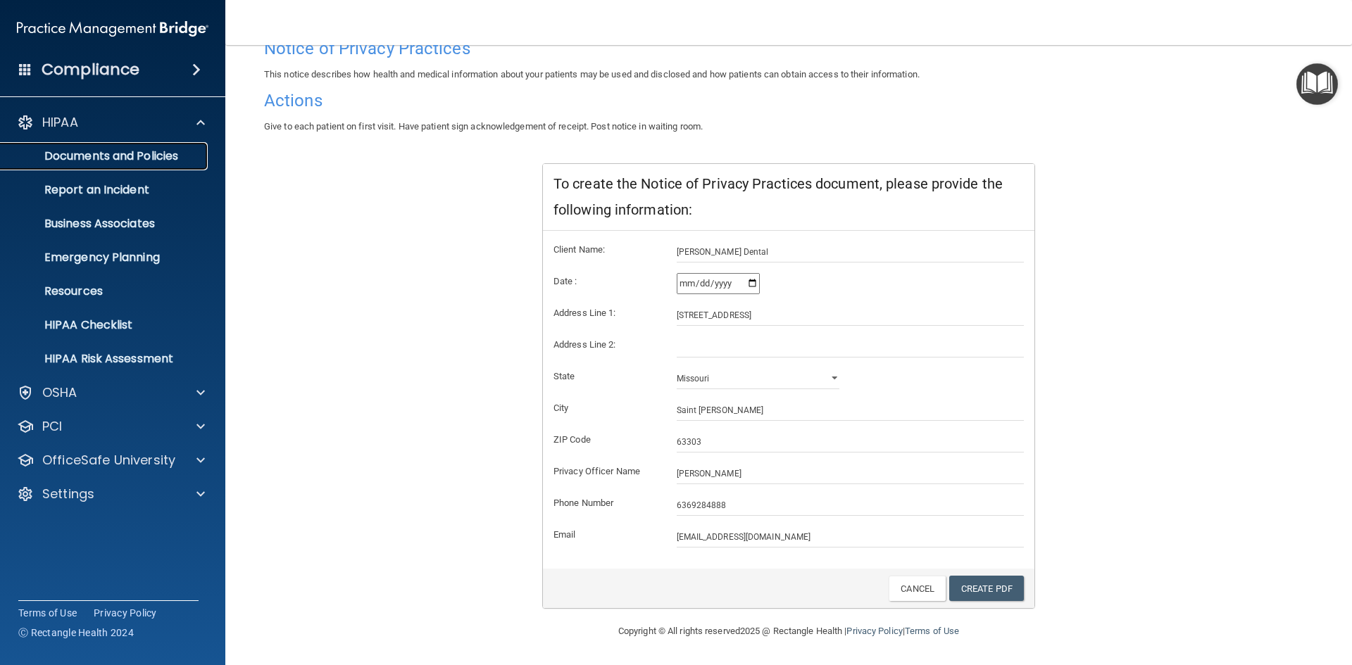
click at [151, 163] on p "Documents and Policies" at bounding box center [105, 156] width 192 height 14
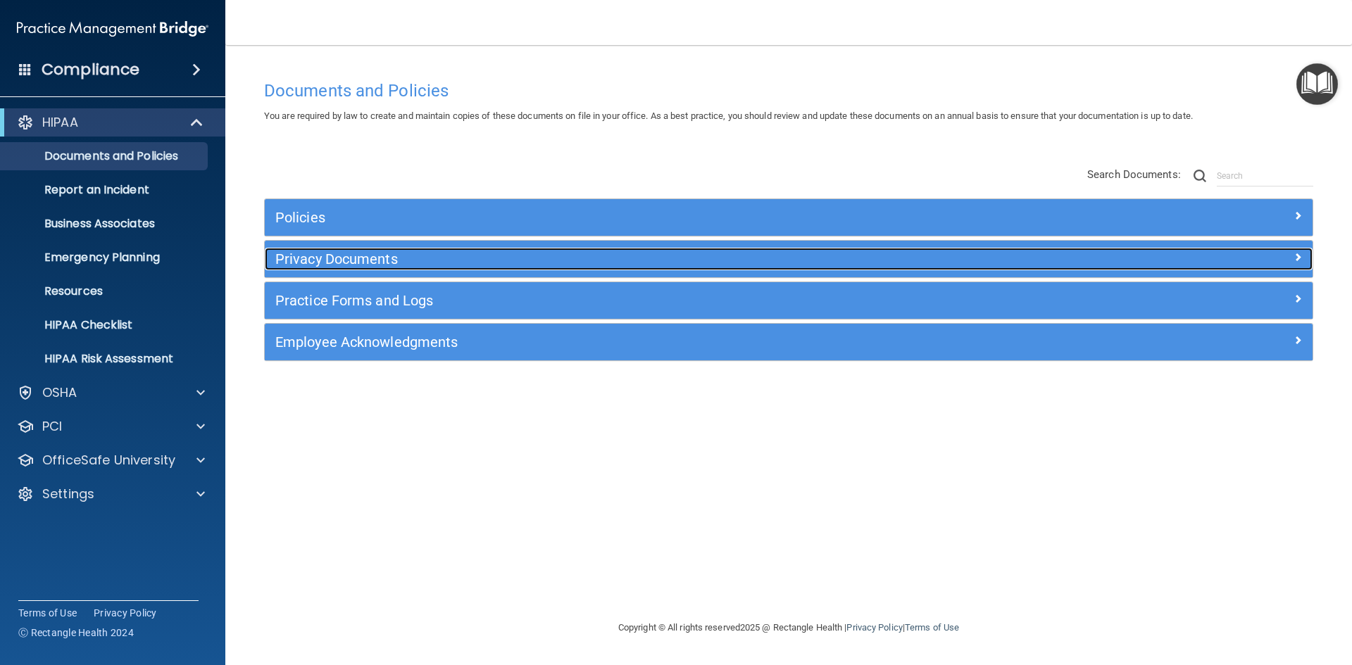
click at [412, 268] on div "Privacy Documents" at bounding box center [658, 259] width 786 height 23
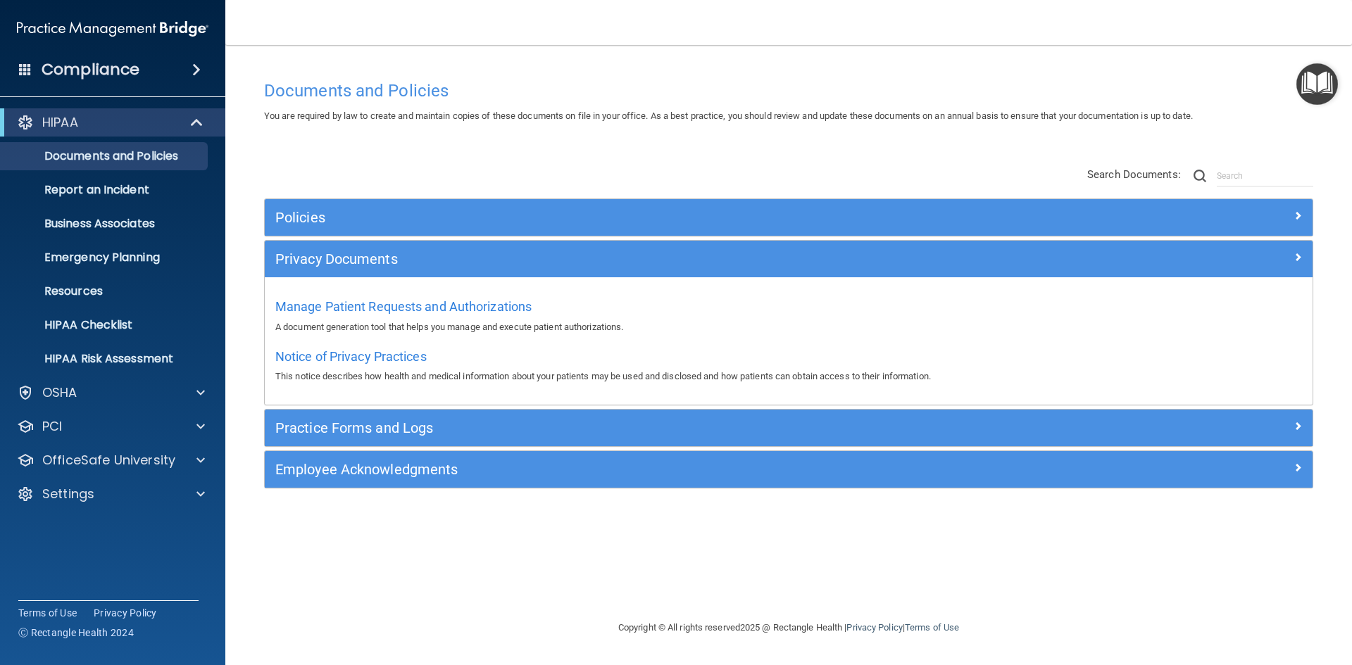
click at [398, 439] on div "Practice Forms and Logs" at bounding box center [789, 428] width 1048 height 37
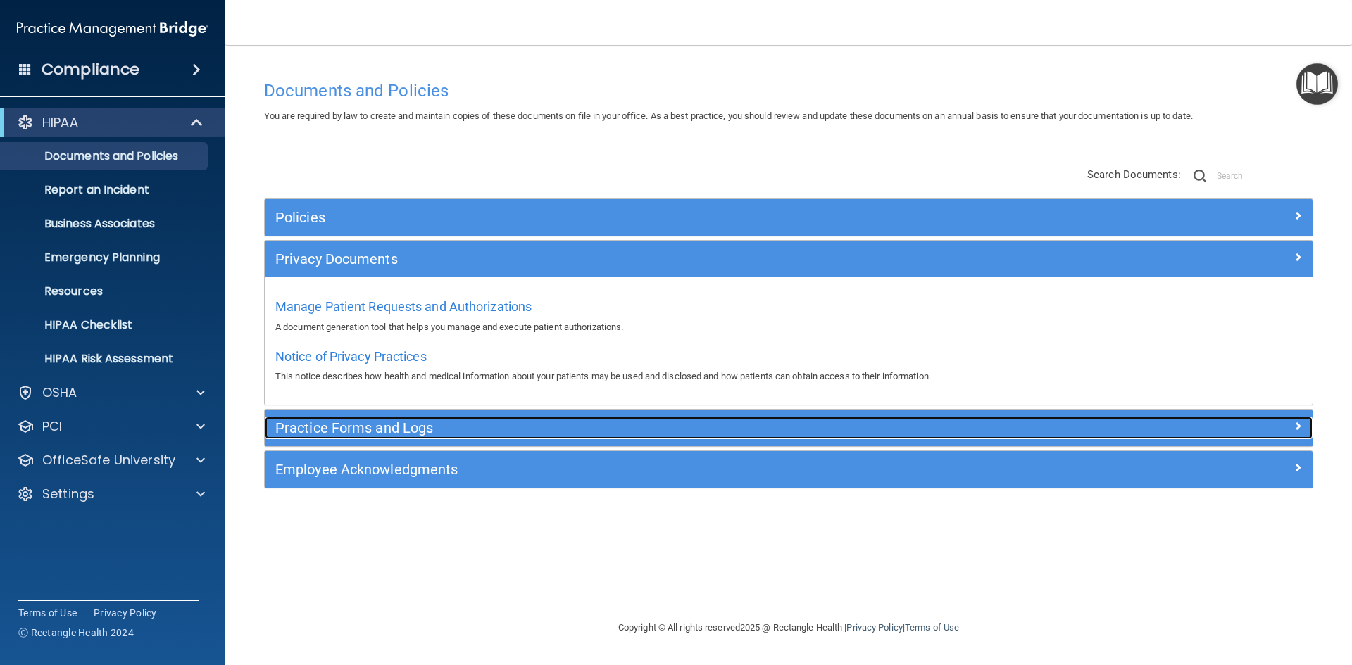
click at [398, 427] on h5 "Practice Forms and Logs" at bounding box center [657, 427] width 765 height 15
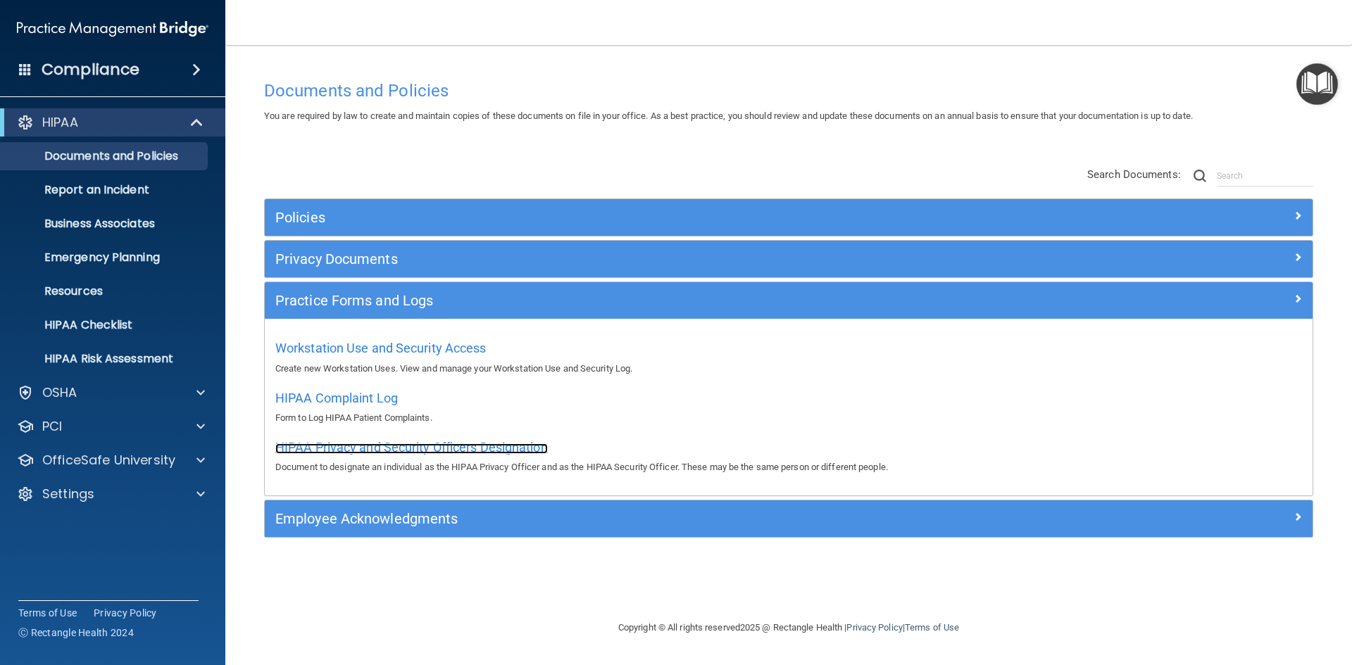
click at [394, 447] on span "HIPAA Privacy and Security Officers Designation" at bounding box center [411, 447] width 272 height 15
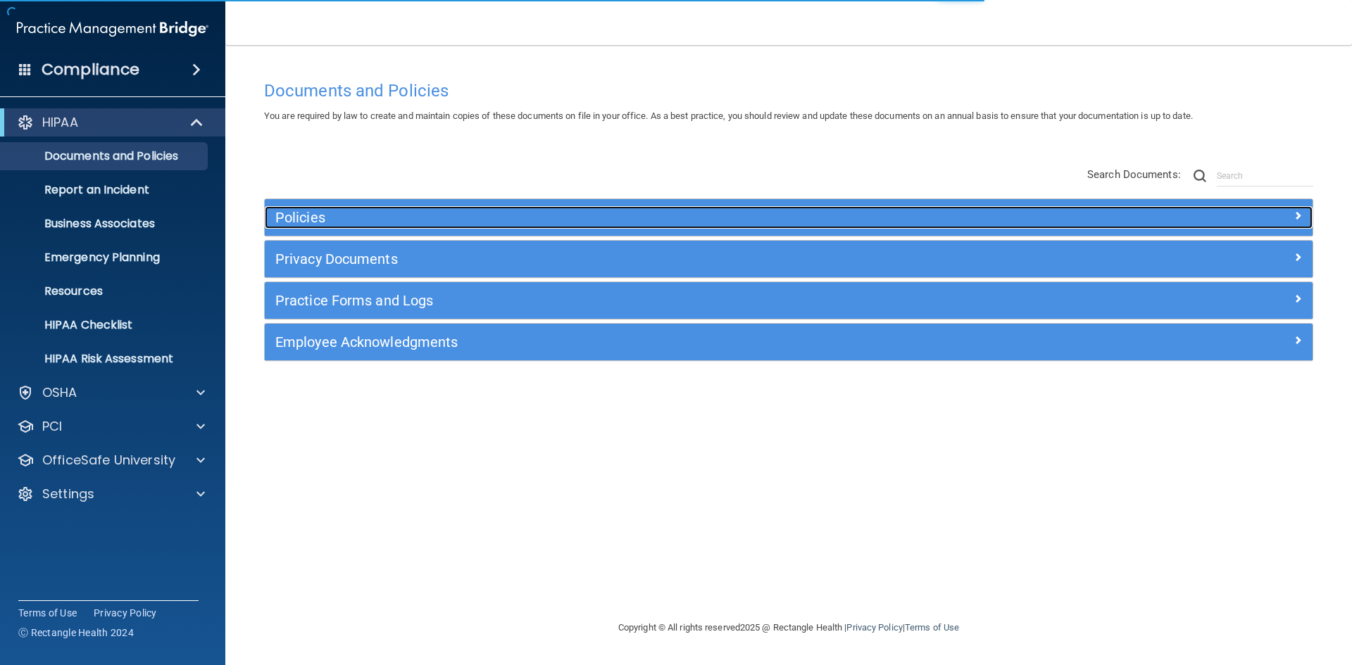
click at [437, 211] on h5 "Policies" at bounding box center [657, 217] width 765 height 15
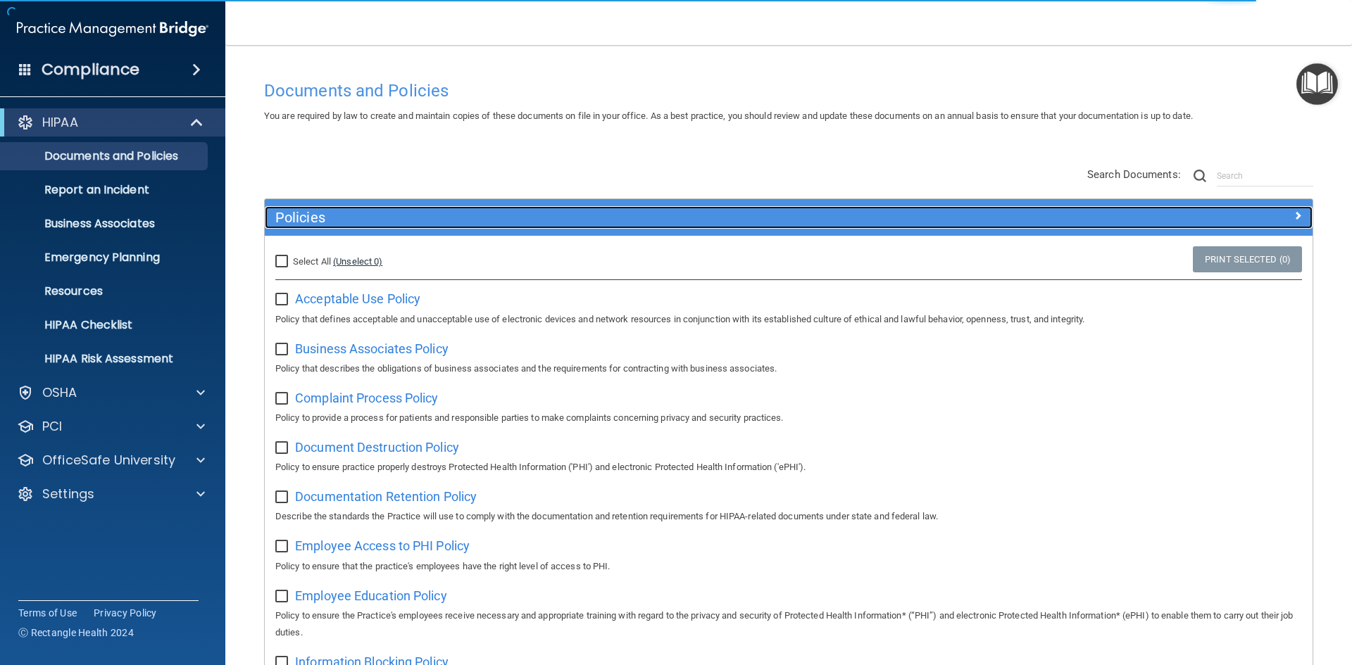
scroll to position [70, 0]
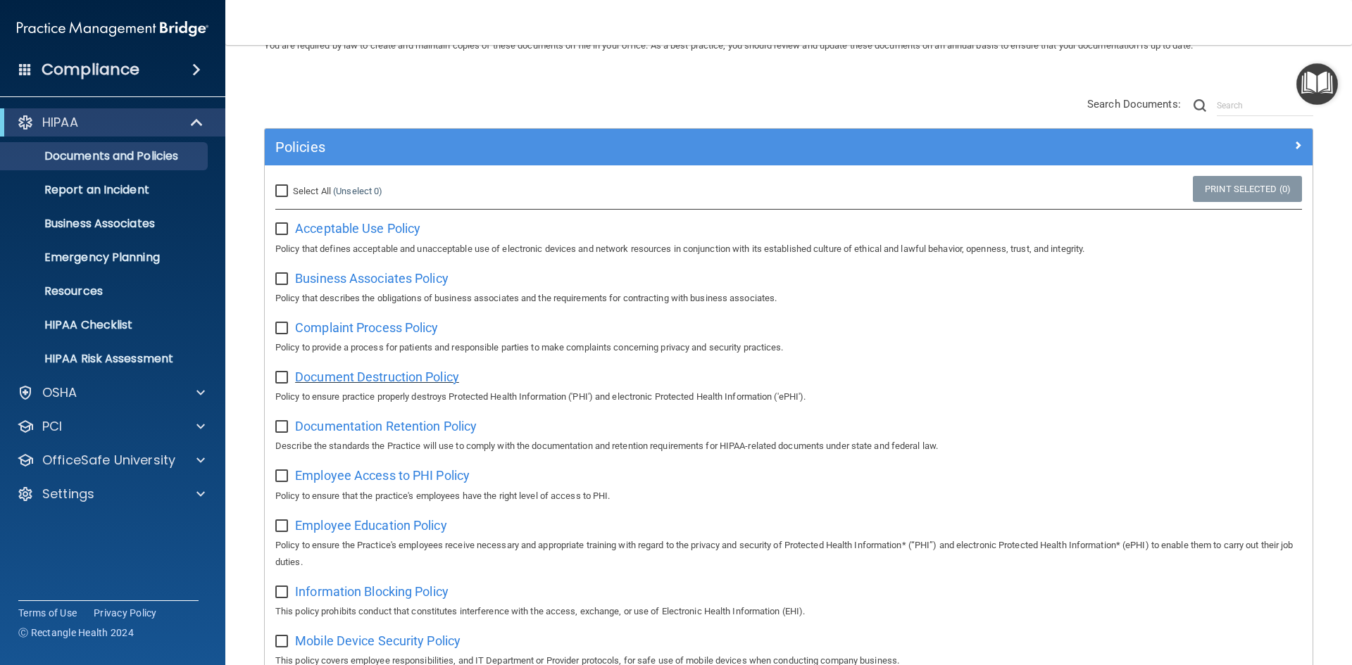
click at [443, 375] on span "Document Destruction Policy" at bounding box center [377, 377] width 164 height 15
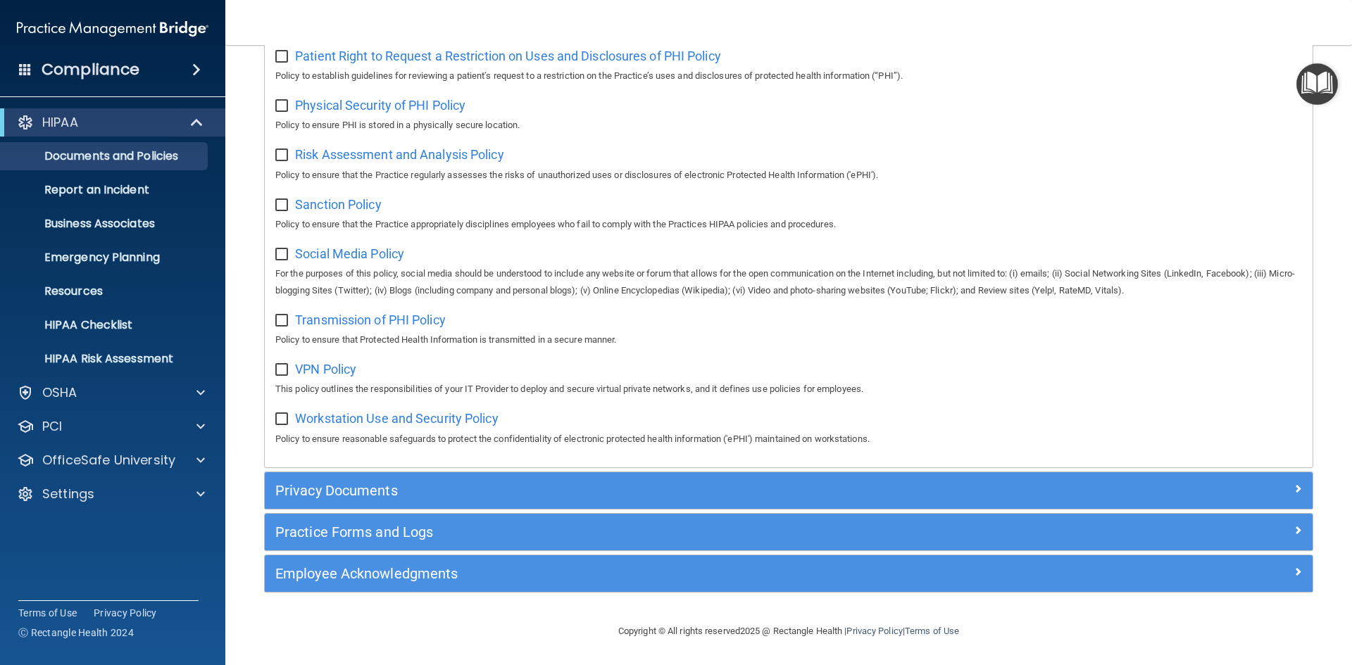
scroll to position [915, 0]
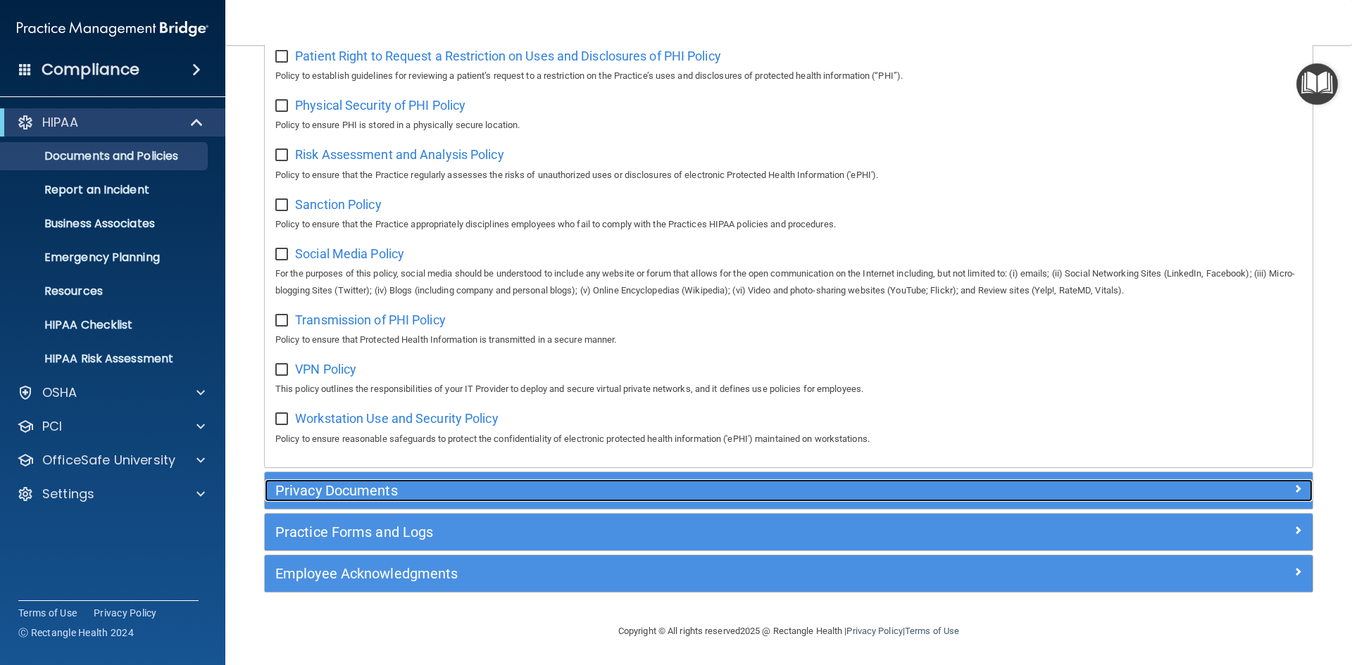
click at [364, 495] on h5 "Privacy Documents" at bounding box center [657, 490] width 765 height 15
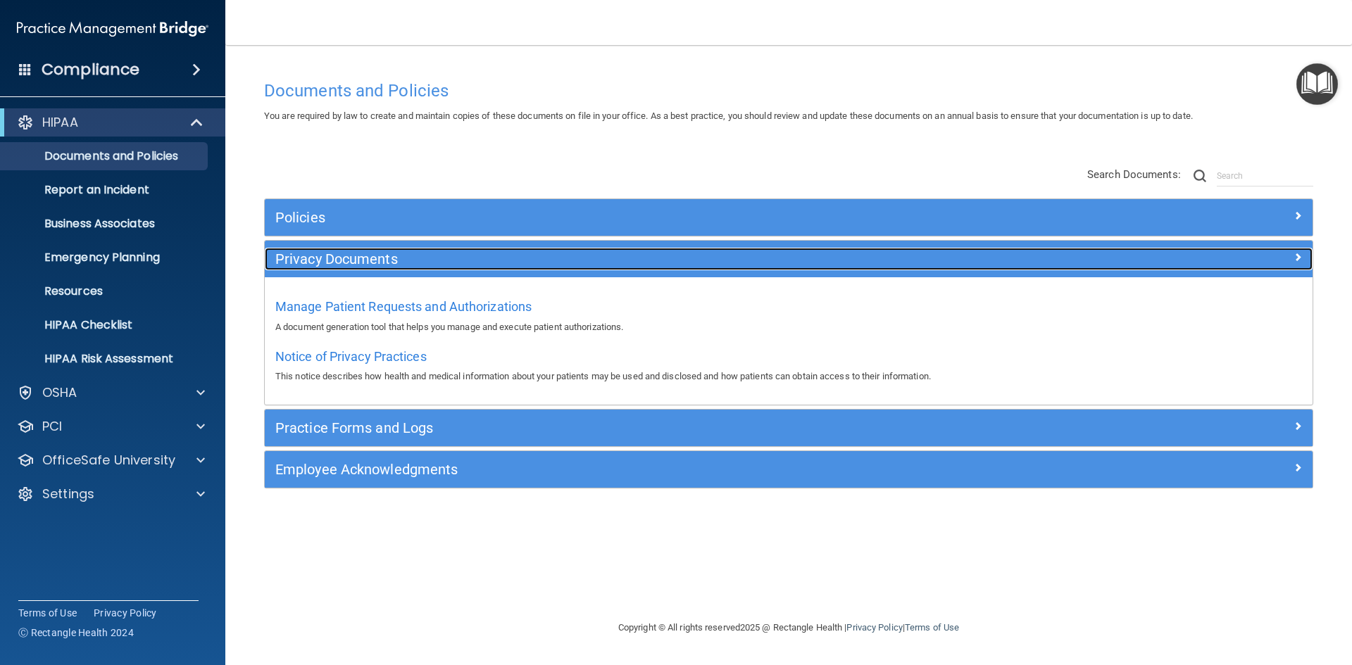
scroll to position [0, 0]
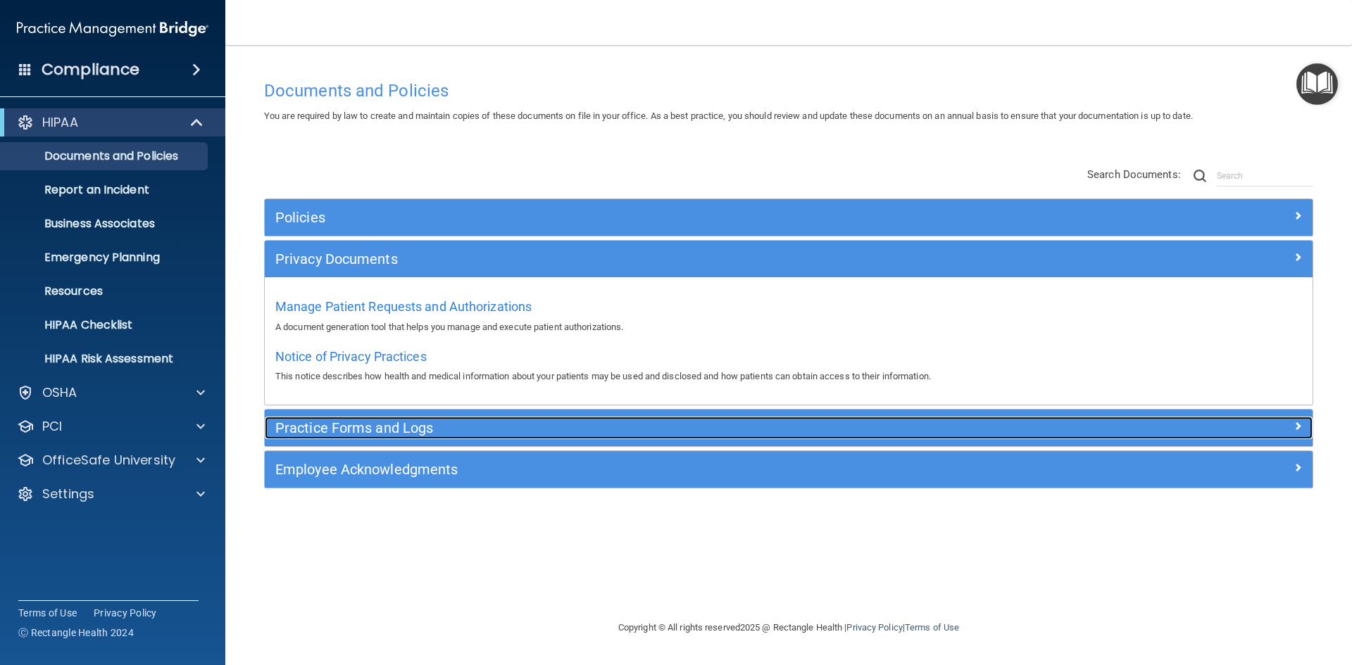
click at [399, 424] on h5 "Practice Forms and Logs" at bounding box center [657, 427] width 765 height 15
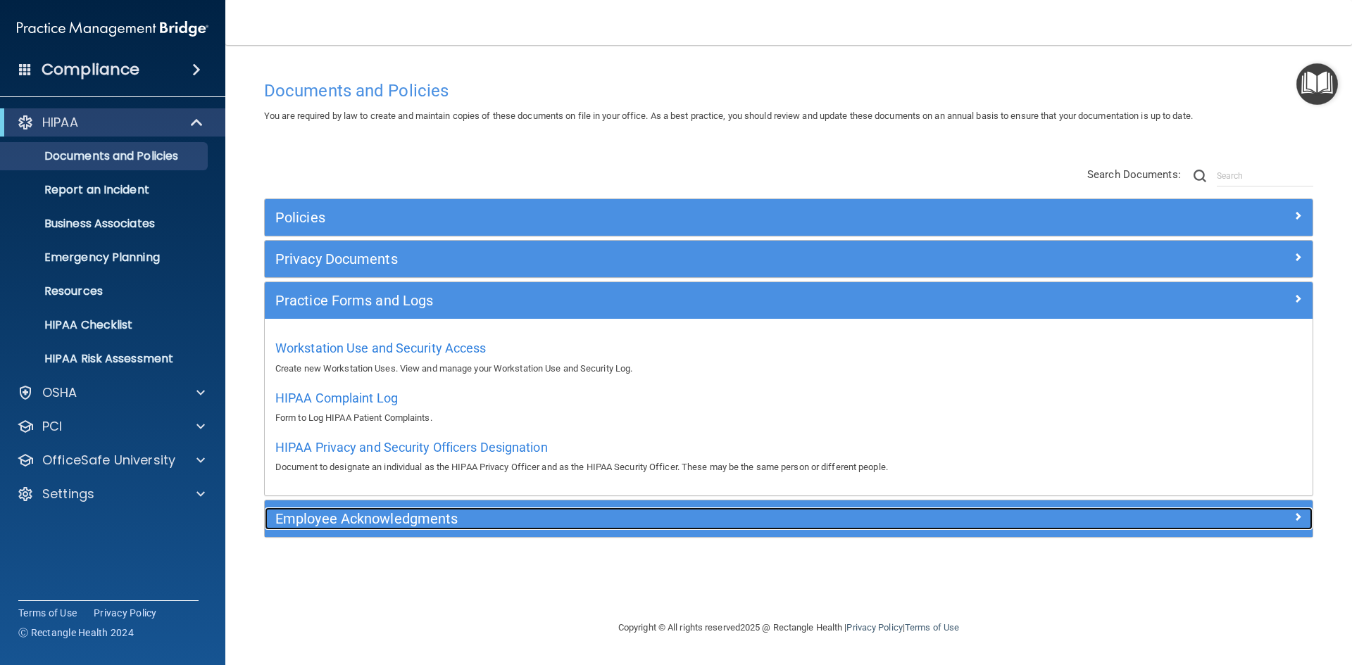
click at [325, 520] on h5 "Employee Acknowledgments" at bounding box center [657, 518] width 765 height 15
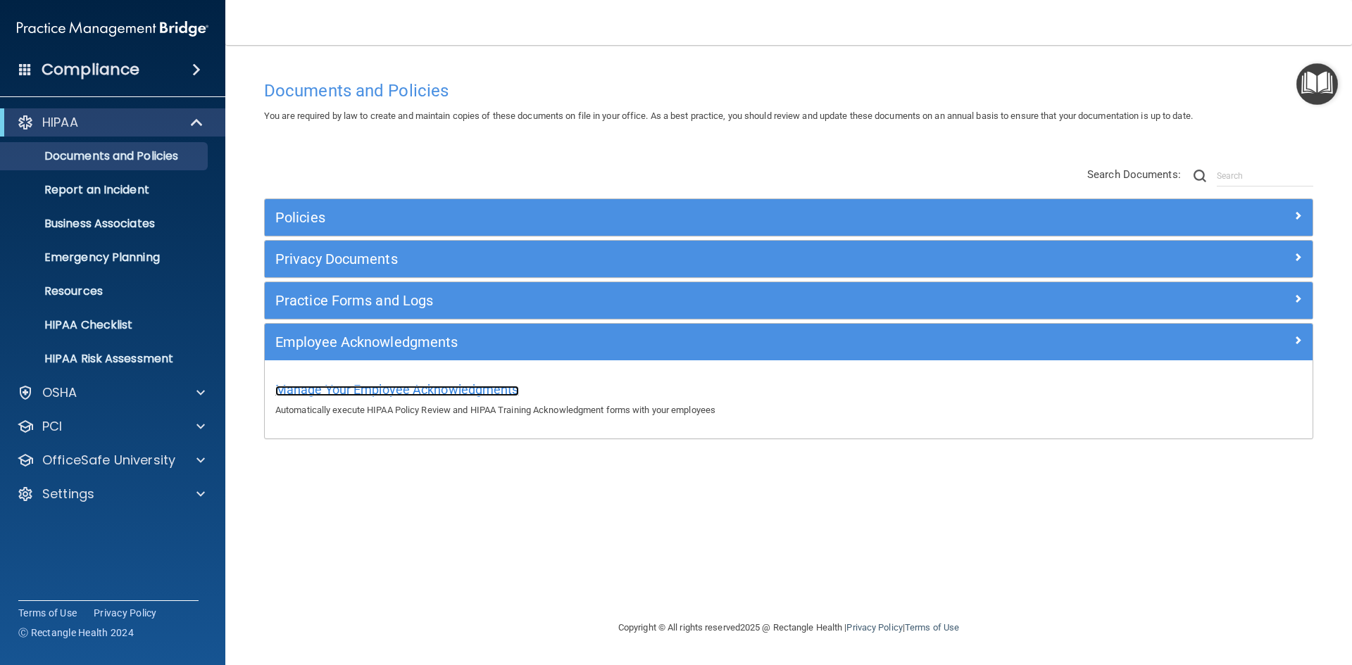
click at [339, 393] on span "Manage Your Employee Acknowledgments" at bounding box center [397, 389] width 244 height 15
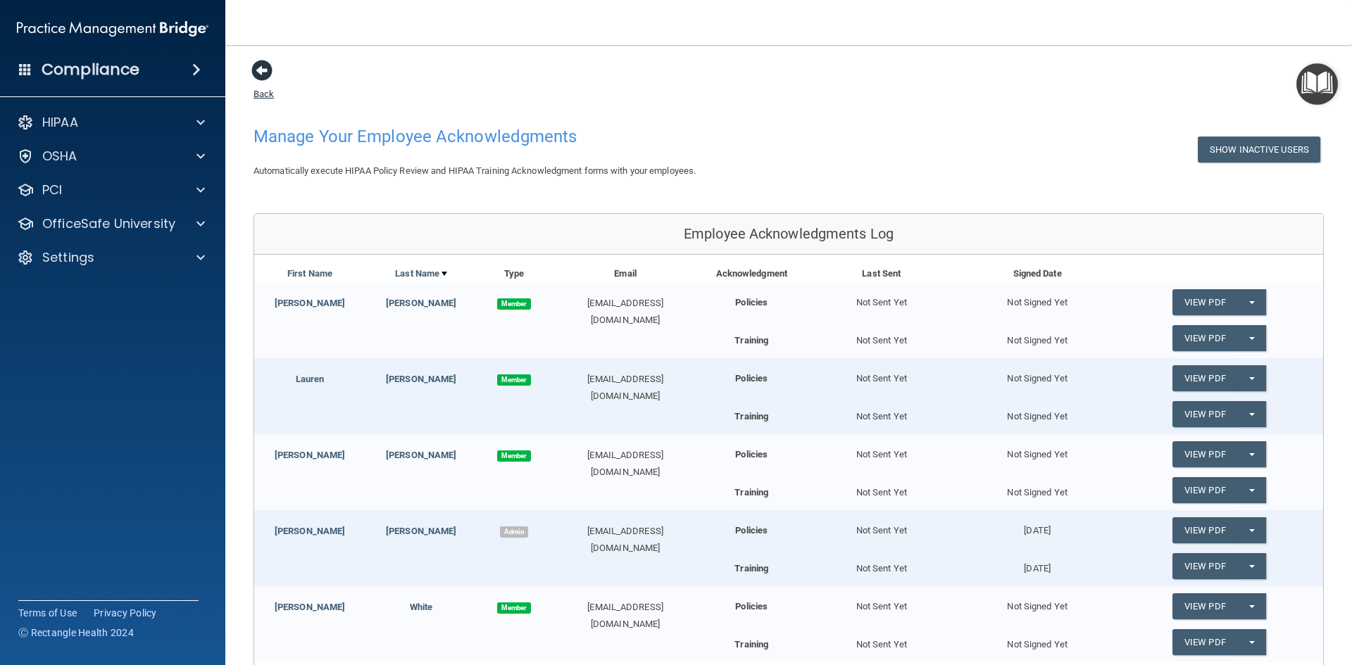
click at [263, 71] on span at bounding box center [261, 70] width 21 height 21
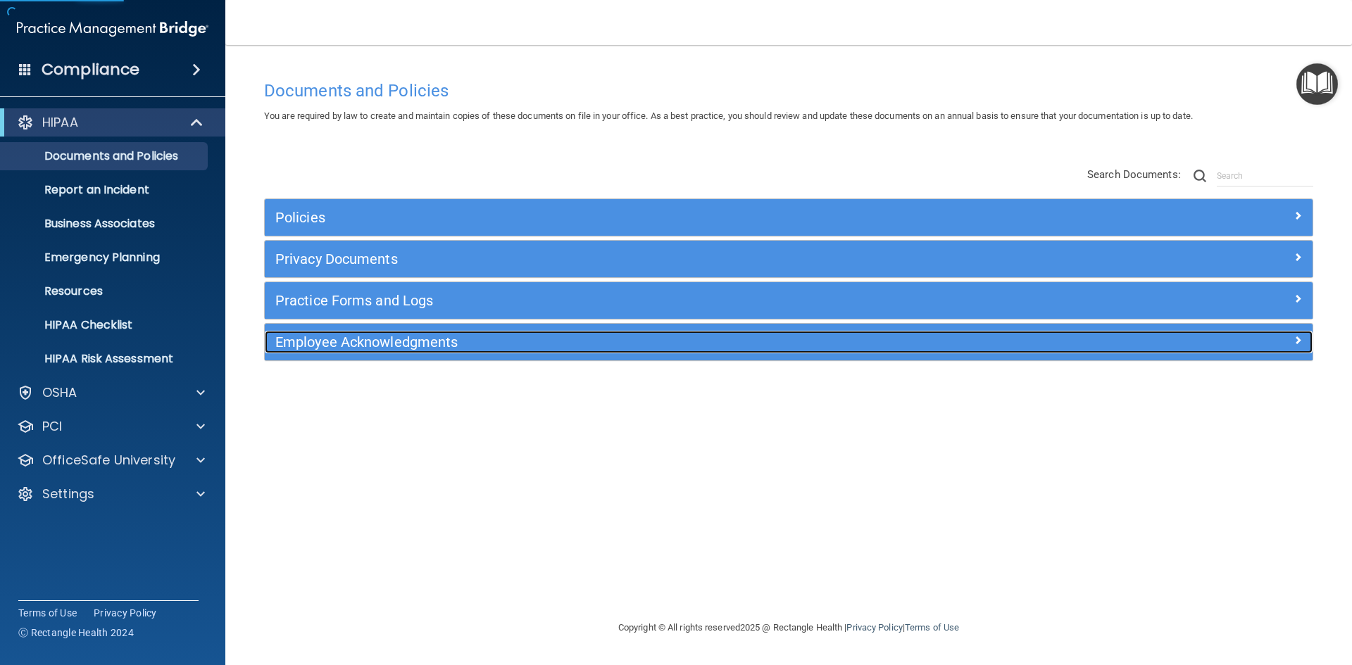
click at [358, 339] on h5 "Employee Acknowledgments" at bounding box center [657, 341] width 765 height 15
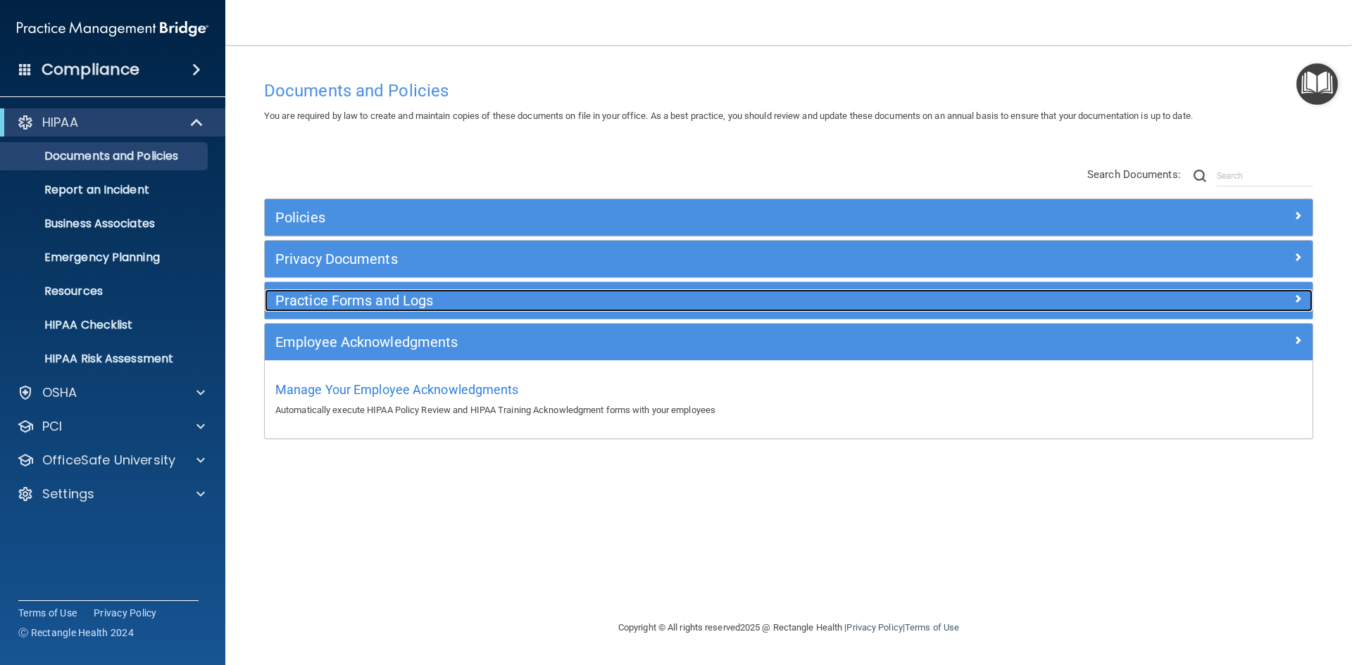
click at [321, 303] on h5 "Practice Forms and Logs" at bounding box center [657, 300] width 765 height 15
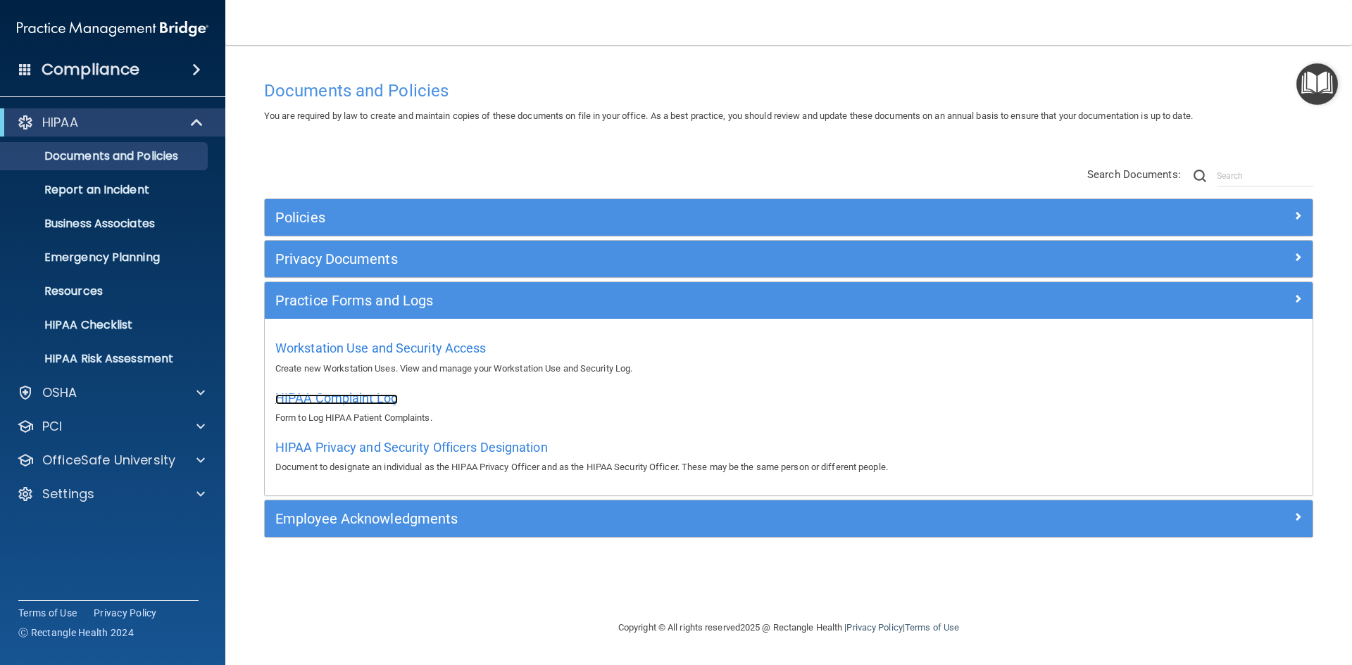
click at [376, 404] on span "HIPAA Complaint Log" at bounding box center [336, 398] width 123 height 15
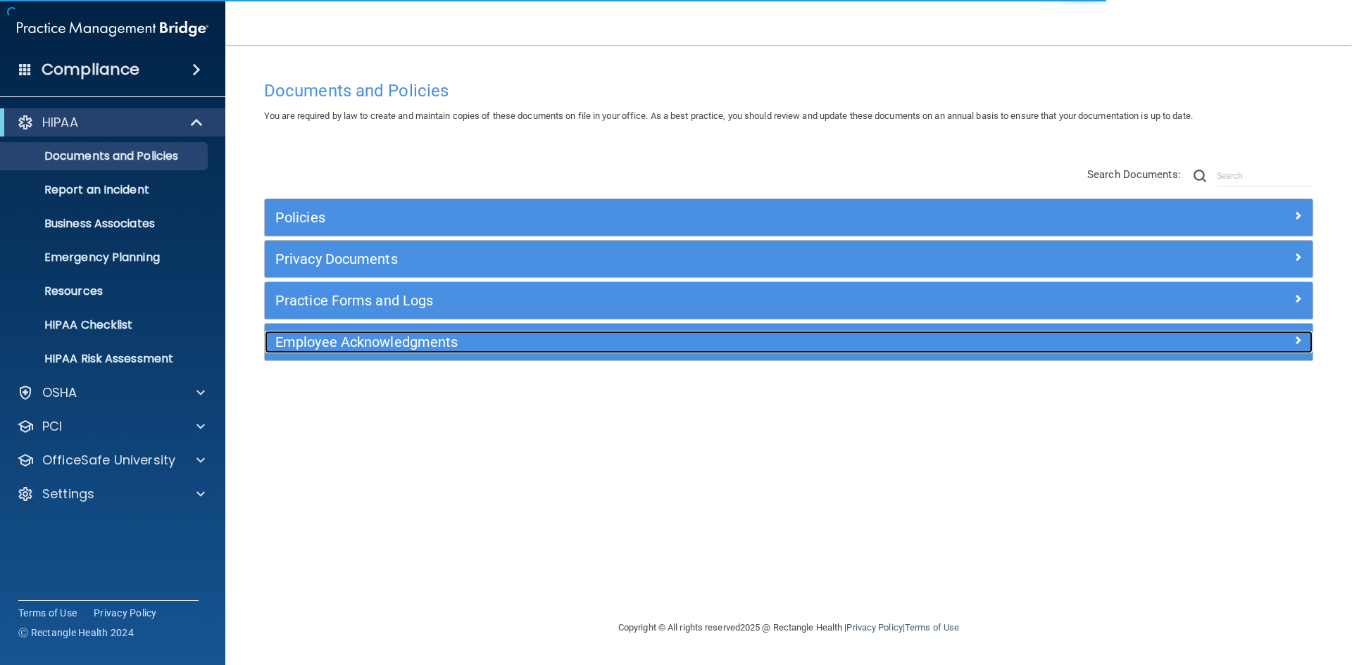
click at [355, 348] on h5 "Employee Acknowledgments" at bounding box center [657, 341] width 765 height 15
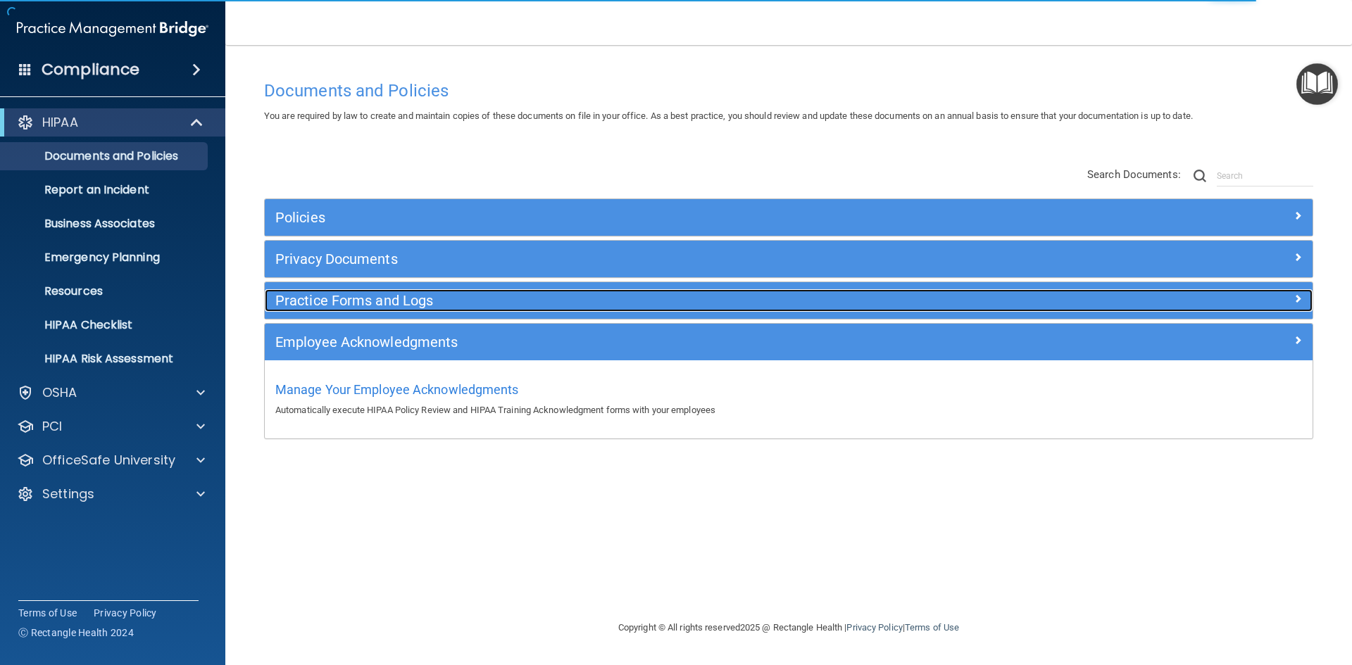
click at [375, 296] on h5 "Practice Forms and Logs" at bounding box center [657, 300] width 765 height 15
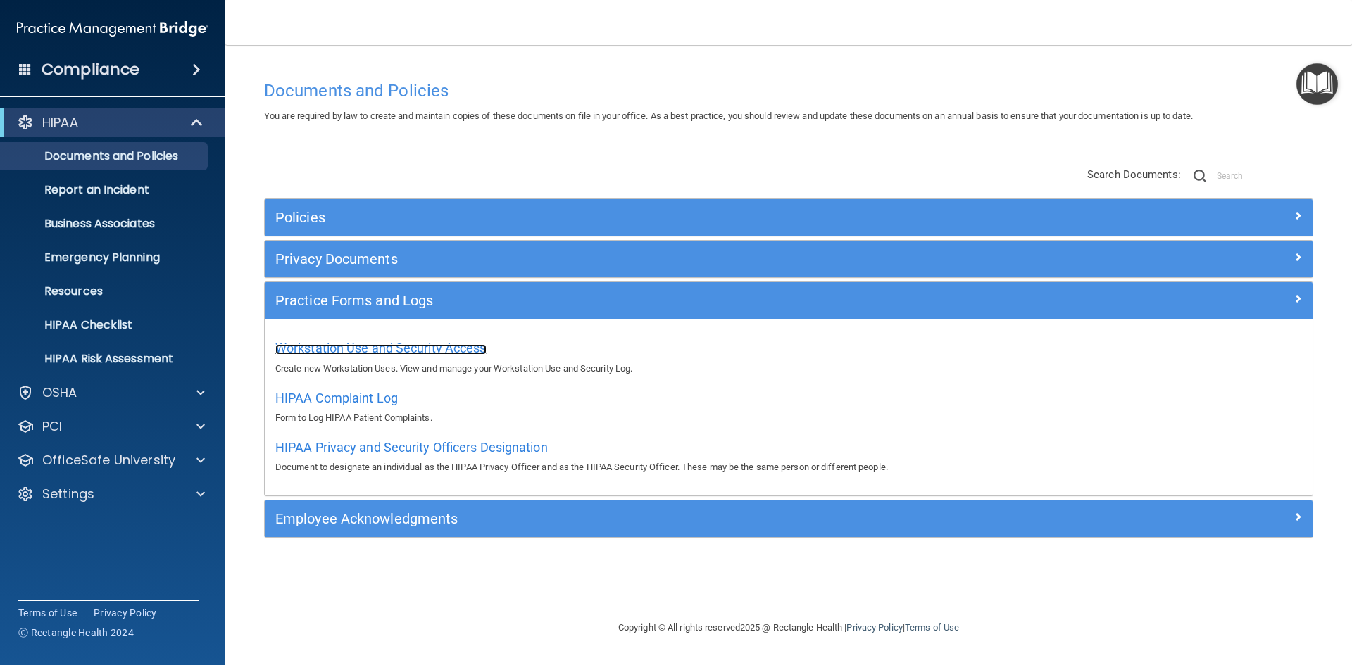
click at [368, 346] on span "Workstation Use and Security Access" at bounding box center [380, 348] width 211 height 15
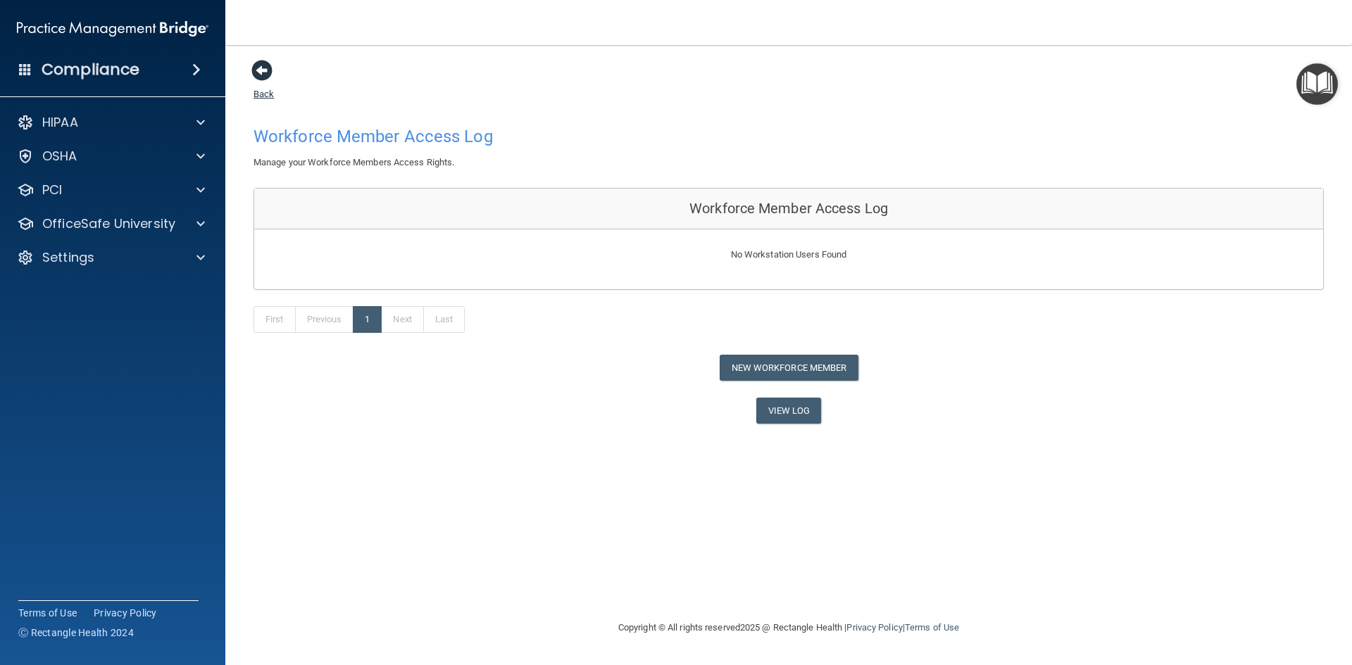
click at [265, 72] on span at bounding box center [261, 70] width 21 height 21
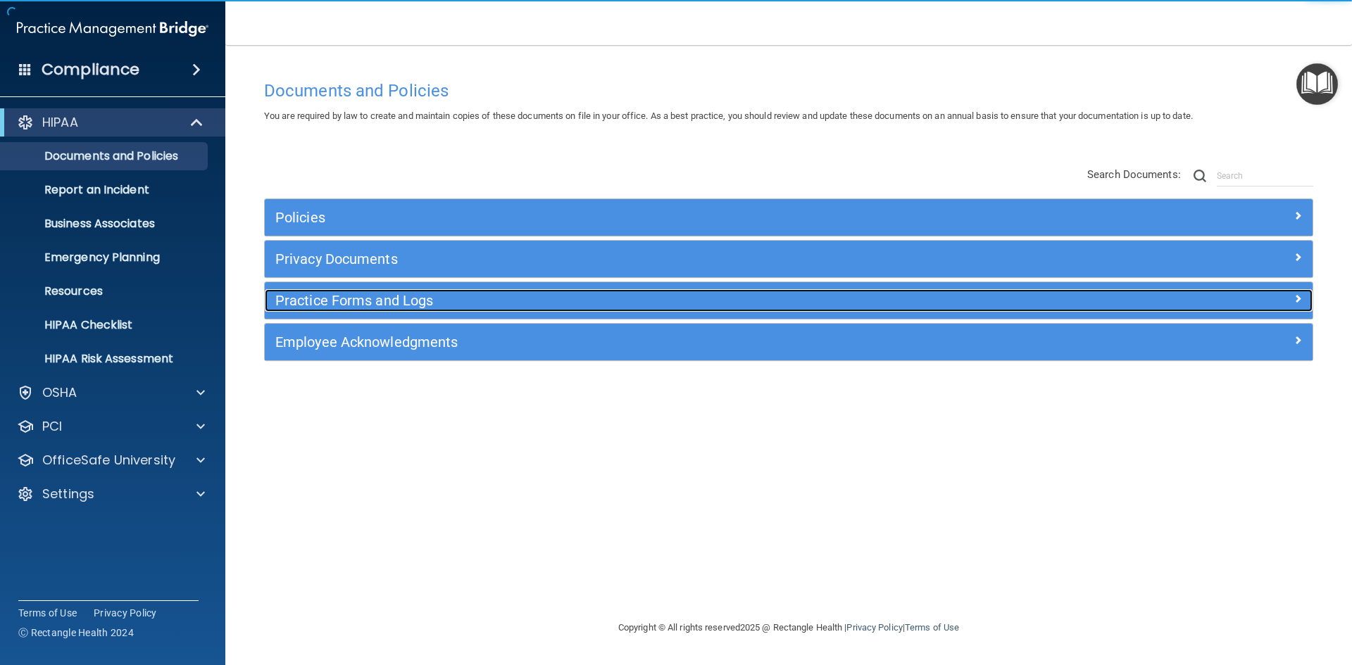
click at [321, 309] on div "Practice Forms and Logs" at bounding box center [658, 300] width 786 height 23
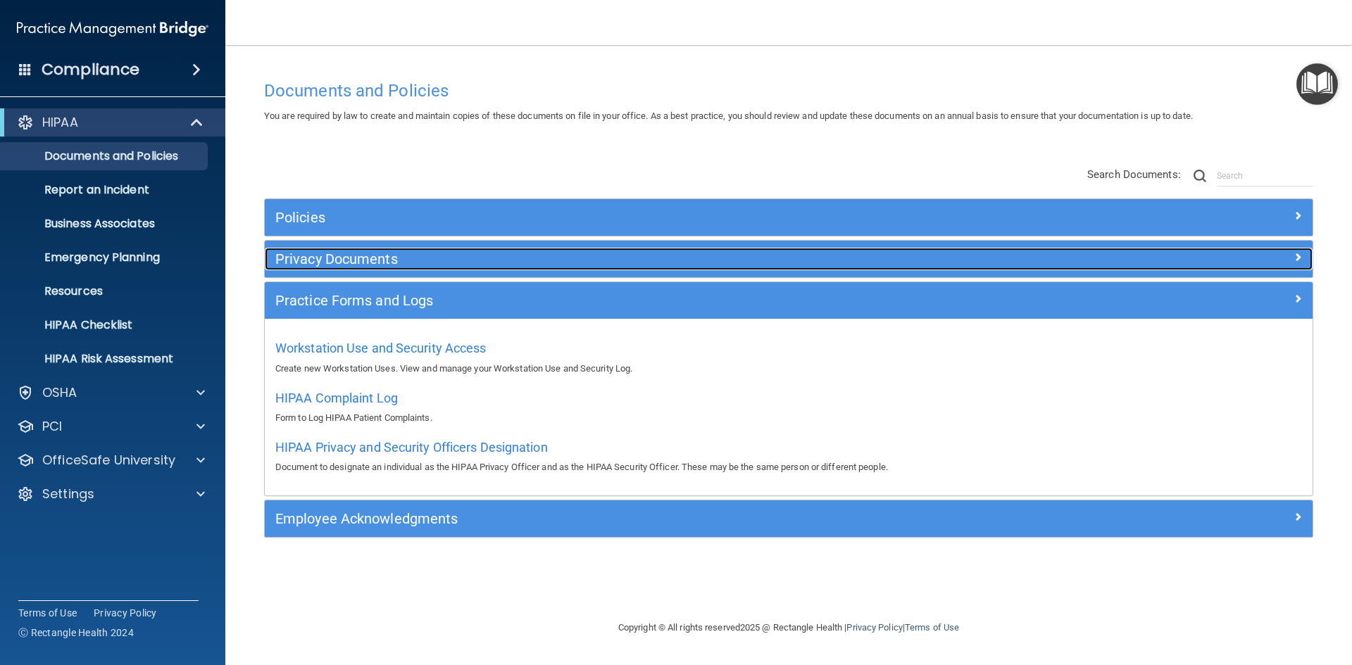
click at [331, 266] on h5 "Privacy Documents" at bounding box center [657, 258] width 765 height 15
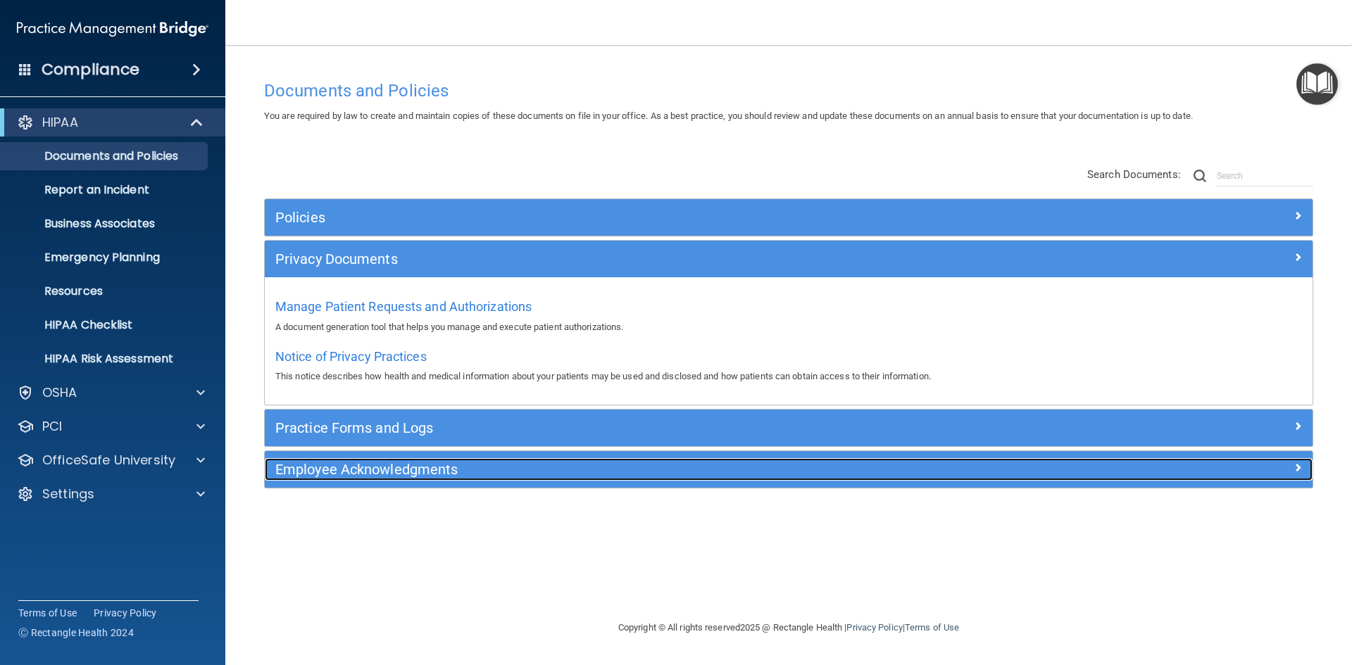
click at [334, 470] on h5 "Employee Acknowledgments" at bounding box center [657, 469] width 765 height 15
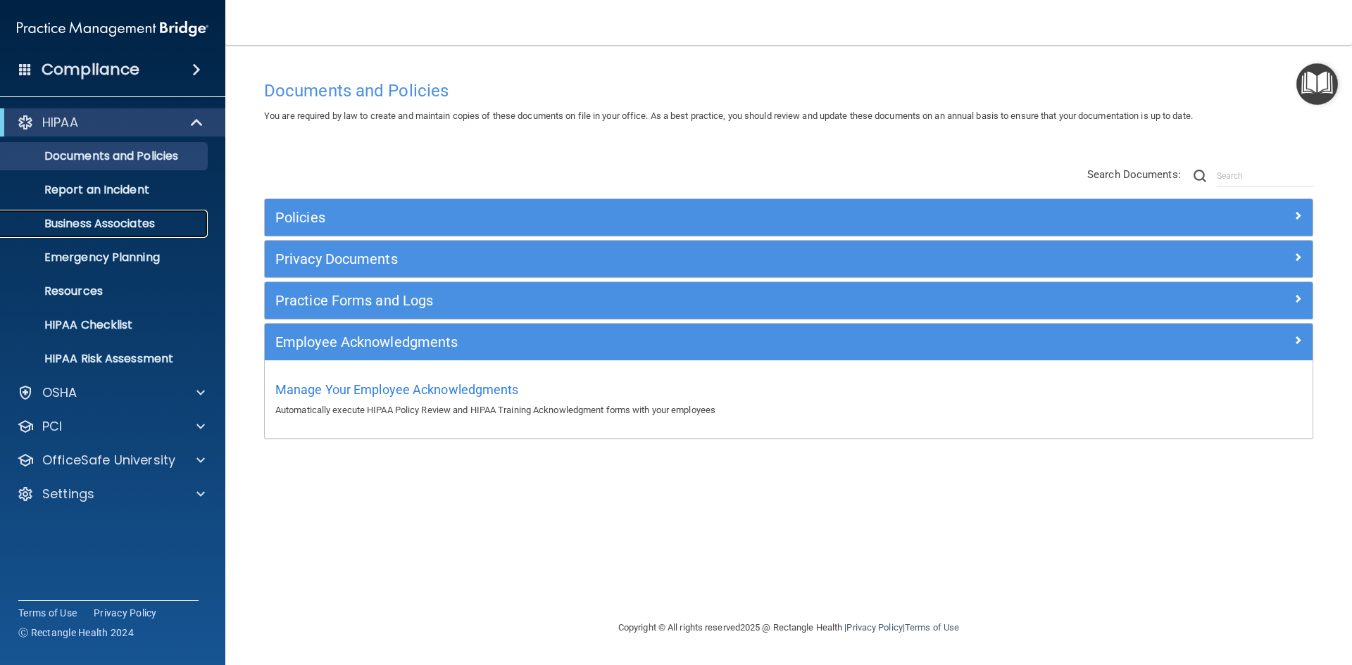
click at [144, 227] on p "Business Associates" at bounding box center [105, 224] width 192 height 14
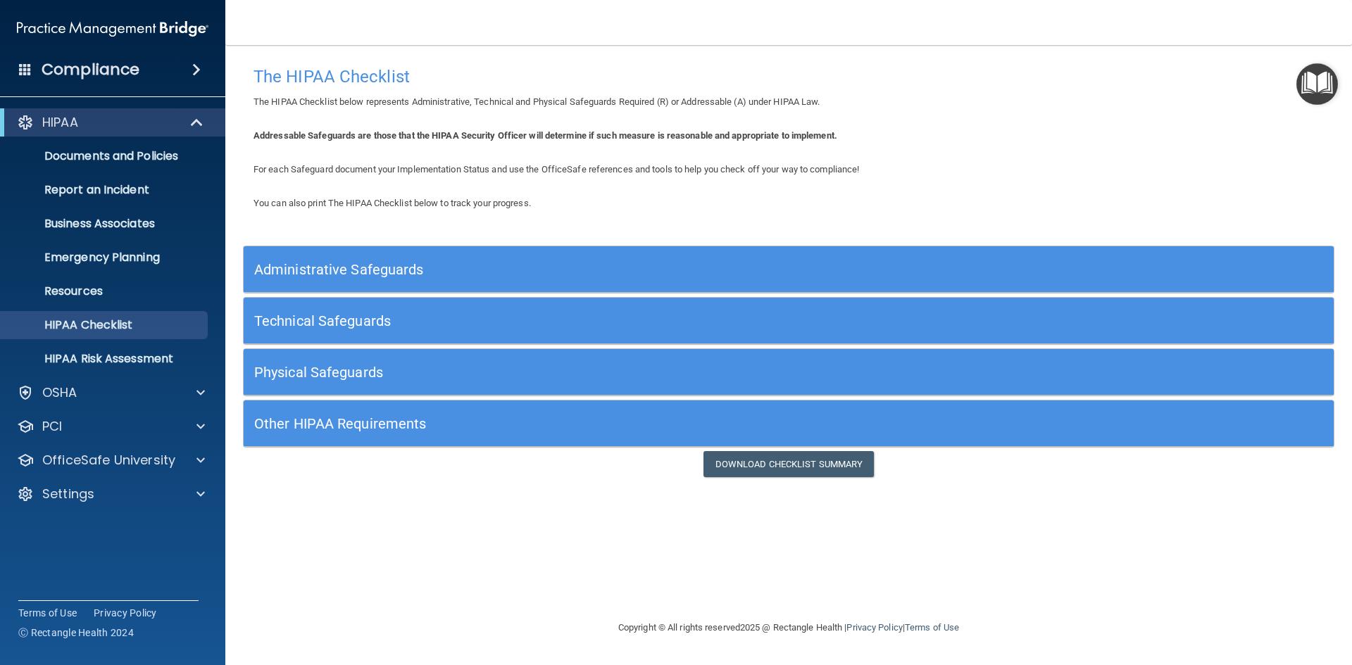
click at [396, 274] on h5 "Administrative Safeguards" at bounding box center [652, 269] width 796 height 15
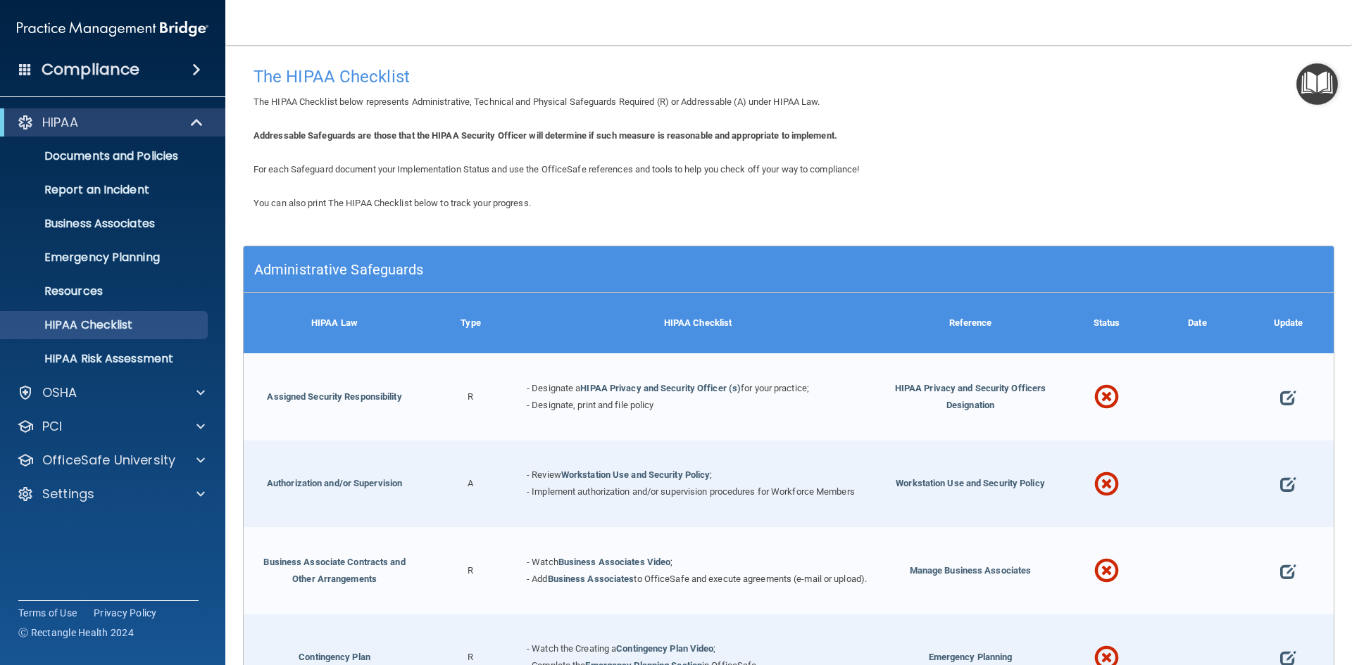
click at [1098, 399] on span at bounding box center [1106, 398] width 25 height 61
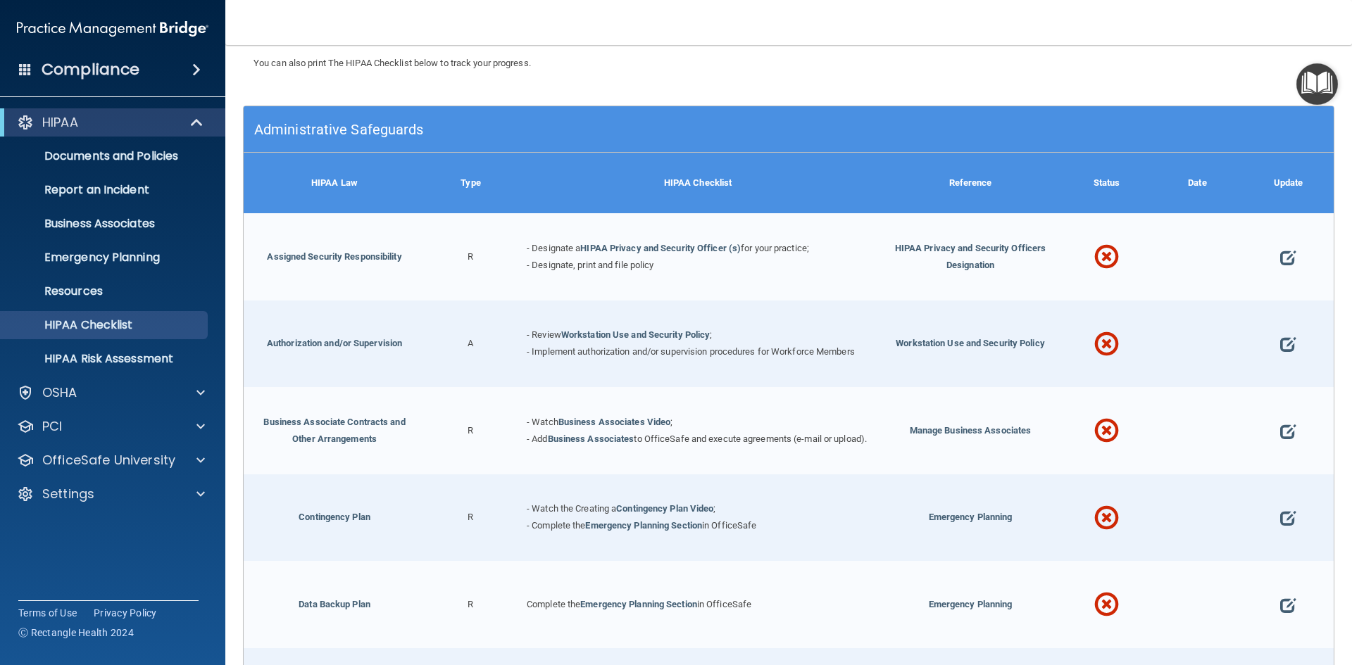
scroll to position [141, 0]
click at [969, 251] on span "HIPAA Privacy and Security Officers Designation" at bounding box center [970, 255] width 151 height 27
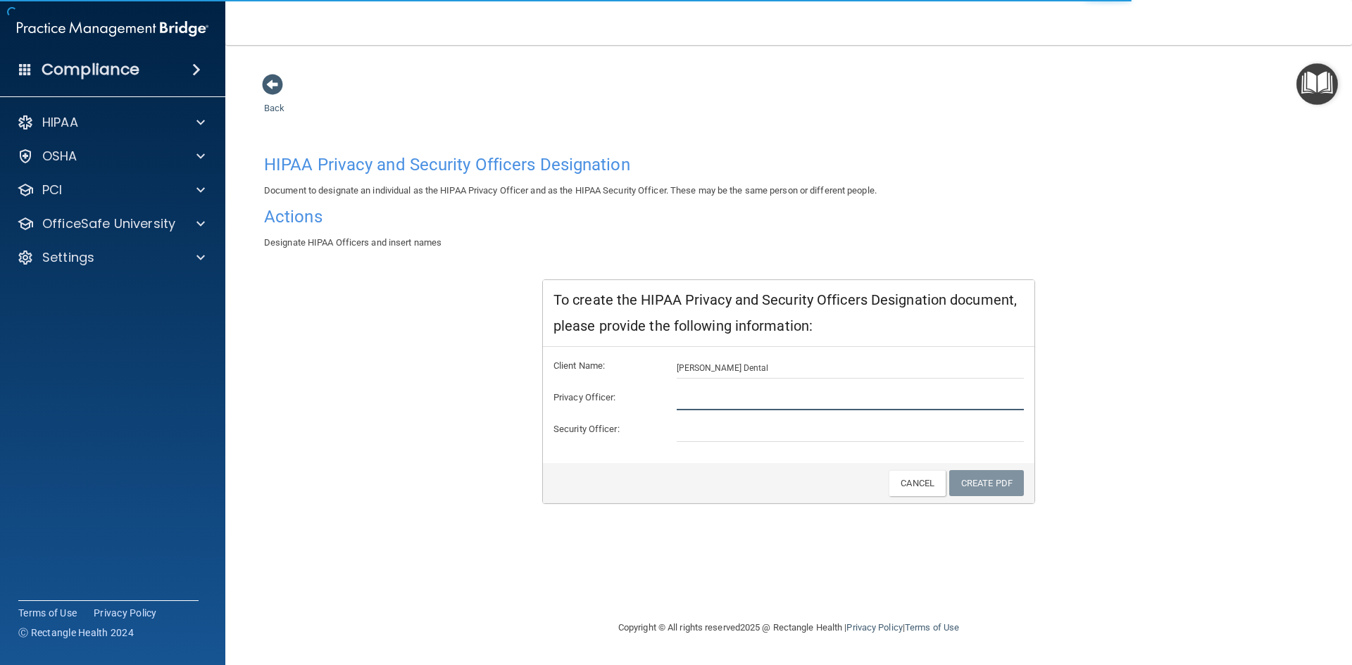
click at [720, 396] on input "text" at bounding box center [851, 399] width 348 height 21
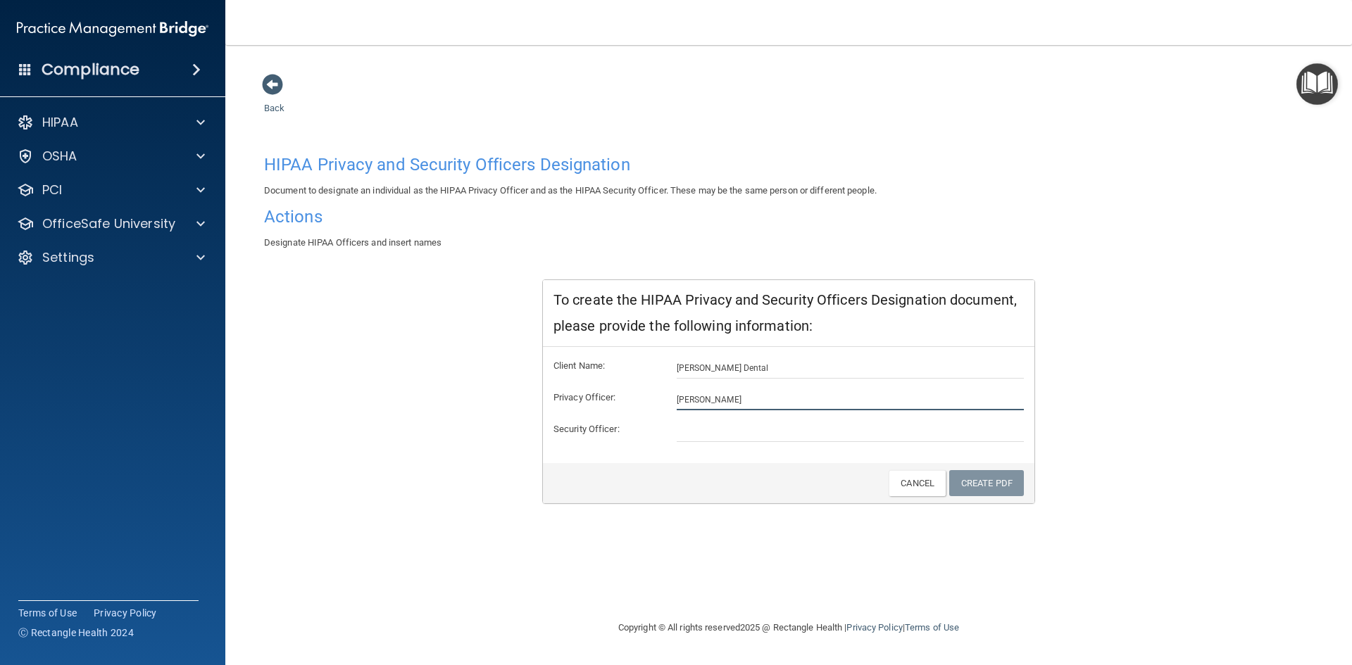
type input "[PERSON_NAME]"
click at [1007, 488] on link "Create PDF" at bounding box center [986, 483] width 75 height 26
click at [272, 95] on span at bounding box center [272, 84] width 21 height 21
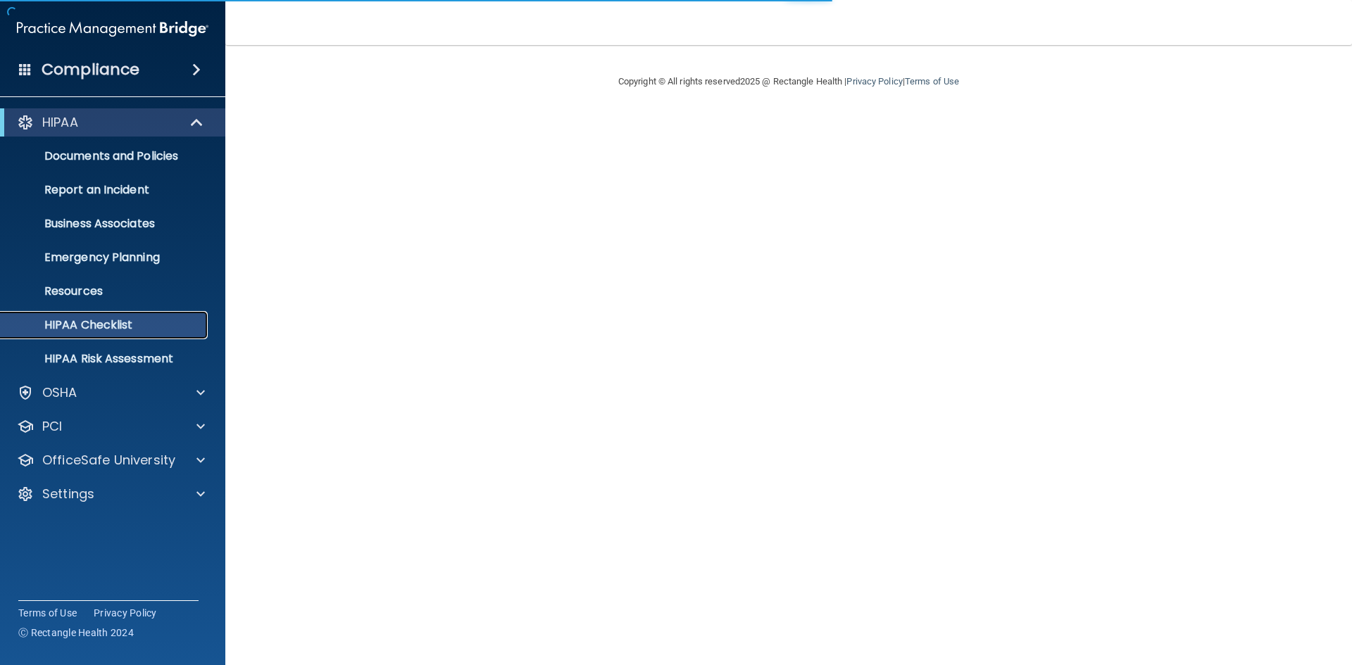
click at [120, 324] on p "HIPAA Checklist" at bounding box center [105, 325] width 192 height 14
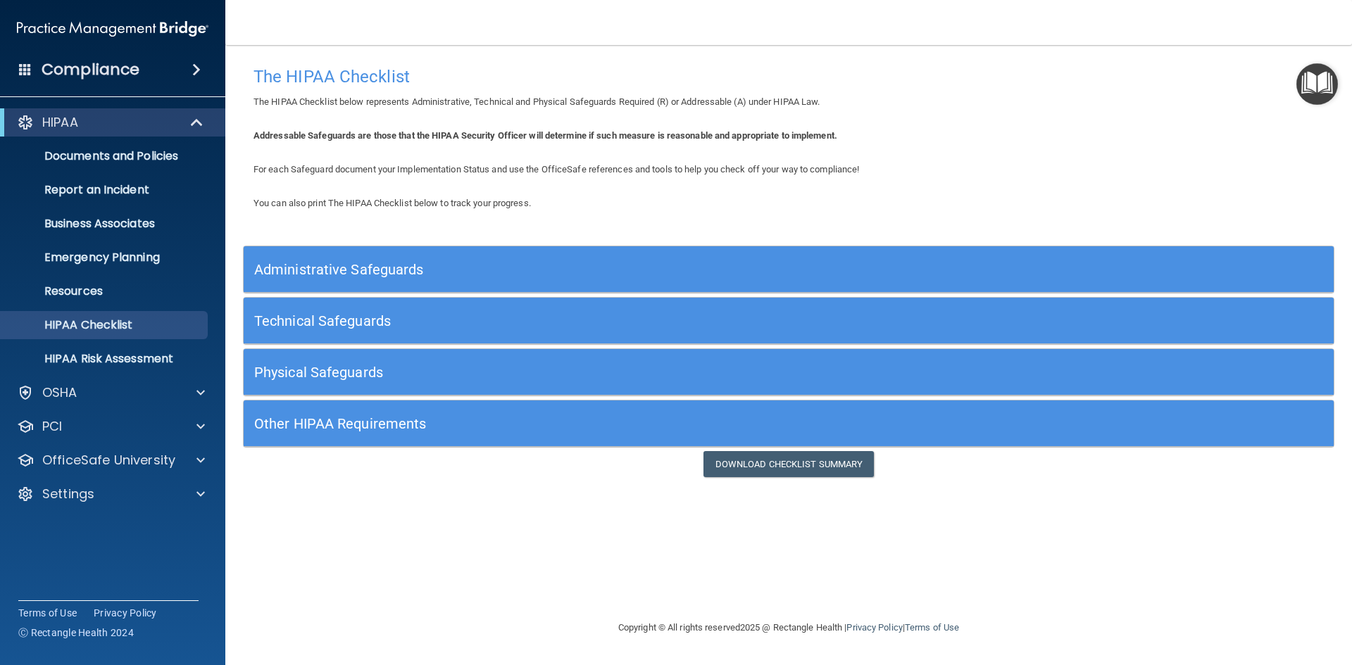
click at [379, 332] on div "Technical Safeguards" at bounding box center [652, 321] width 817 height 32
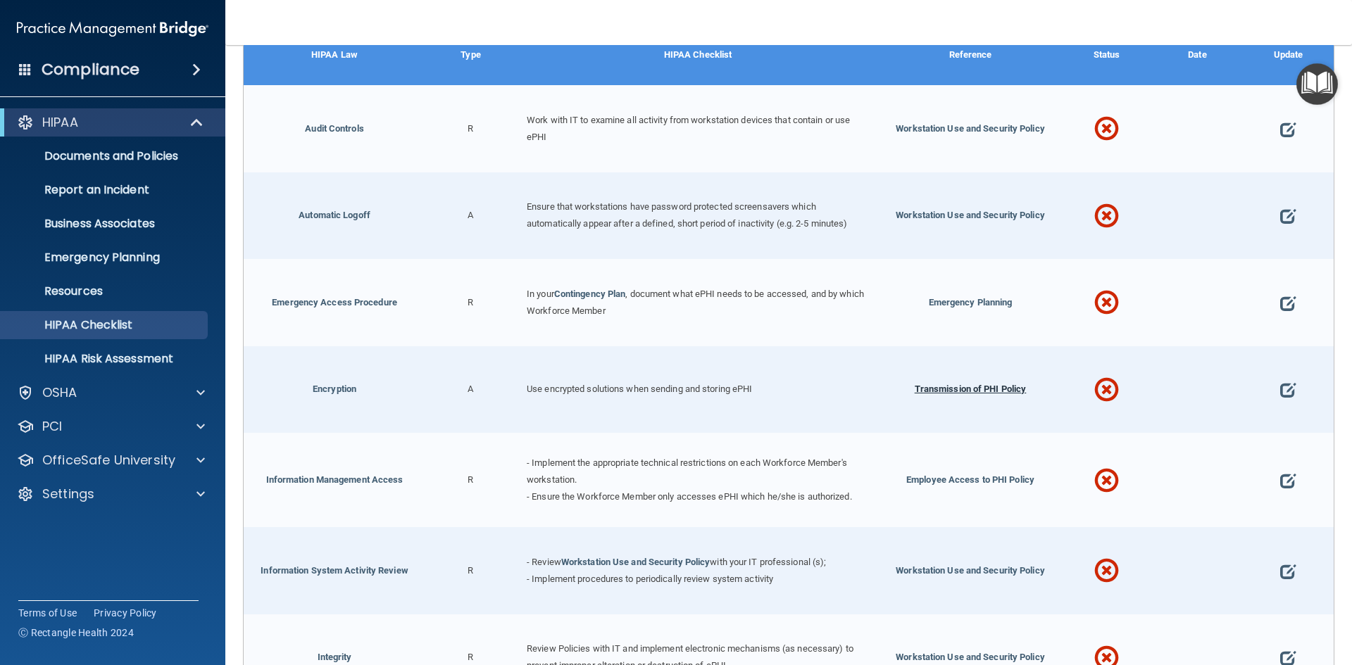
scroll to position [282, 0]
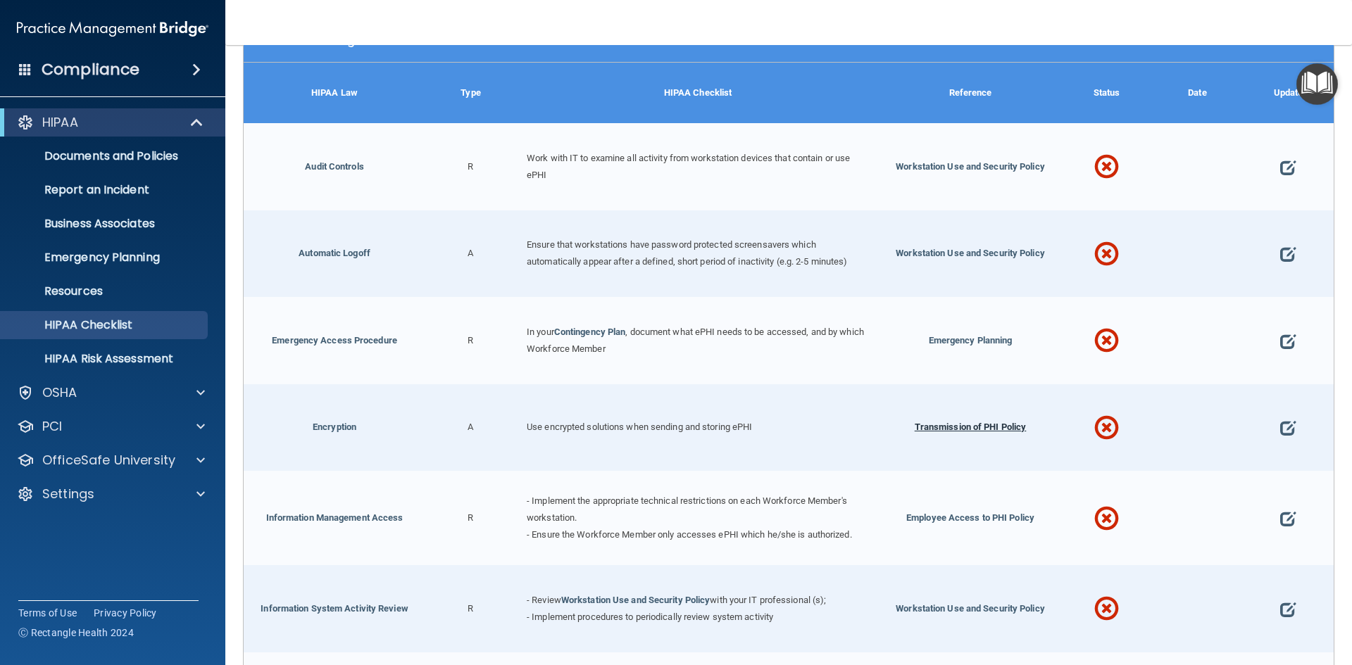
click at [979, 425] on span "Transmission of PHI Policy" at bounding box center [971, 427] width 112 height 11
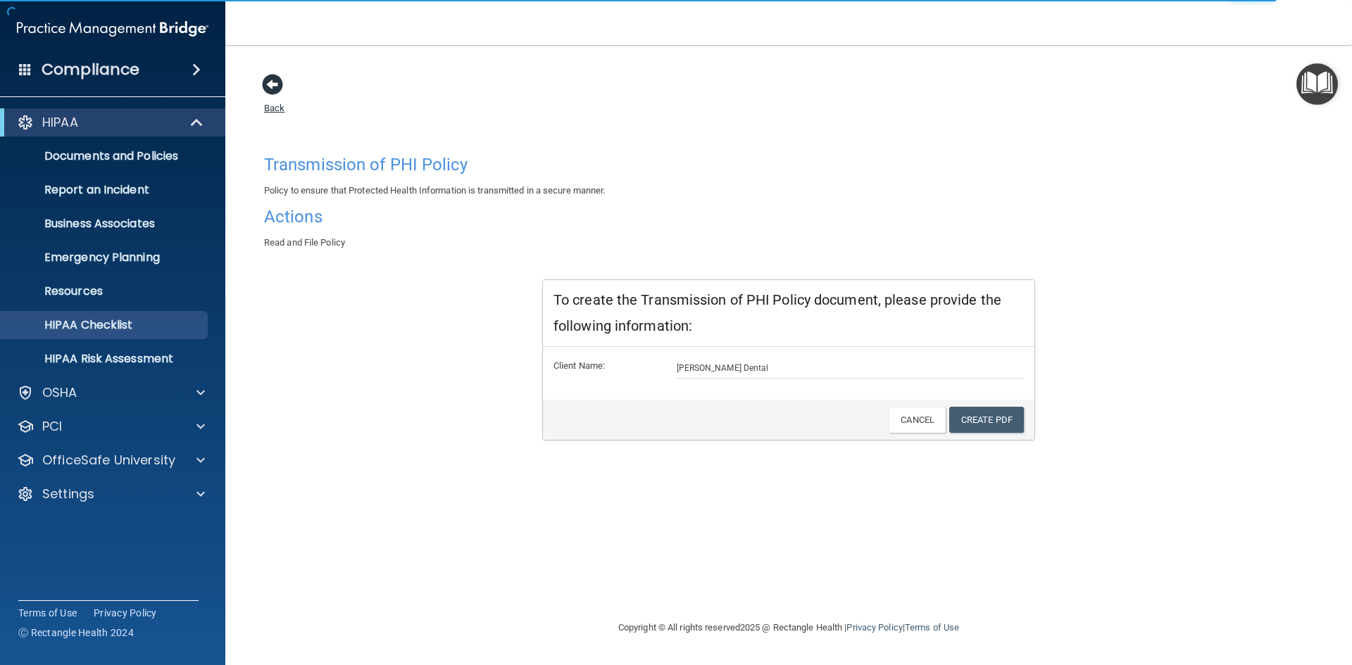
click at [277, 94] on span at bounding box center [272, 84] width 21 height 21
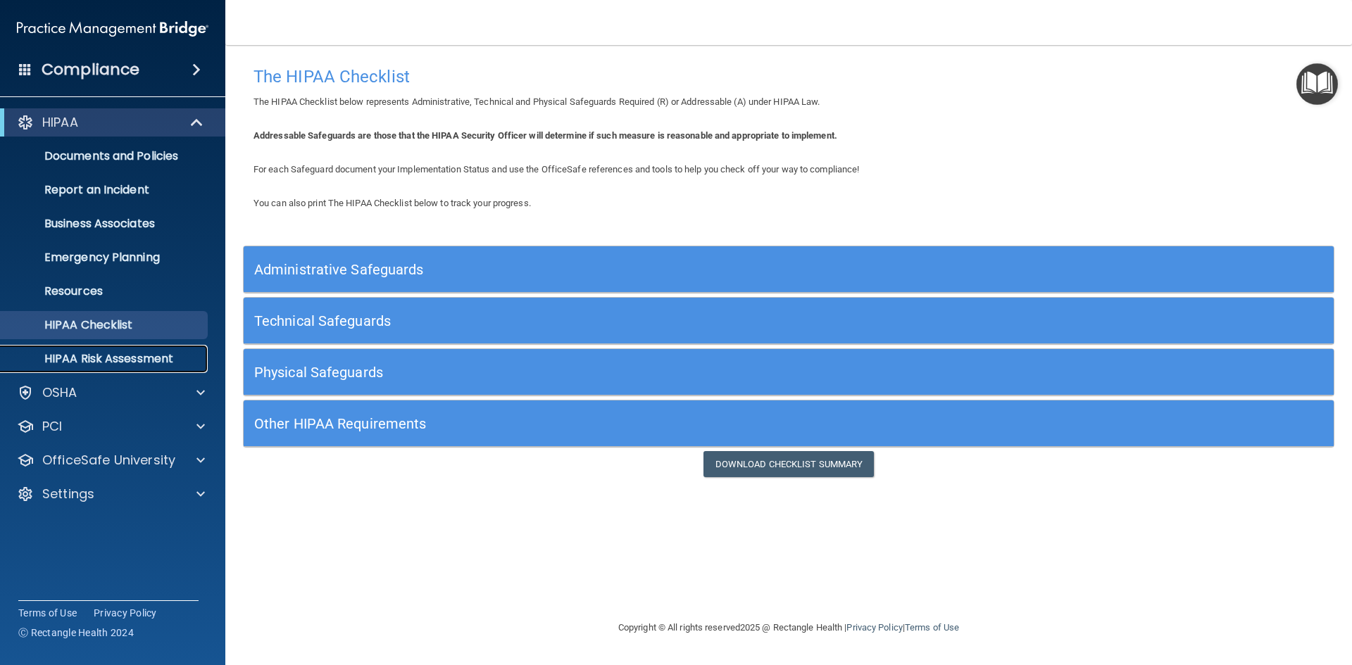
click at [135, 359] on p "HIPAA Risk Assessment" at bounding box center [105, 359] width 192 height 14
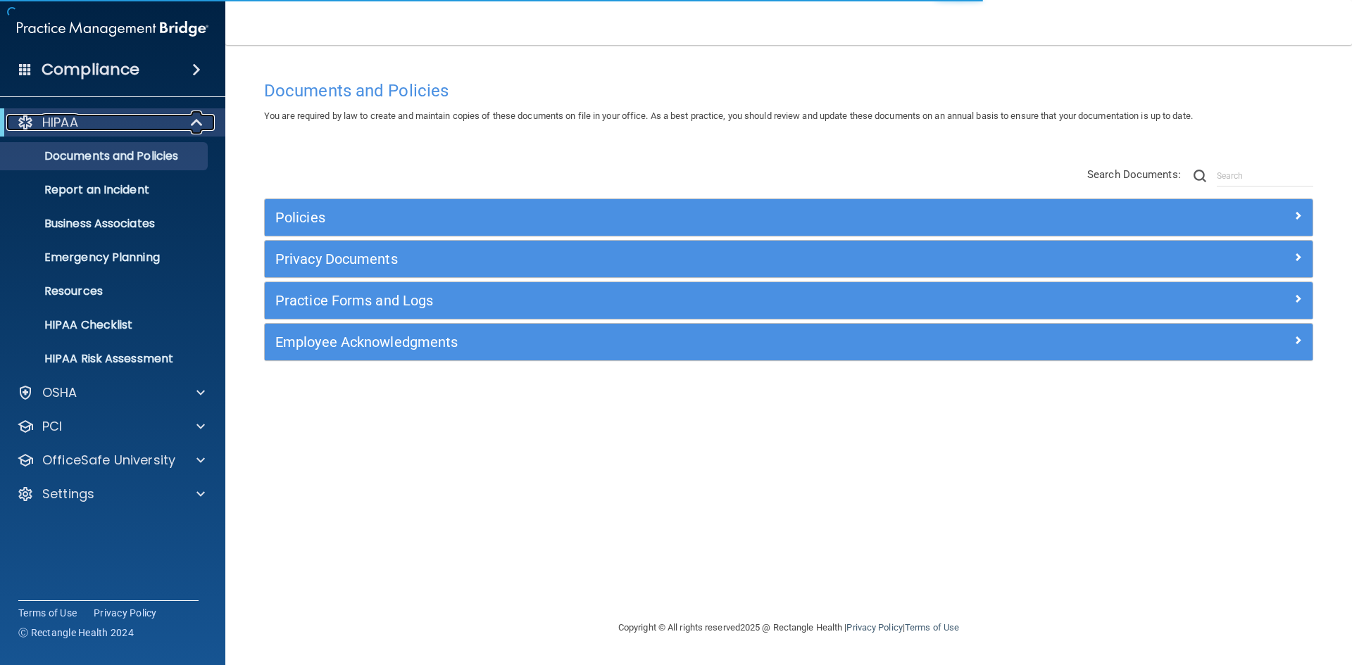
click at [201, 127] on span at bounding box center [198, 122] width 12 height 17
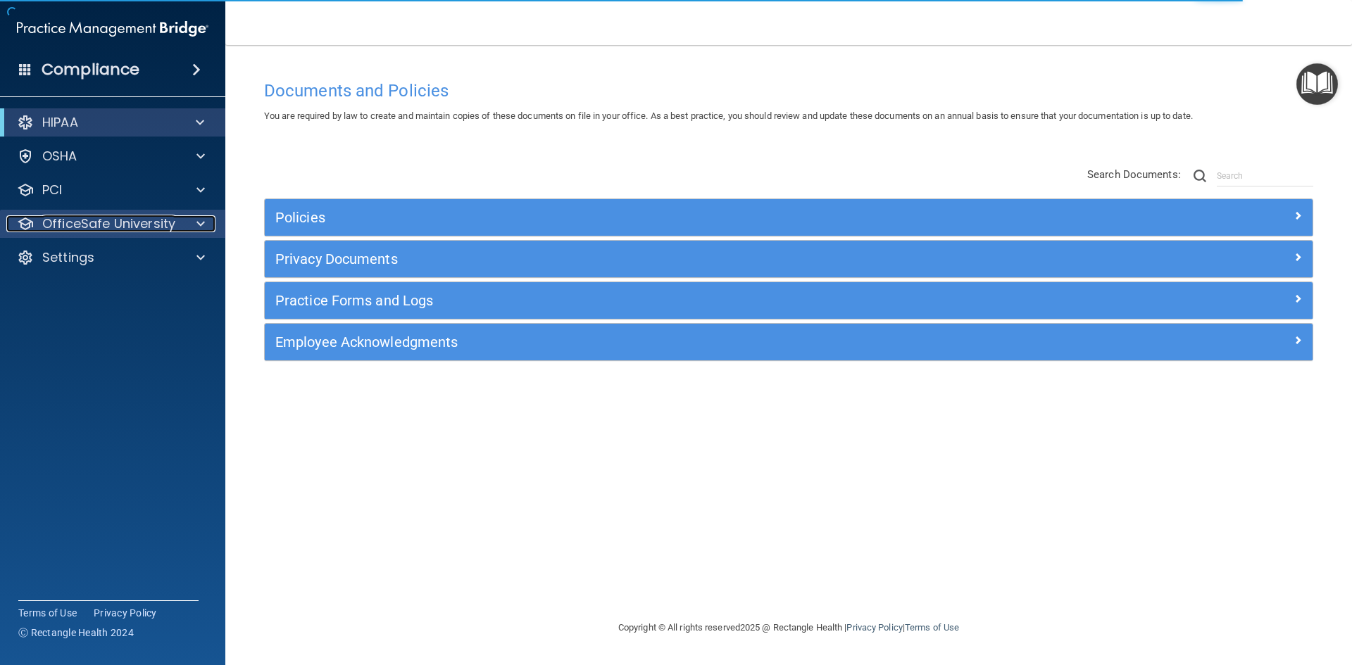
click at [190, 225] on div at bounding box center [198, 223] width 35 height 17
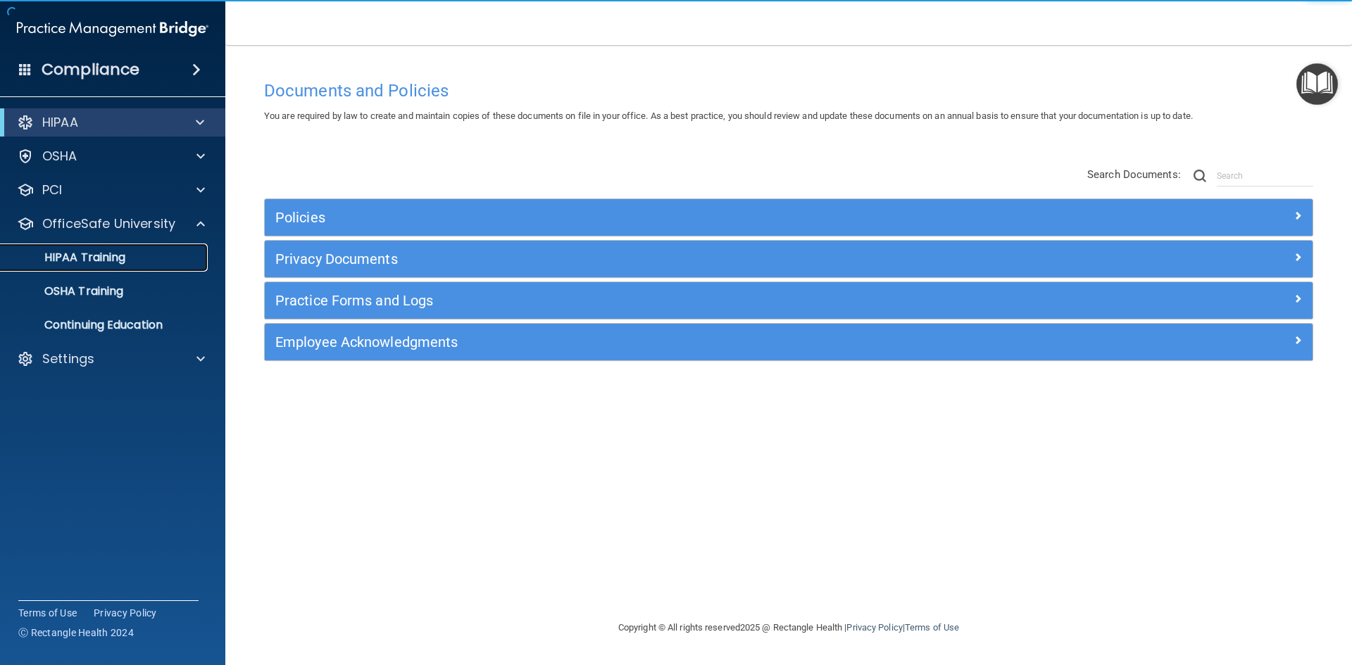
click at [141, 248] on link "HIPAA Training" at bounding box center [97, 258] width 222 height 28
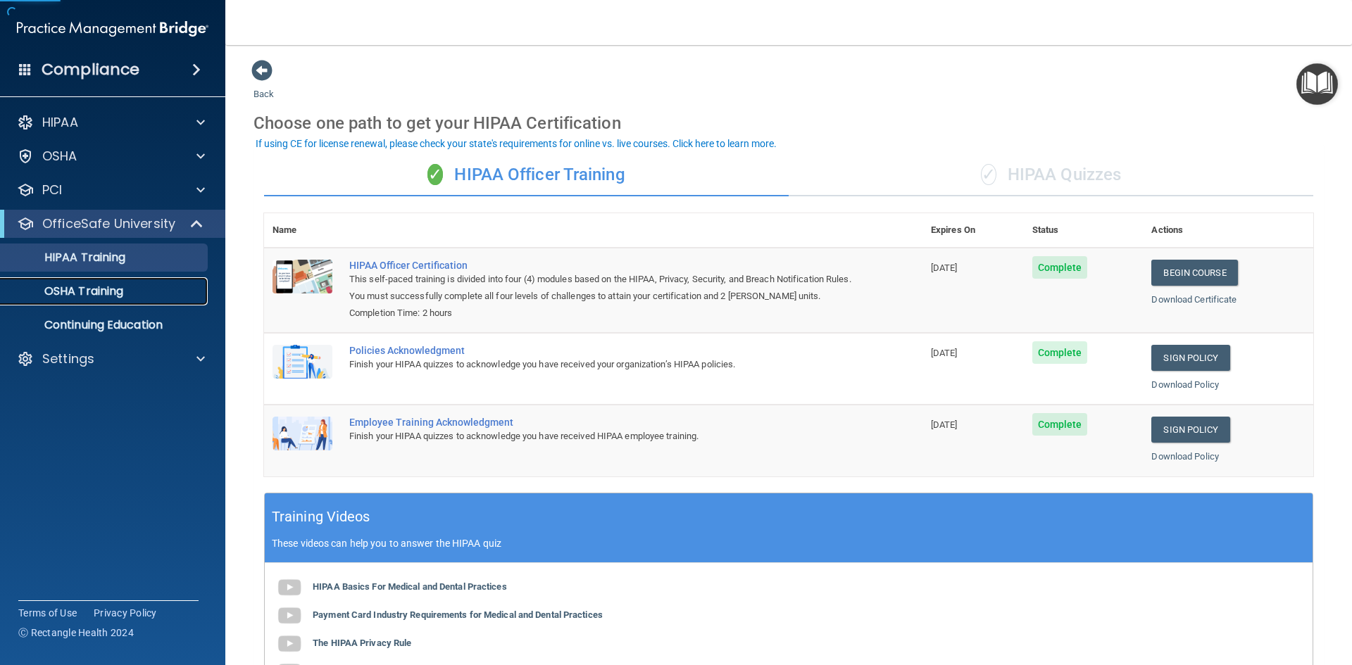
click at [156, 297] on div "OSHA Training" at bounding box center [105, 291] width 192 height 14
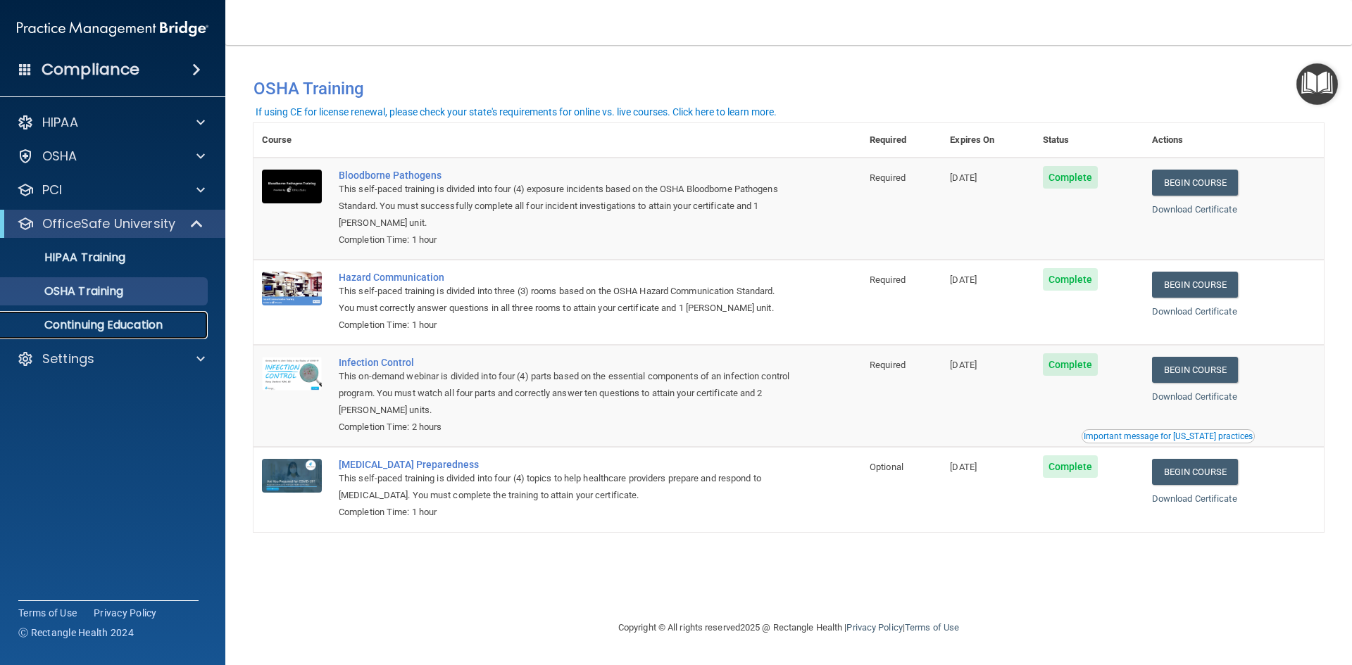
click at [105, 325] on p "Continuing Education" at bounding box center [105, 325] width 192 height 14
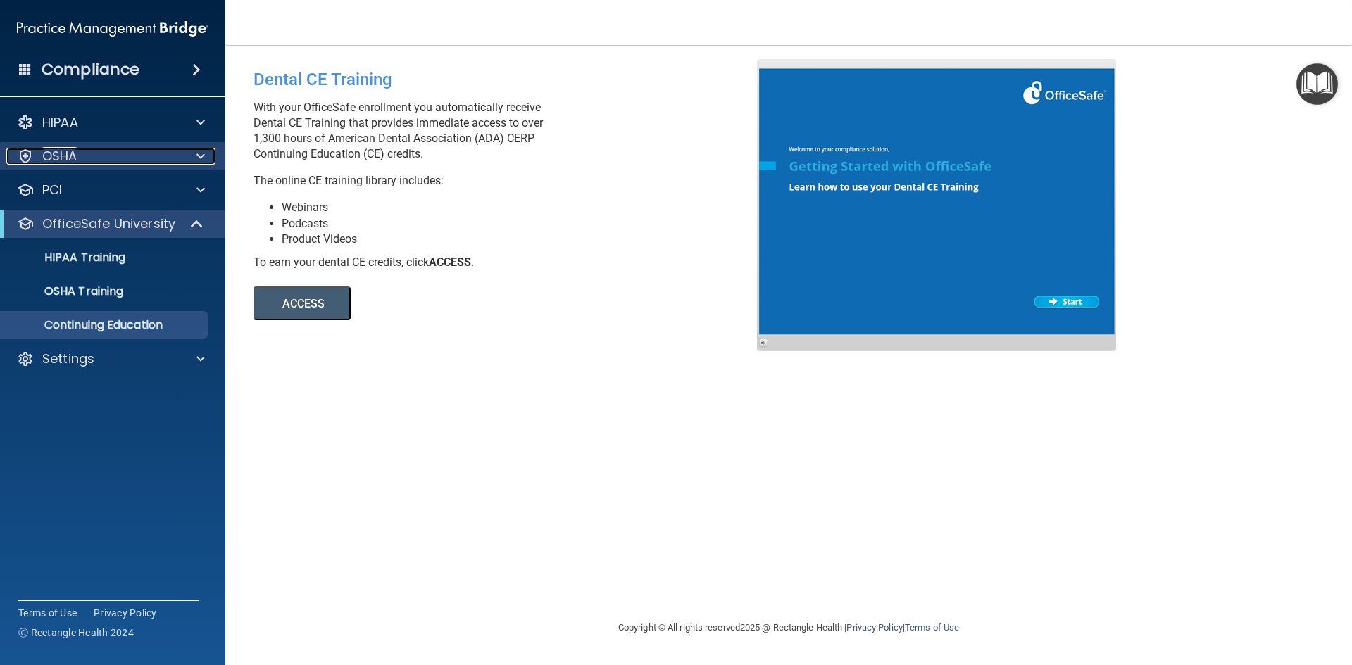
click at [120, 161] on div "OSHA" at bounding box center [93, 156] width 175 height 17
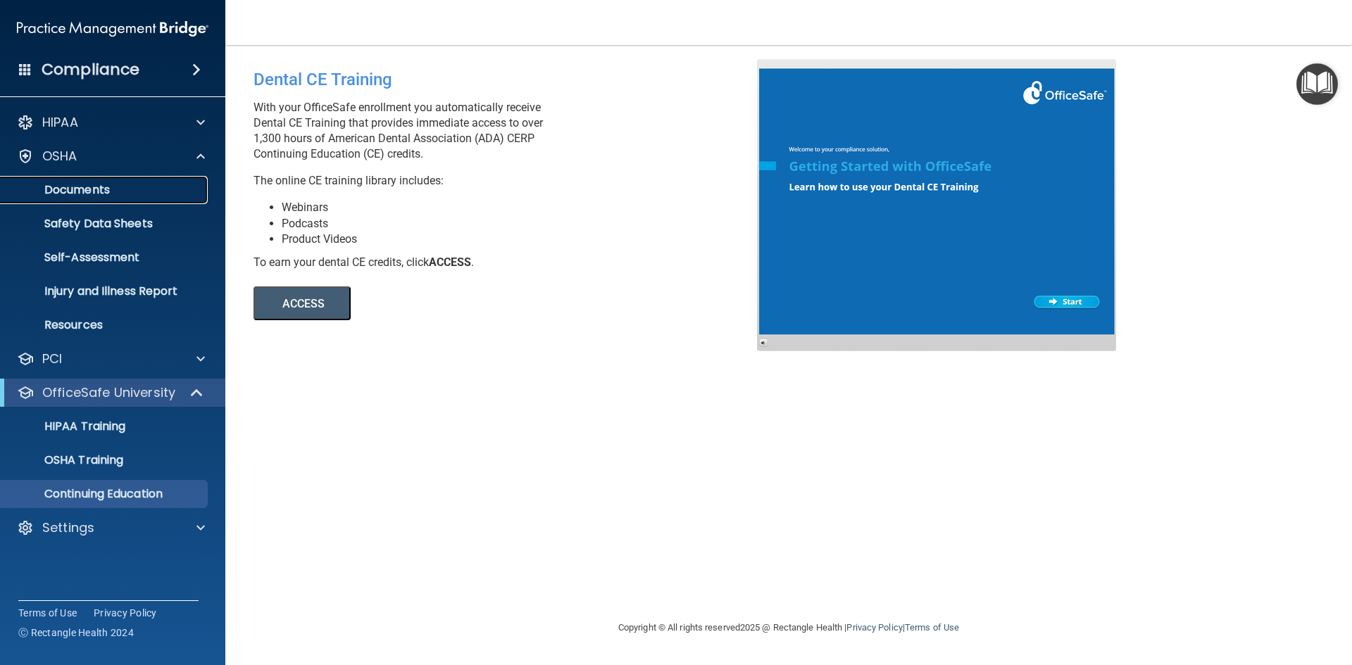
click at [106, 188] on p "Documents" at bounding box center [105, 190] width 192 height 14
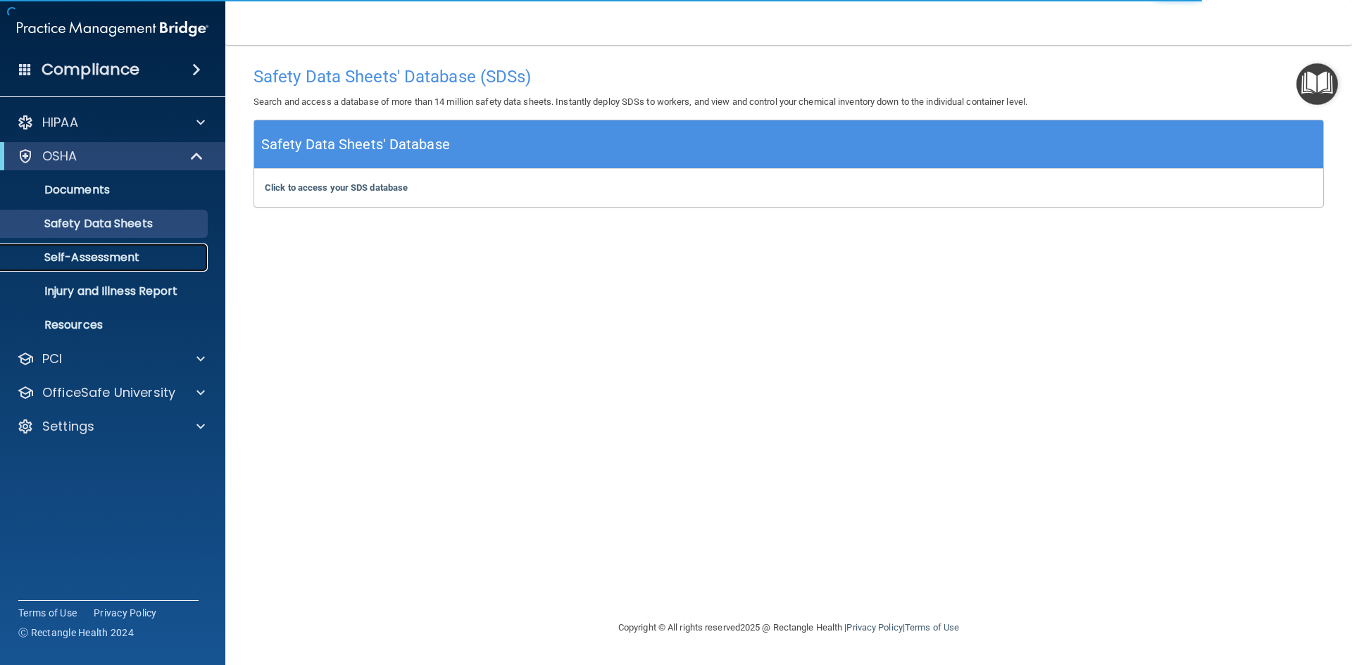
click at [126, 270] on link "Self-Assessment" at bounding box center [97, 258] width 222 height 28
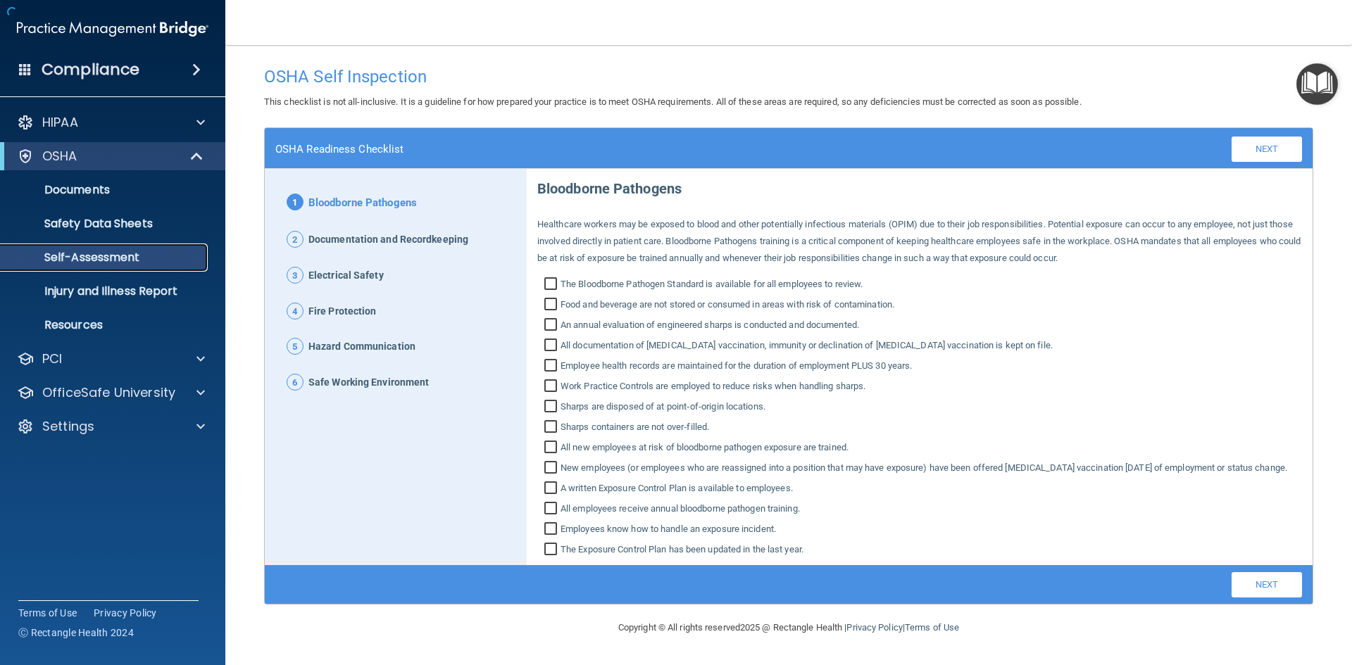
click at [120, 260] on p "Self-Assessment" at bounding box center [105, 258] width 192 height 14
click at [113, 286] on p "Injury and Illness Report" at bounding box center [105, 291] width 192 height 14
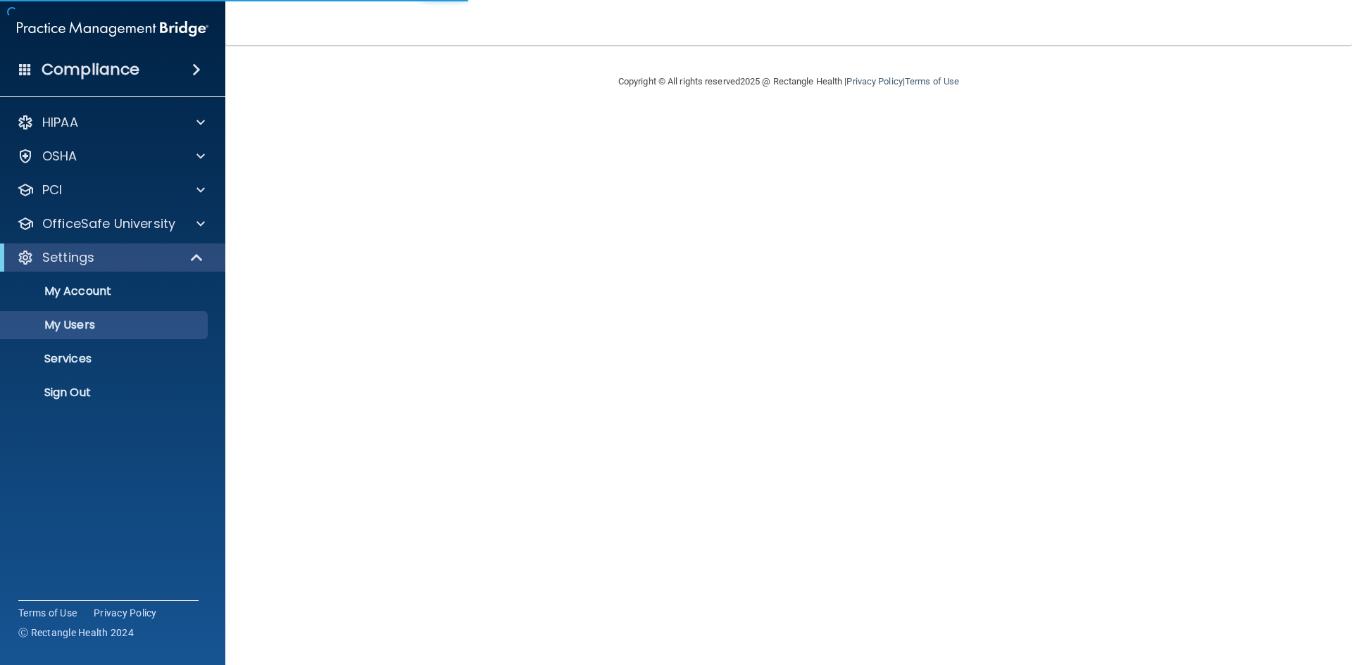
select select "20"
